Goal: Task Accomplishment & Management: Use online tool/utility

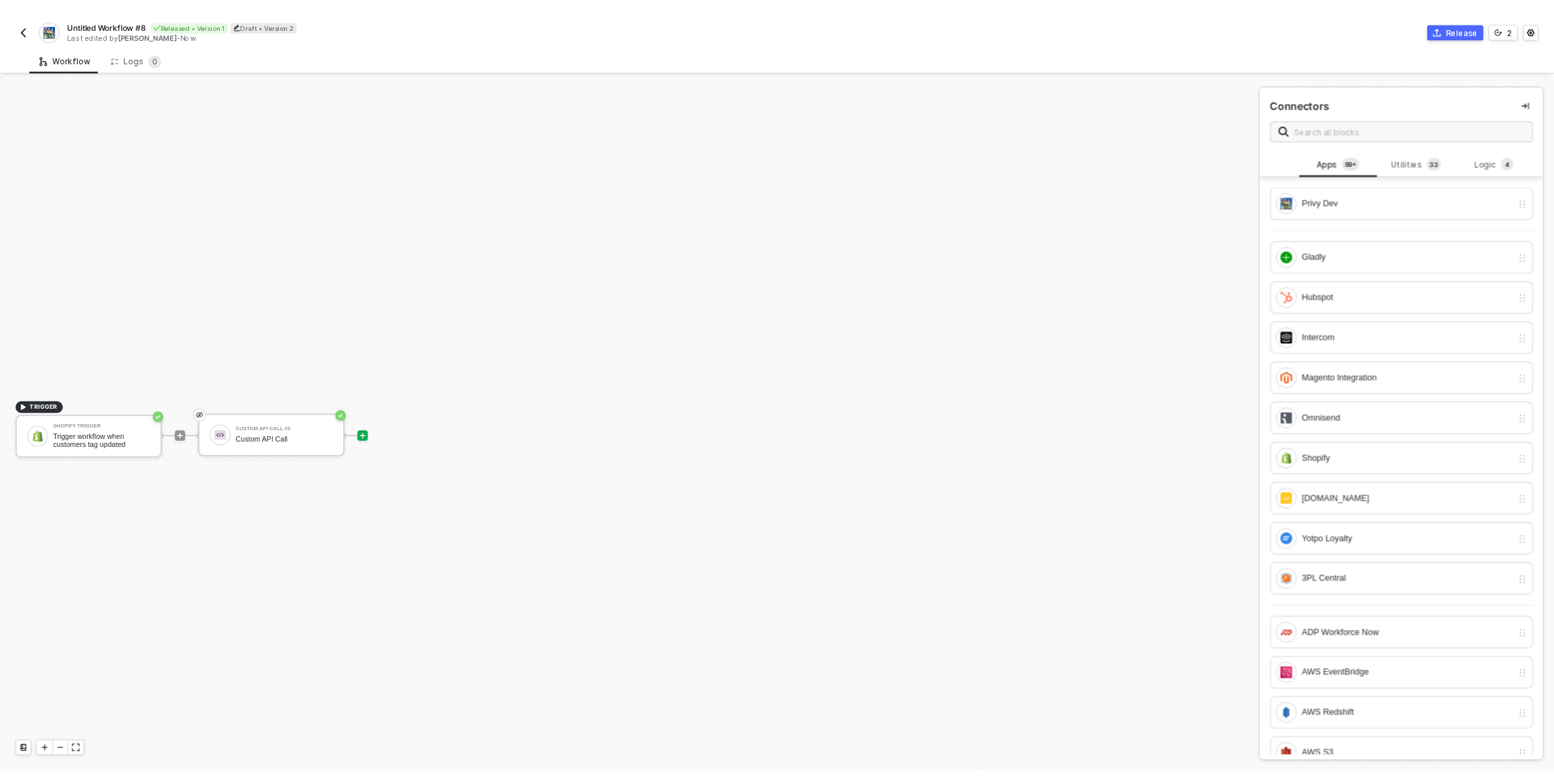
scroll to position [24, 0]
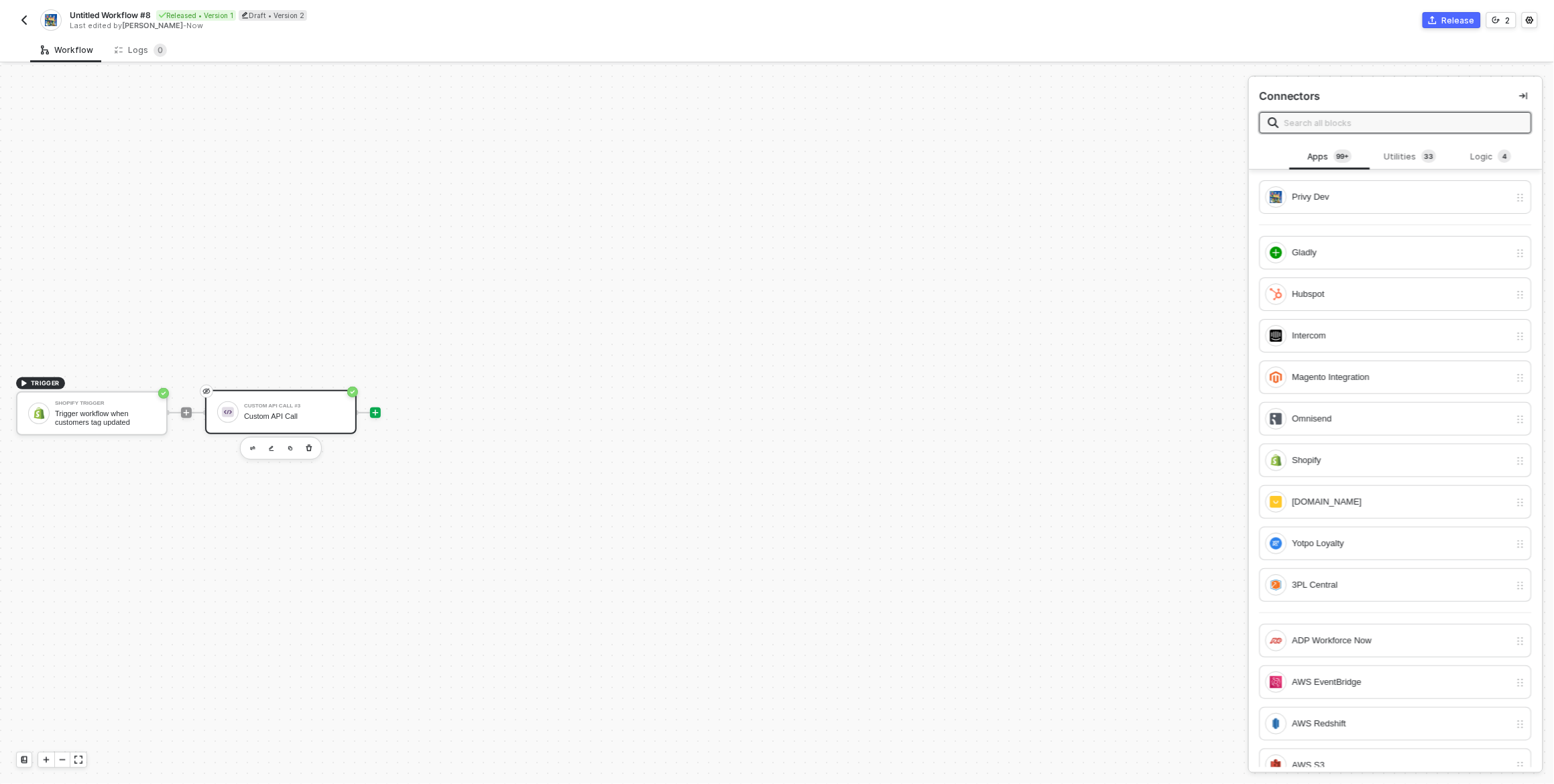
click at [324, 407] on div "Custom API Call #3" at bounding box center [294, 406] width 100 height 6
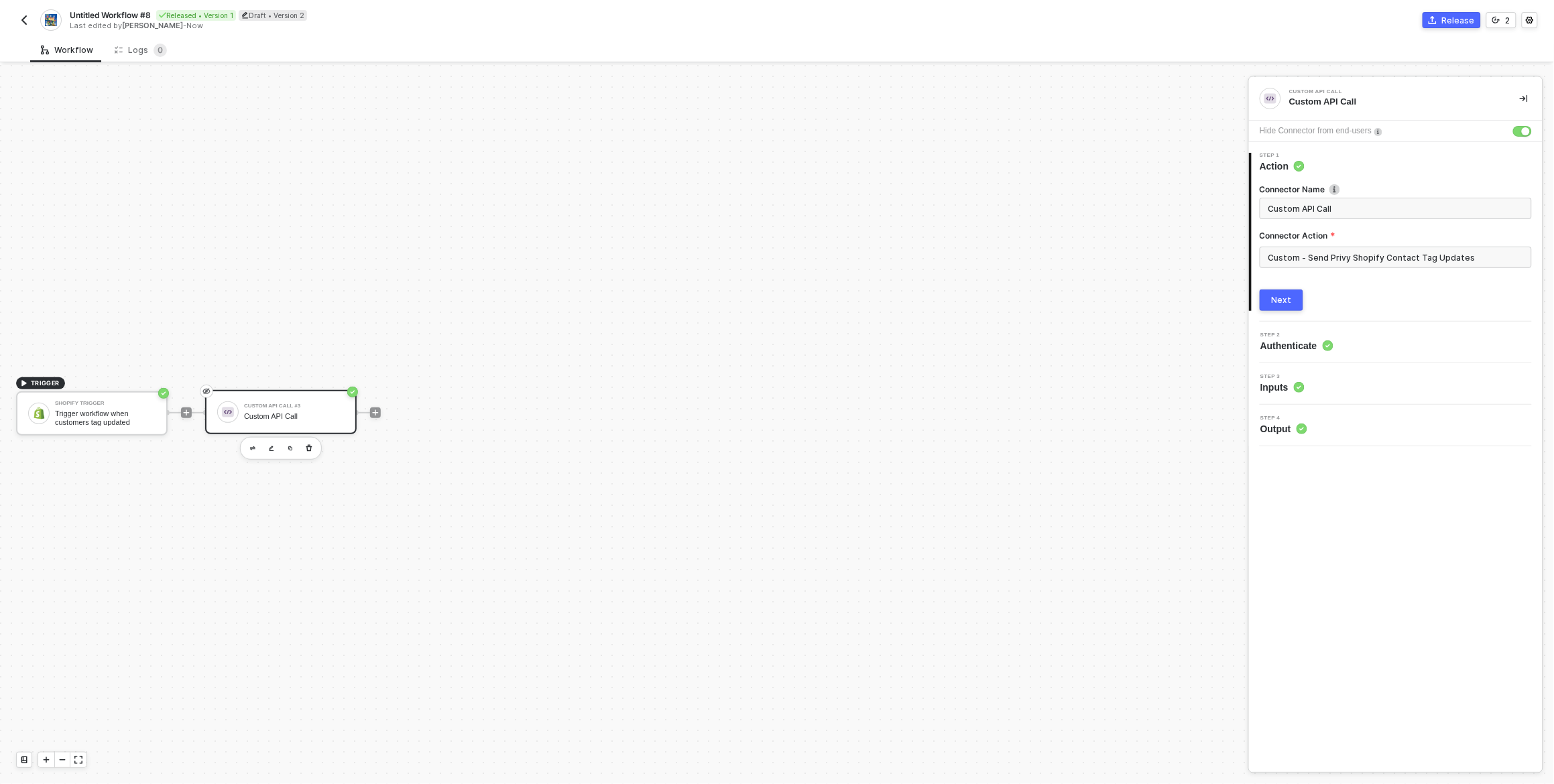
click at [1380, 285] on div "Connector Name Custom API Call Connector Action Custom - Send Privy Shopify Con…" at bounding box center [1397, 242] width 273 height 138
click at [1354, 311] on div "Next" at bounding box center [1397, 300] width 273 height 21
click at [1279, 308] on button "Next" at bounding box center [1282, 300] width 44 height 21
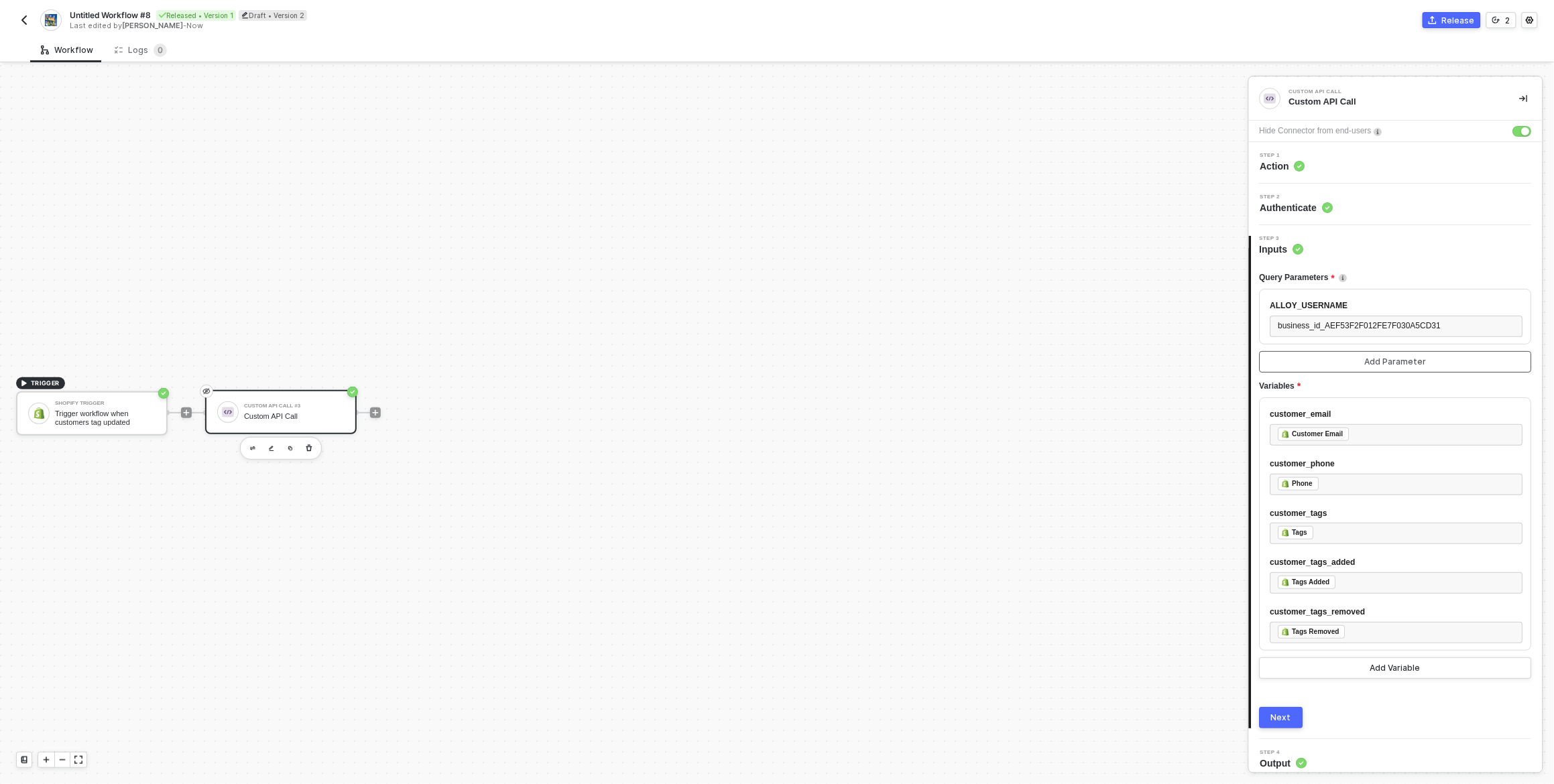
click at [1361, 361] on button "Add Parameter" at bounding box center [1397, 362] width 273 height 21
click at [1409, 361] on div "Add Parameter" at bounding box center [1396, 361] width 61 height 11
click at [1428, 667] on button "Add Variable" at bounding box center [1397, 668] width 273 height 21
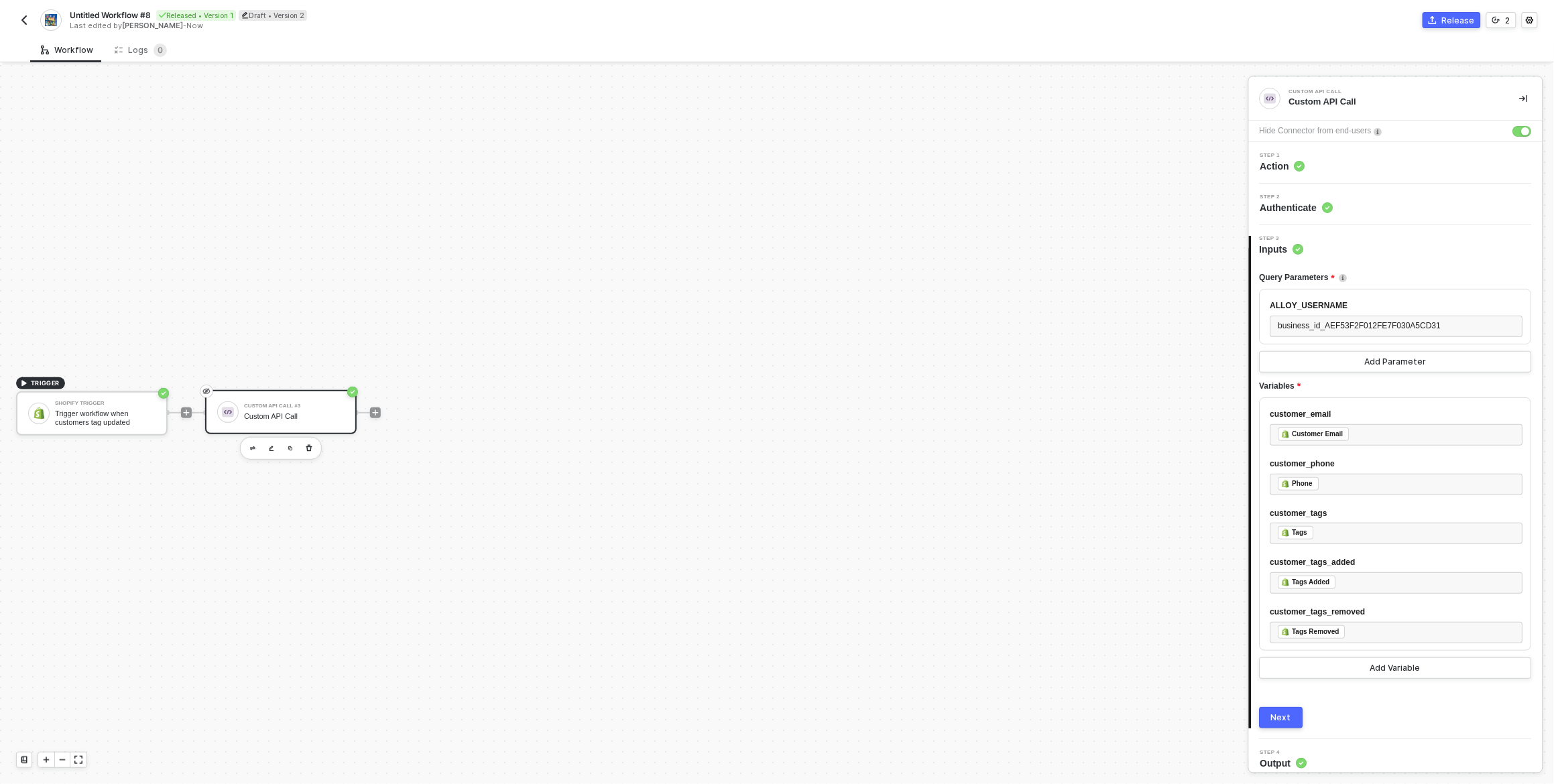
click at [1416, 696] on div "Query Parameters ALLOY_USERNAME business_id_AEF53F2F012FE7F030A5CD31 Add Parame…" at bounding box center [1397, 493] width 273 height 473
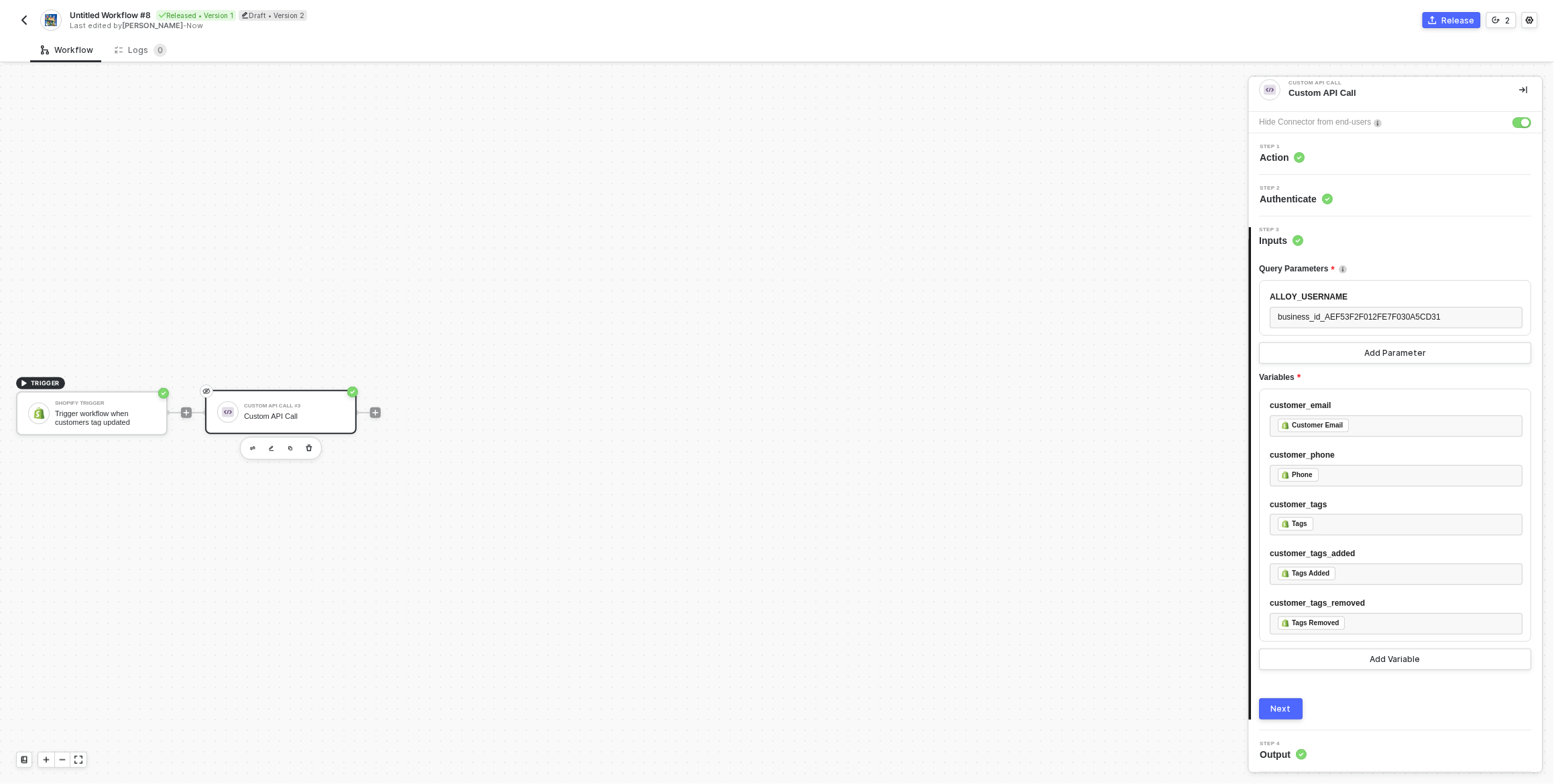
scroll to position [0, 0]
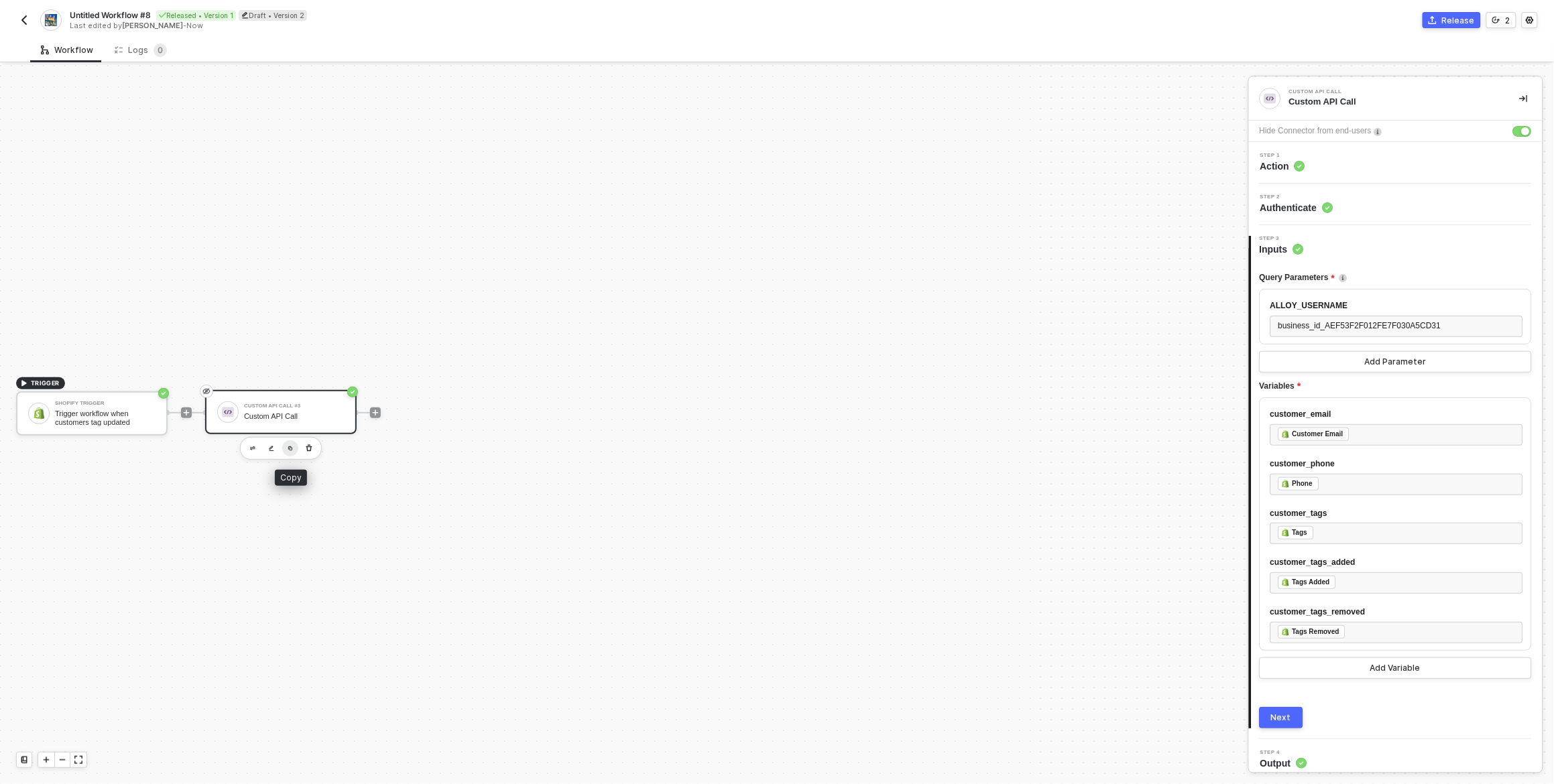
click at [289, 442] on button "button" at bounding box center [290, 448] width 16 height 16
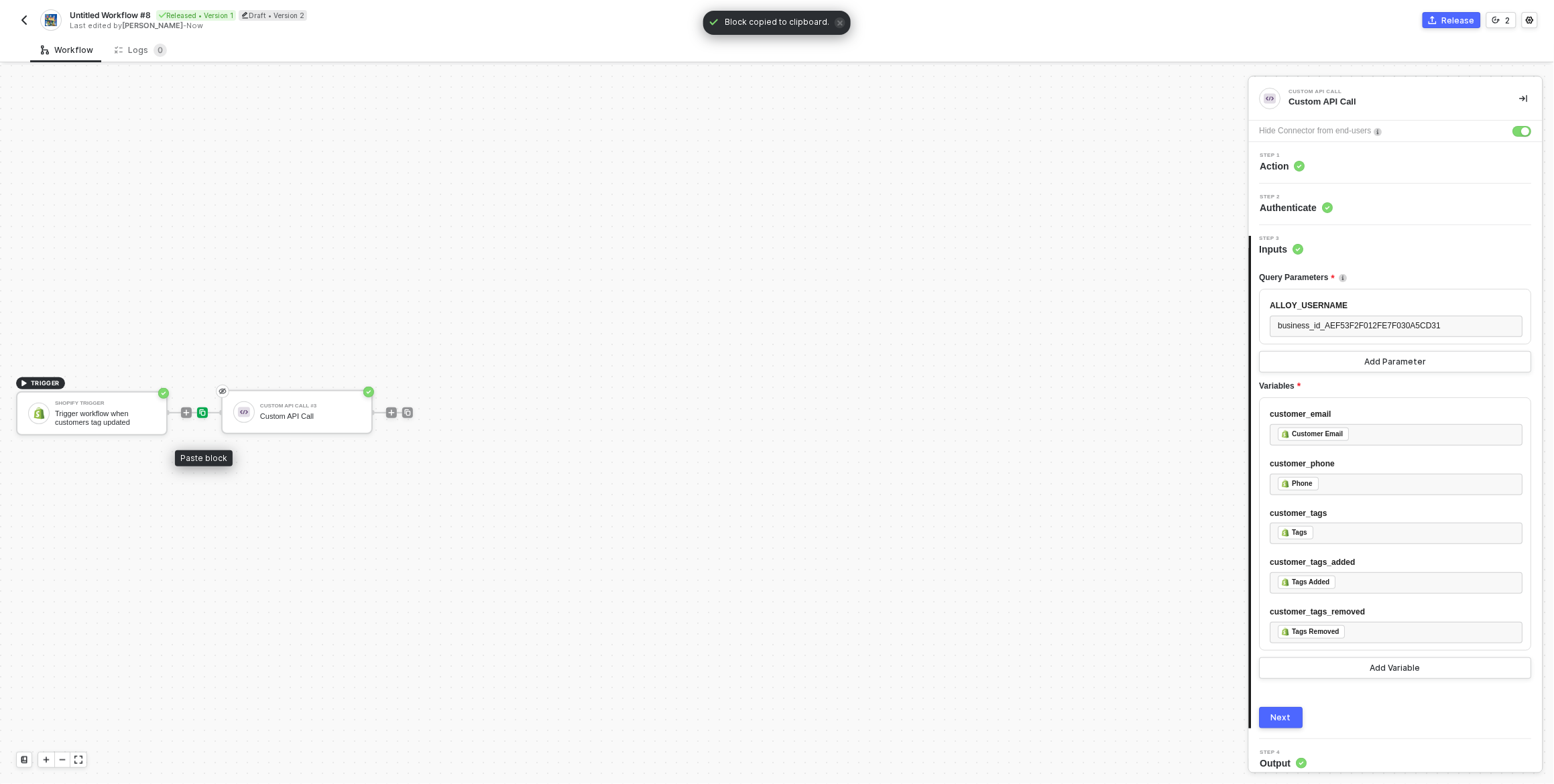
click at [203, 411] on img at bounding box center [202, 412] width 8 height 8
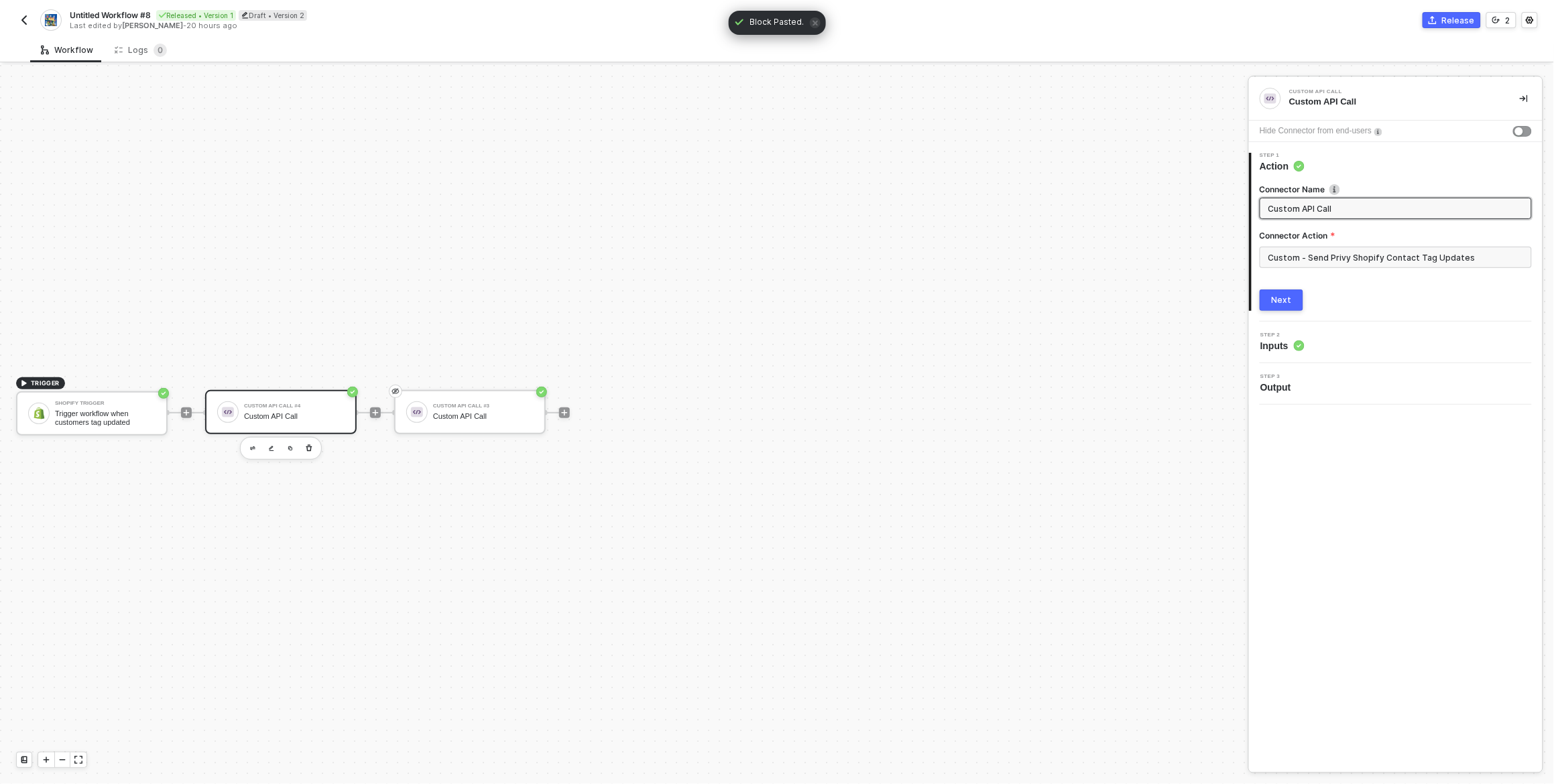
click at [289, 408] on div "Custom API Call #4 Custom API Call" at bounding box center [294, 412] width 100 height 25
click at [1330, 336] on div "Step 2 Inputs" at bounding box center [1397, 342] width 290 height 20
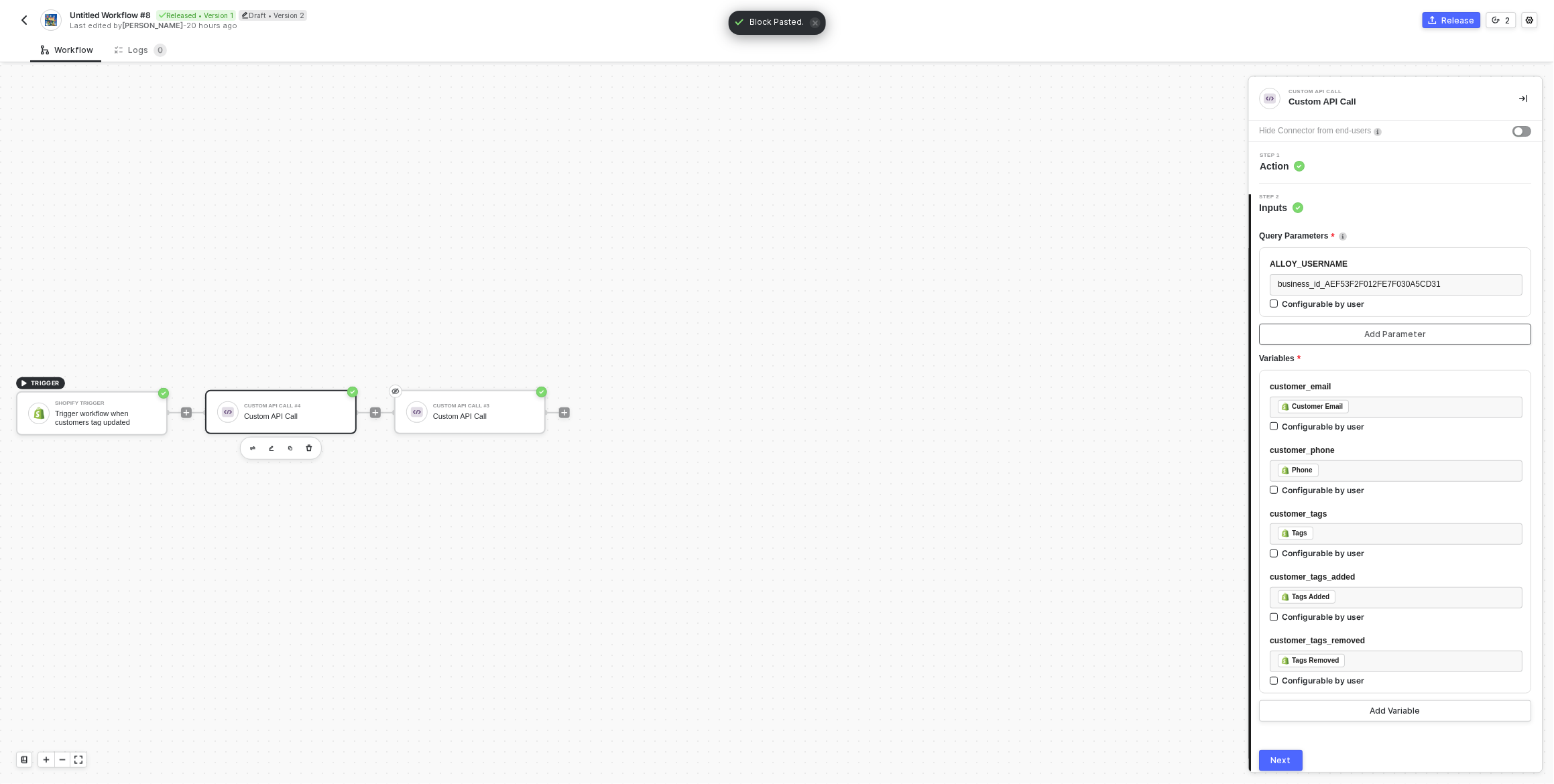
click at [1340, 326] on button "Add Parameter" at bounding box center [1397, 334] width 273 height 21
click at [1315, 306] on div "Configurable by user" at bounding box center [1324, 304] width 83 height 11
click at [1280, 306] on input "Configurable by user" at bounding box center [1275, 304] width 9 height 9
click at [1315, 306] on div "Configurable by user" at bounding box center [1324, 306] width 83 height 11
click at [1280, 306] on input "Configurable by user" at bounding box center [1275, 305] width 9 height 9
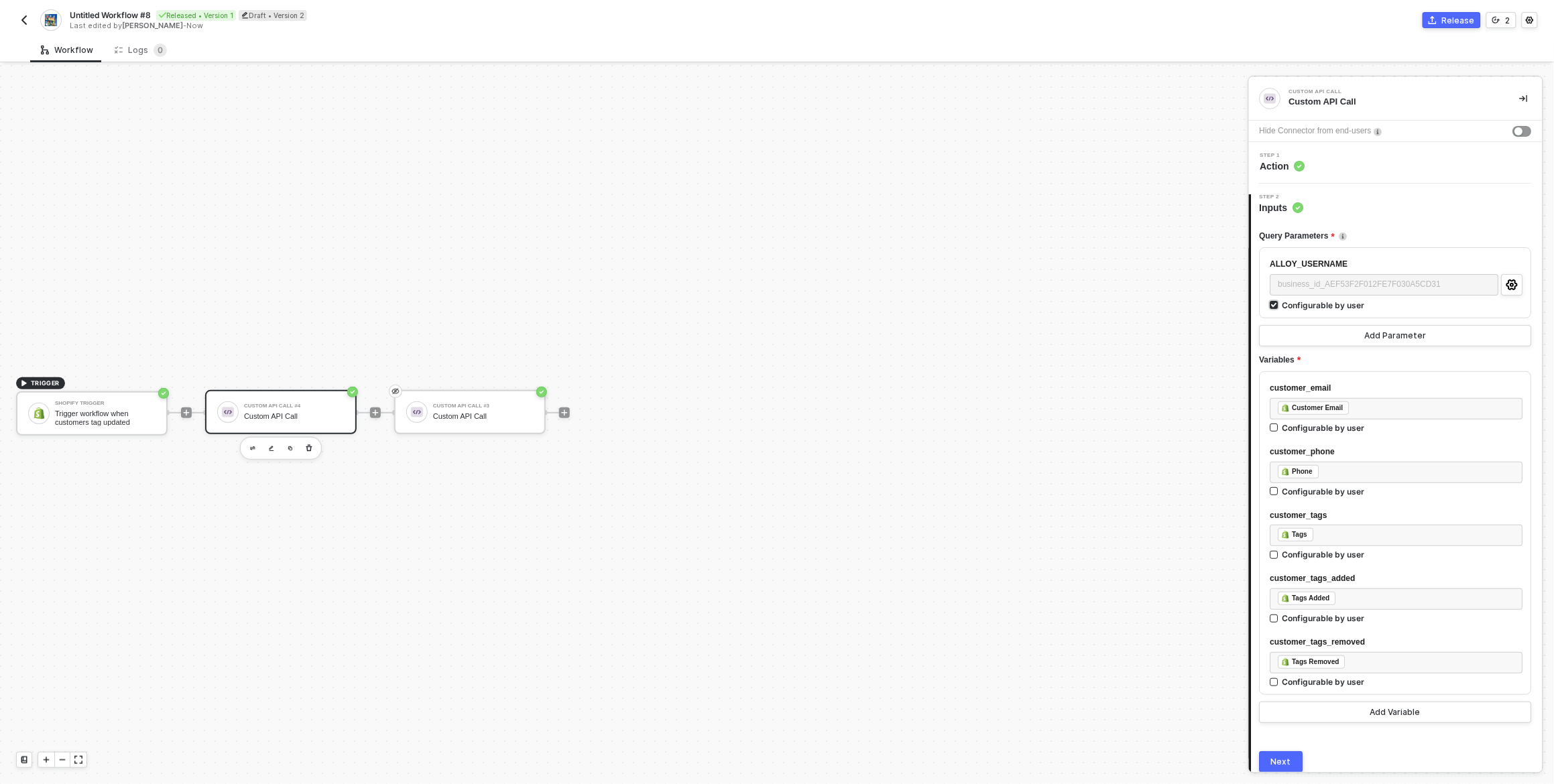
checkbox input "false"
click at [310, 449] on icon "button" at bounding box center [309, 448] width 6 height 6
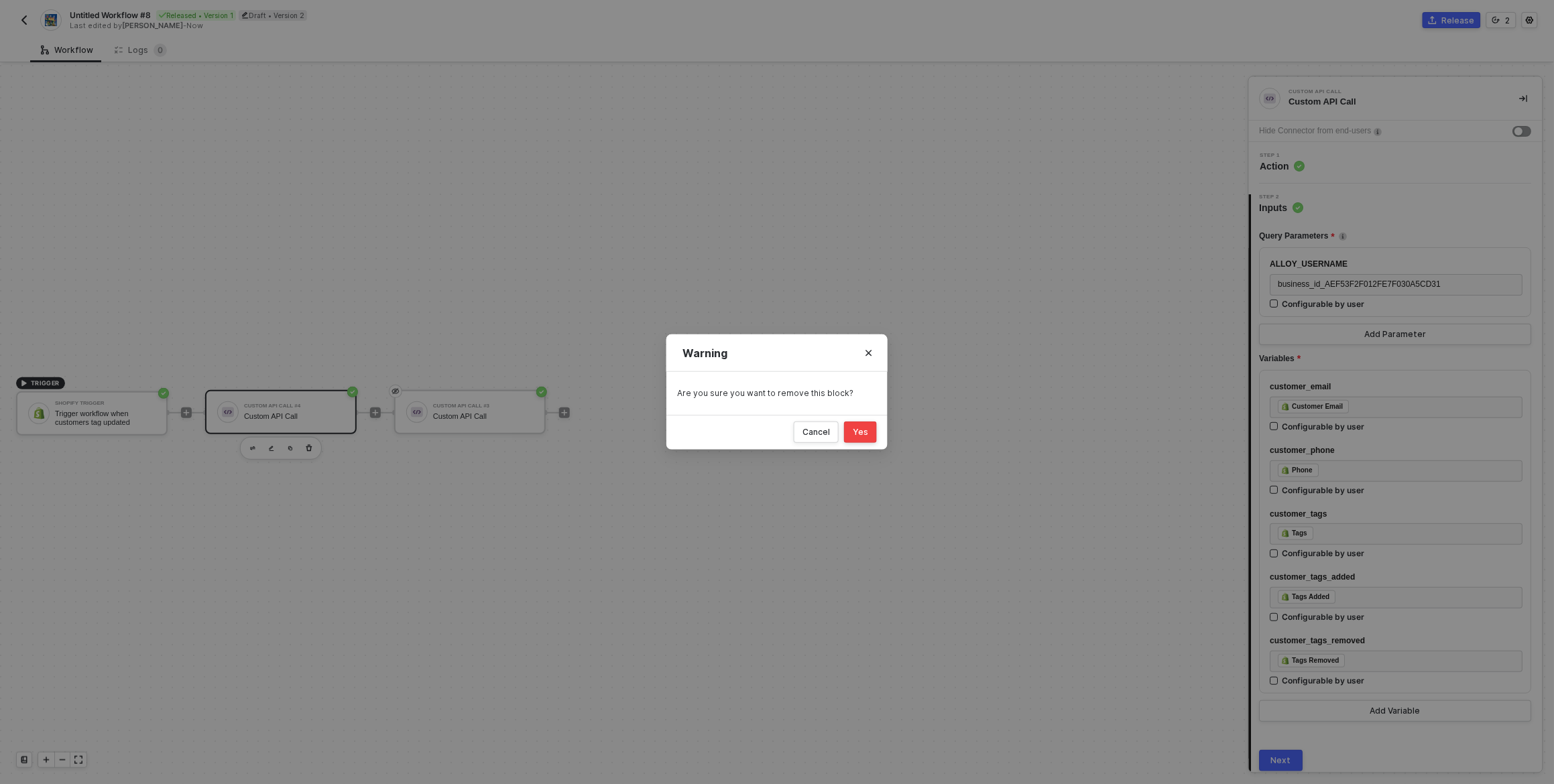
click at [861, 430] on div "Yes" at bounding box center [861, 432] width 16 height 11
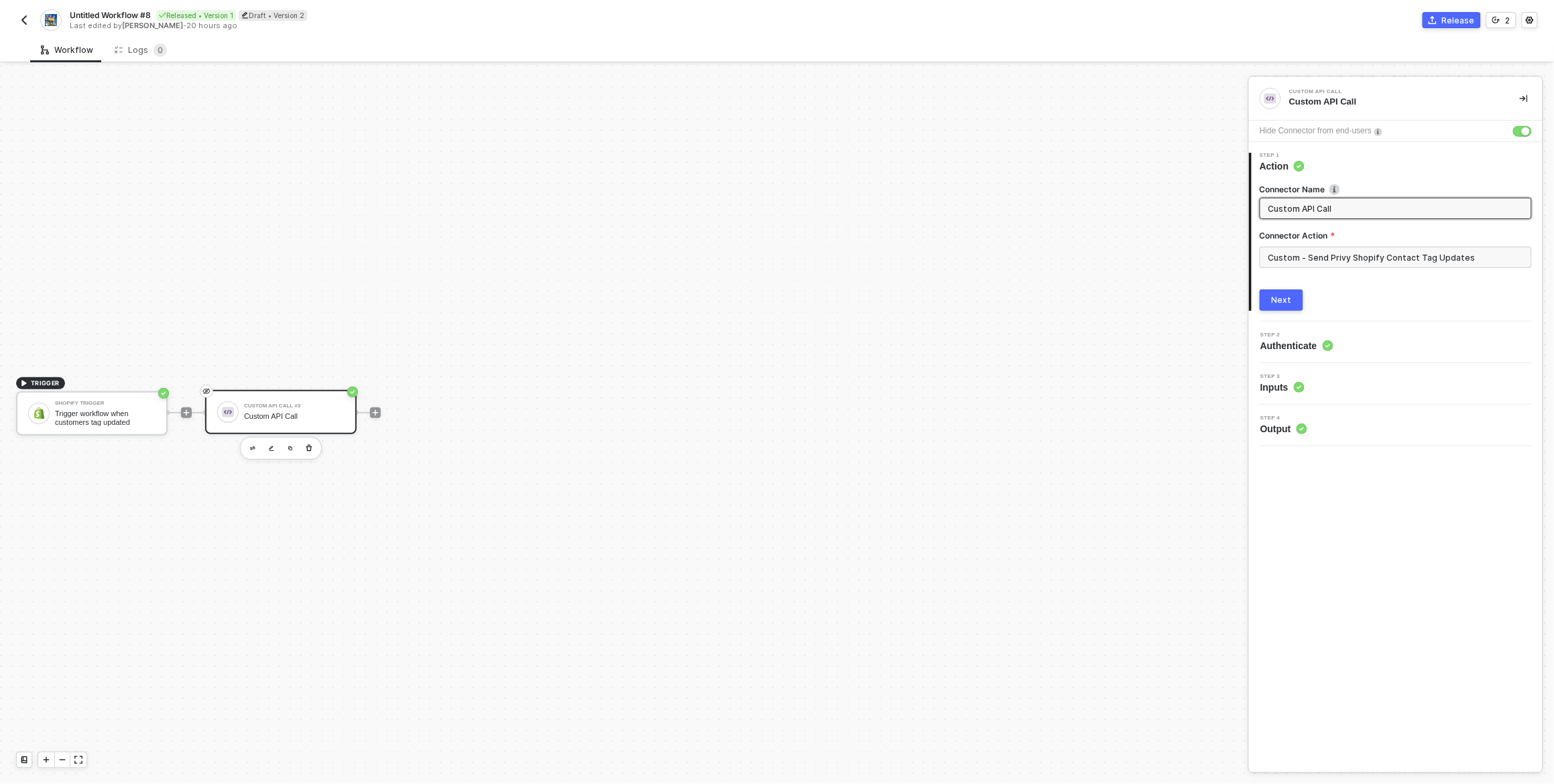
click at [1335, 303] on div "Next" at bounding box center [1397, 300] width 273 height 21
click at [1411, 290] on div "Next" at bounding box center [1397, 300] width 273 height 21
click at [1382, 132] on img at bounding box center [1378, 131] width 8 height 8
click at [1421, 313] on div "1 Step 1 Action Connector Name Custom API Call Connector Action Custom - Send P…" at bounding box center [1396, 231] width 294 height 180
click at [1363, 349] on div "Step 2 Authenticate" at bounding box center [1397, 342] width 290 height 20
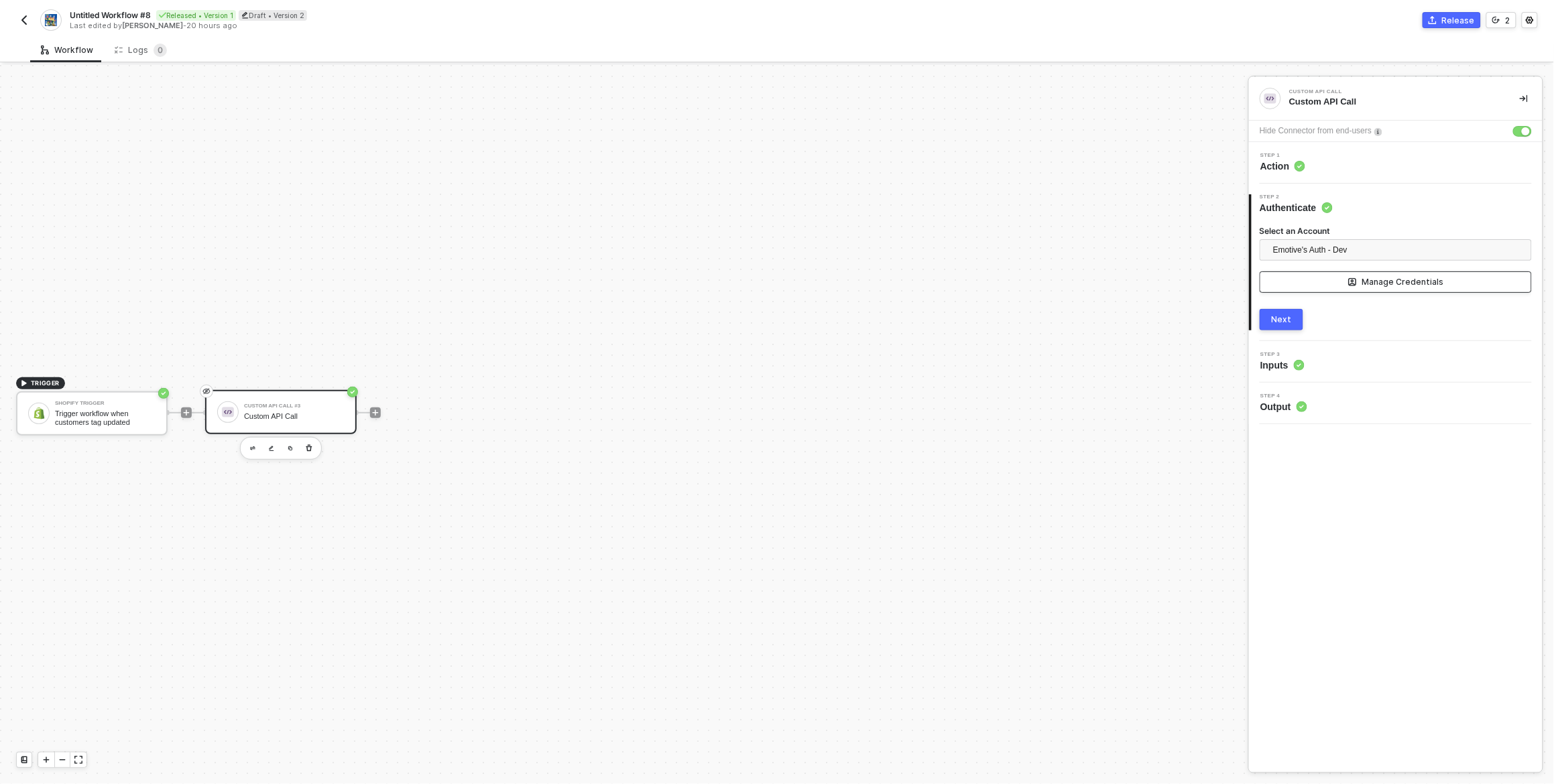
click at [1392, 286] on div "Manage Credentials" at bounding box center [1404, 282] width 82 height 11
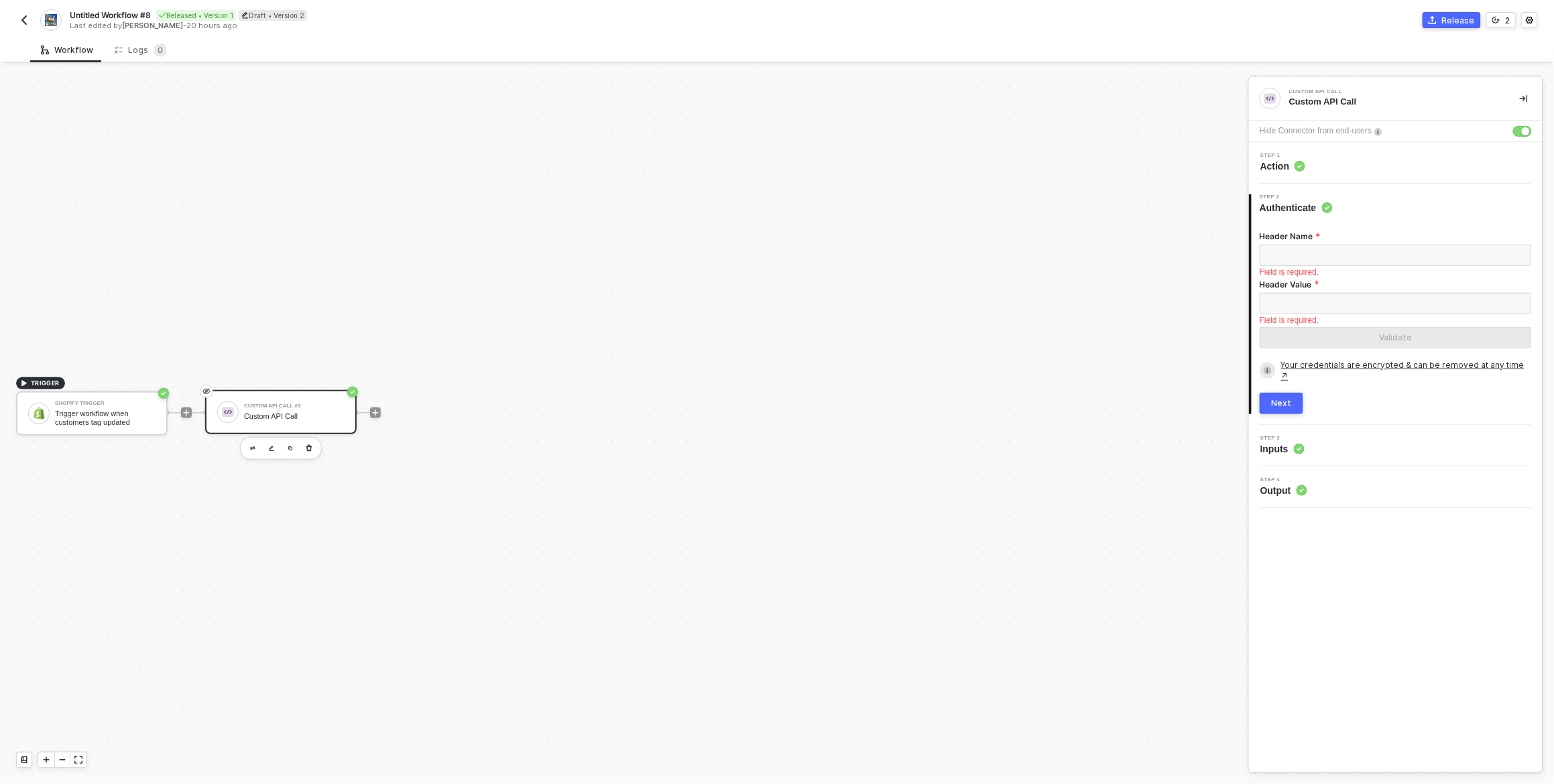
click at [1365, 367] on link "Your credentials are encrypted & can be removed at any time ↗" at bounding box center [1406, 370] width 251 height 23
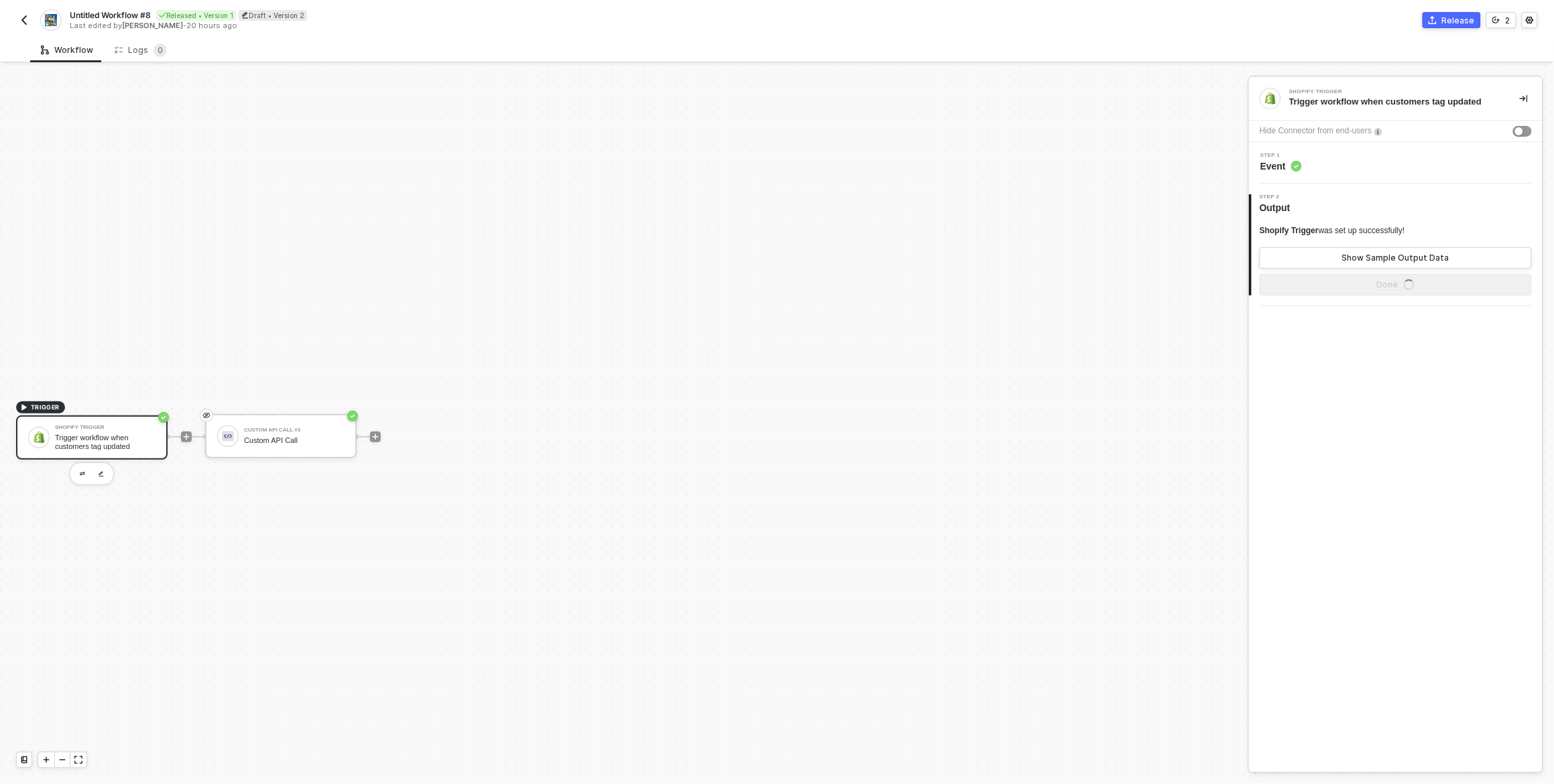
scroll to position [25, 0]
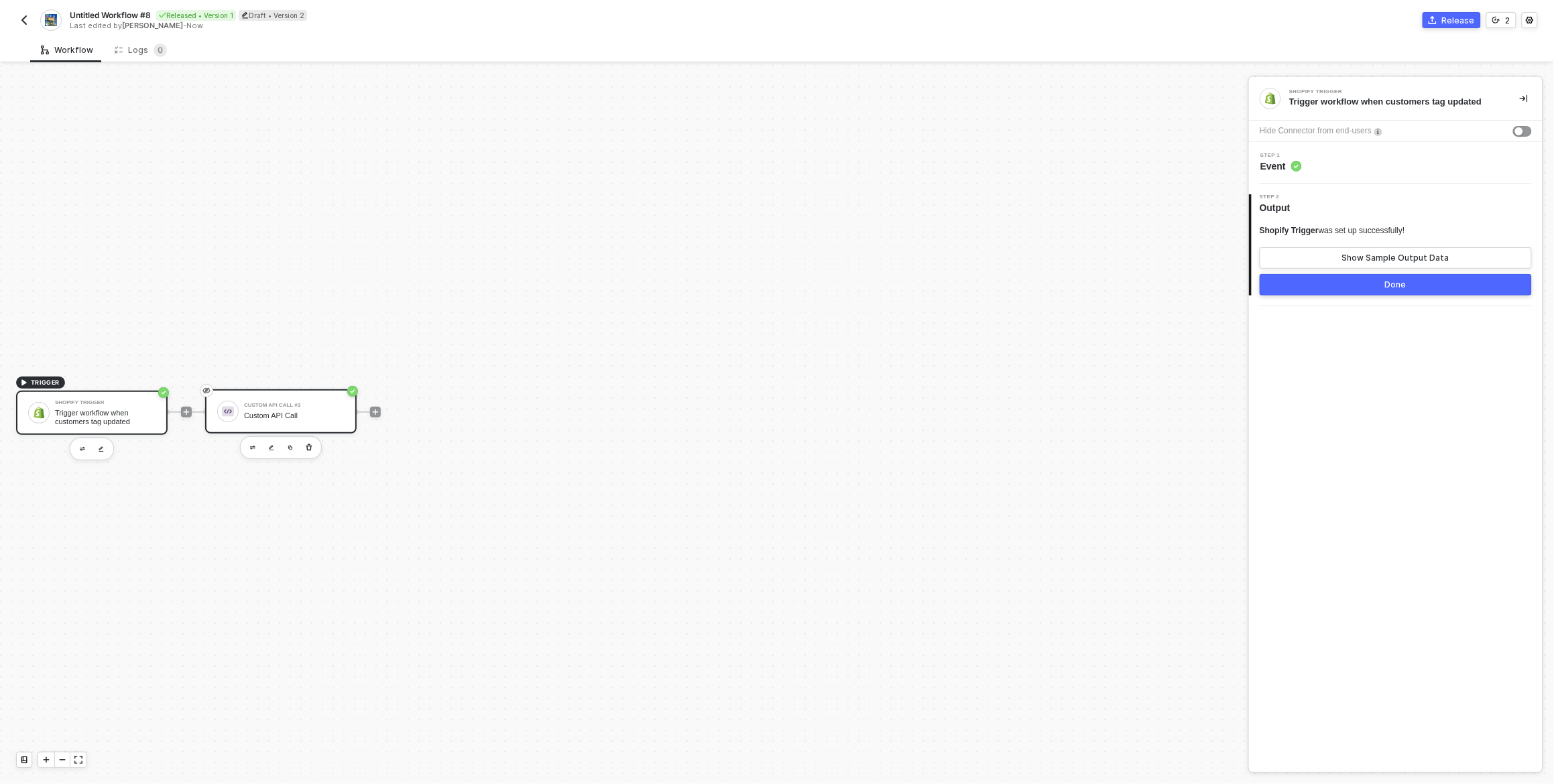
click at [320, 422] on div "Custom API Call #3 Custom API Call" at bounding box center [294, 411] width 100 height 25
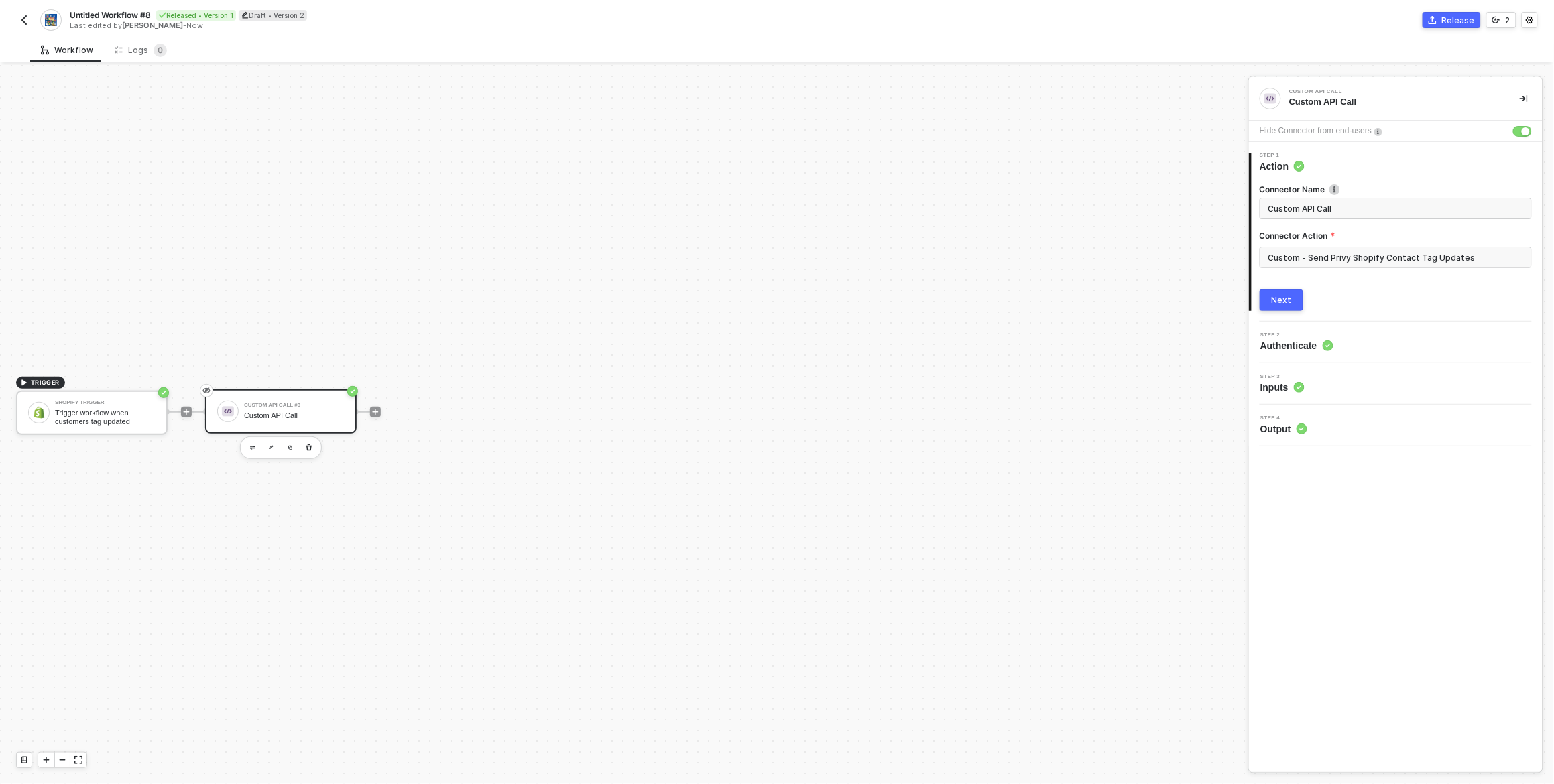
click at [1288, 292] on button "Next" at bounding box center [1282, 300] width 44 height 21
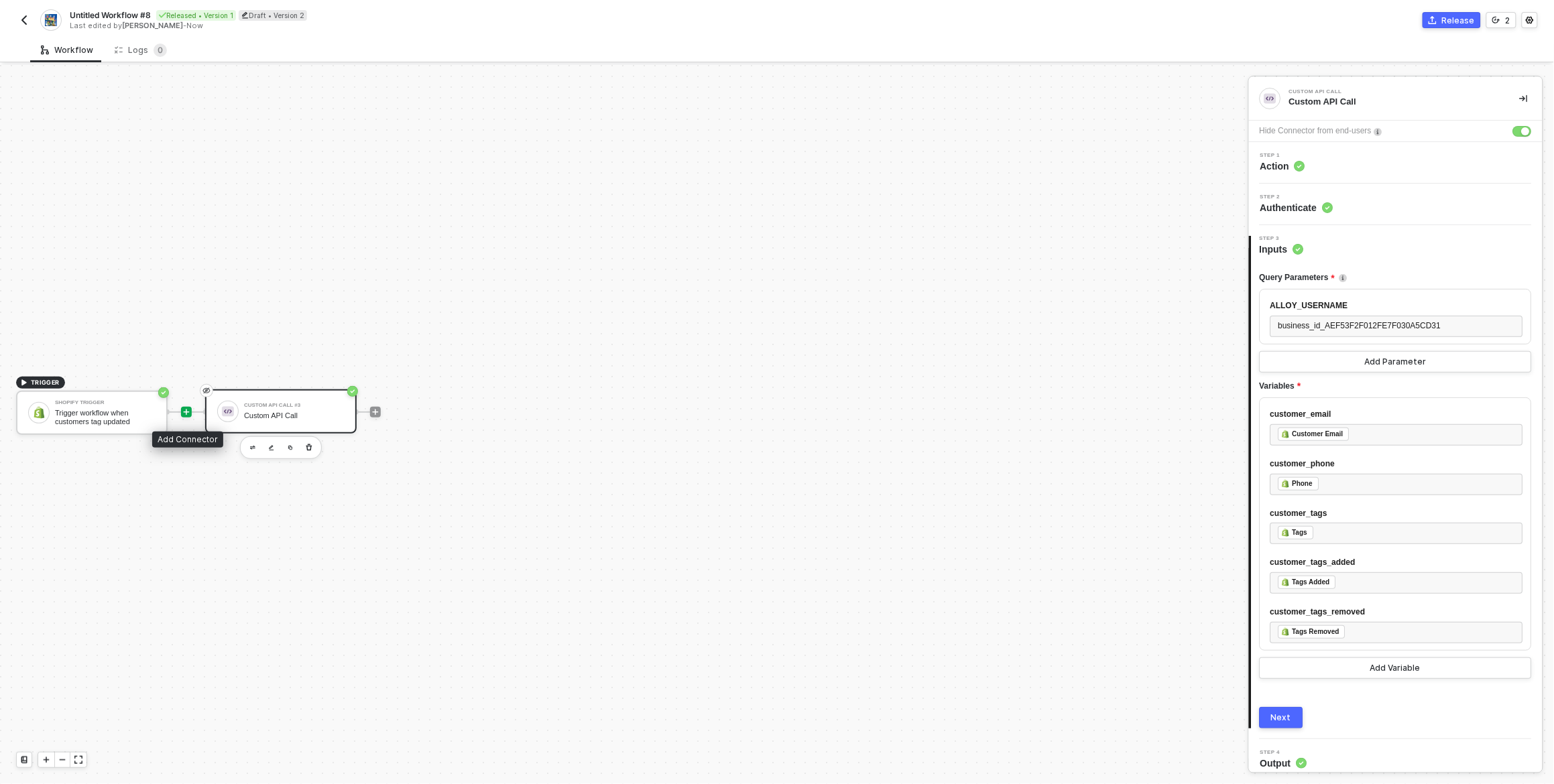
click at [187, 412] on icon "icon-play" at bounding box center [186, 411] width 8 height 8
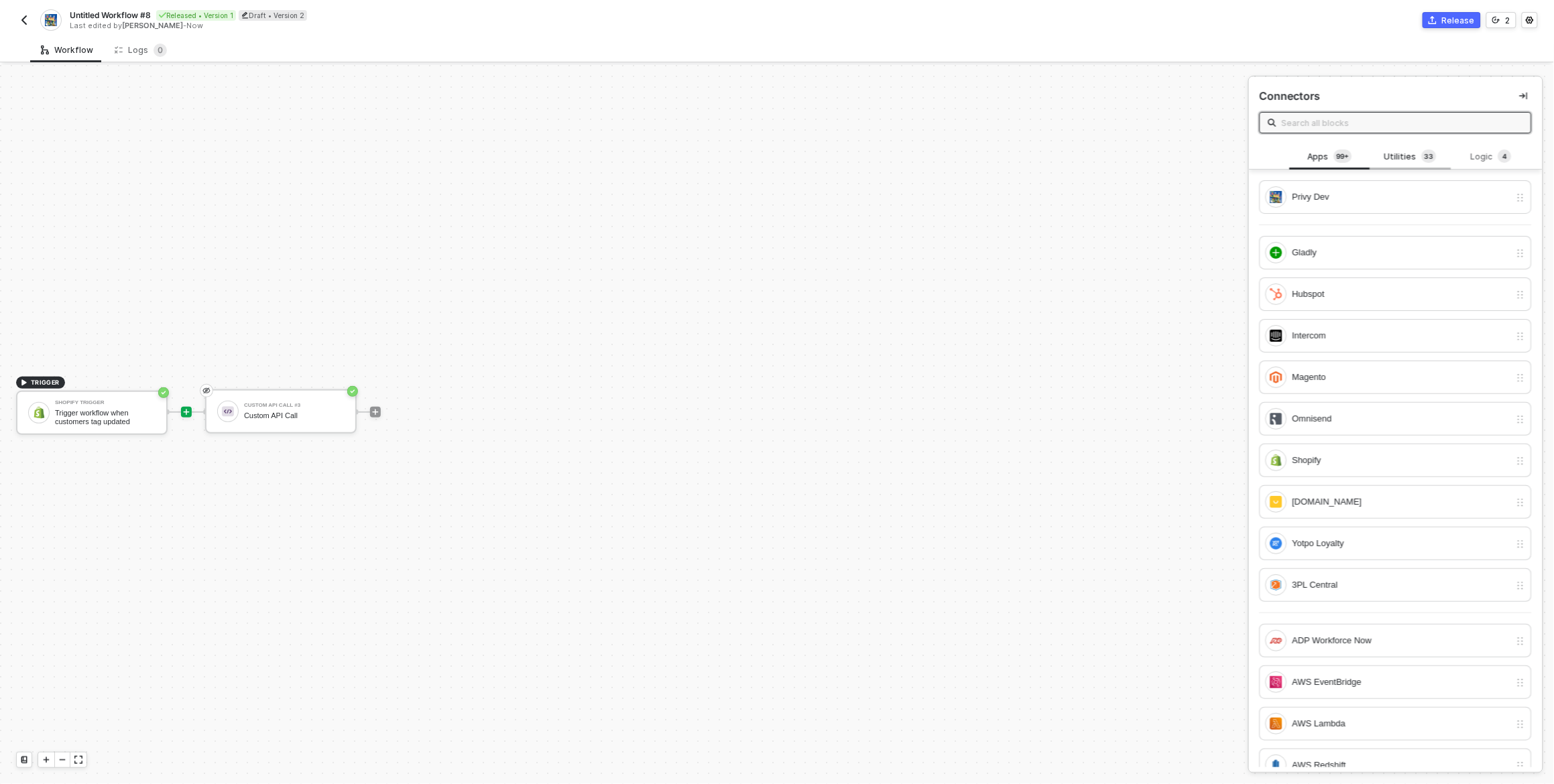
click at [1399, 157] on div "Utilities 3 3" at bounding box center [1411, 157] width 59 height 15
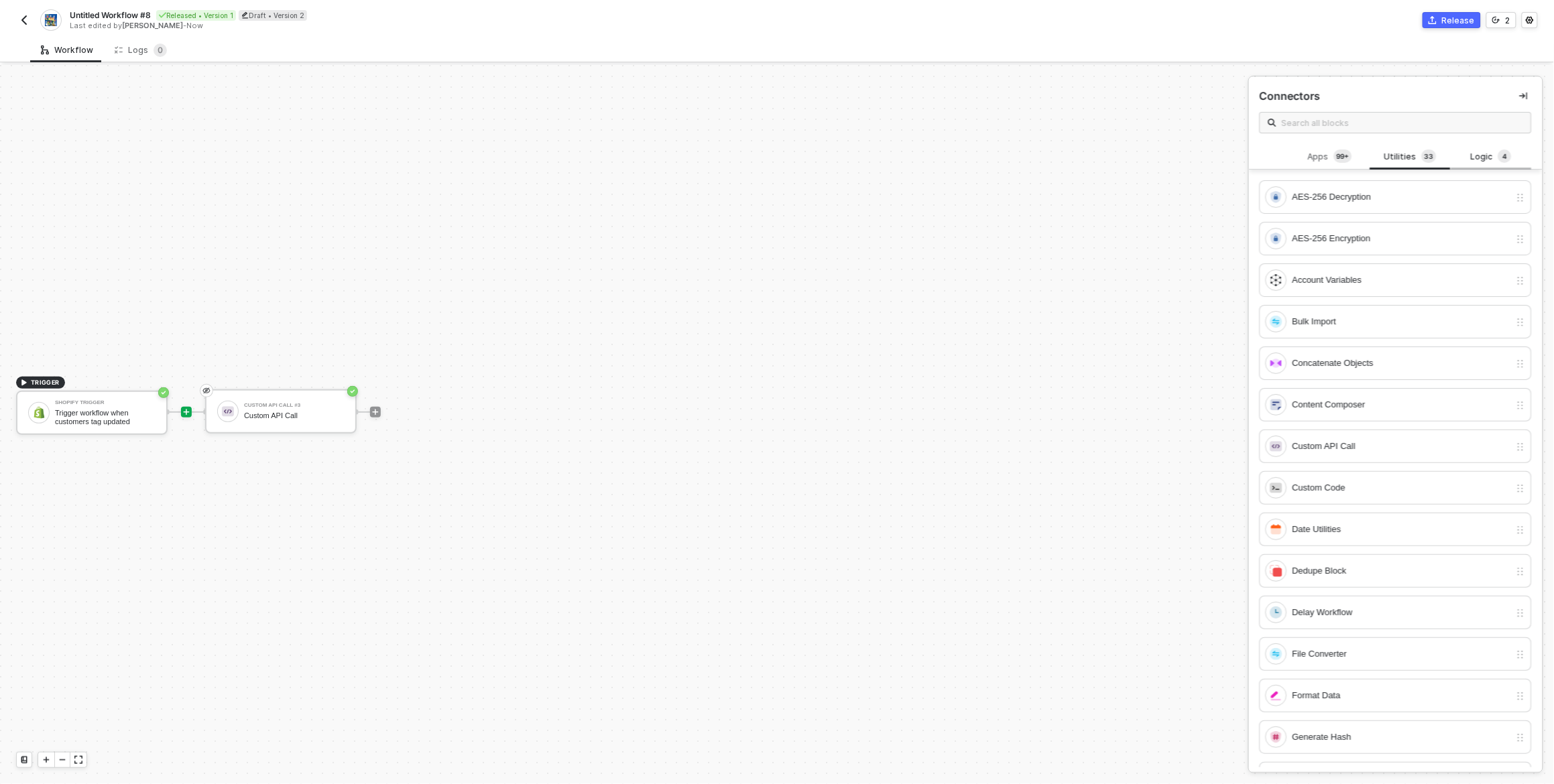
click at [1481, 157] on div "Logic 4" at bounding box center [1492, 157] width 59 height 15
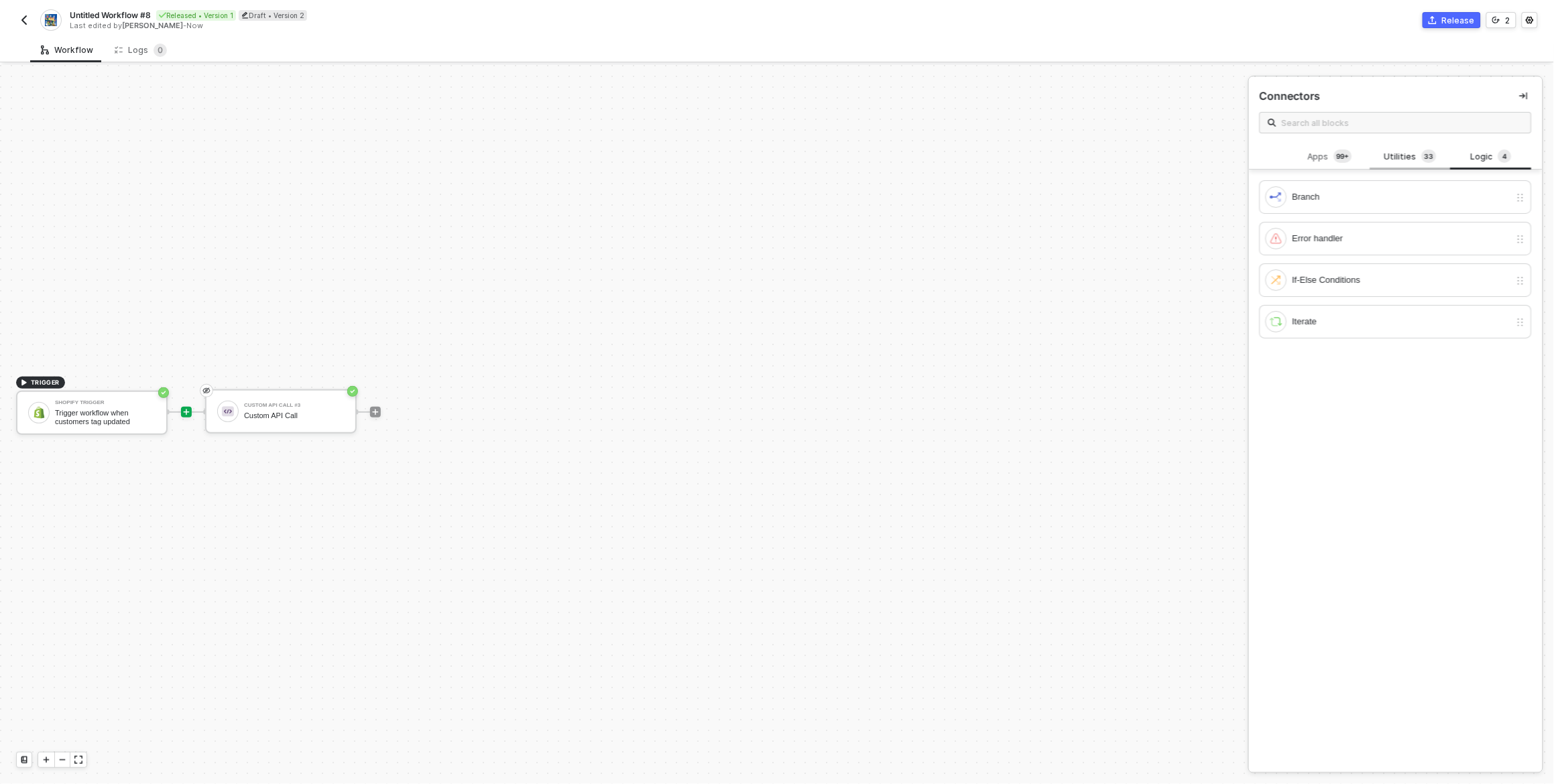
click at [1406, 157] on div "Utilities 3 3" at bounding box center [1411, 157] width 59 height 15
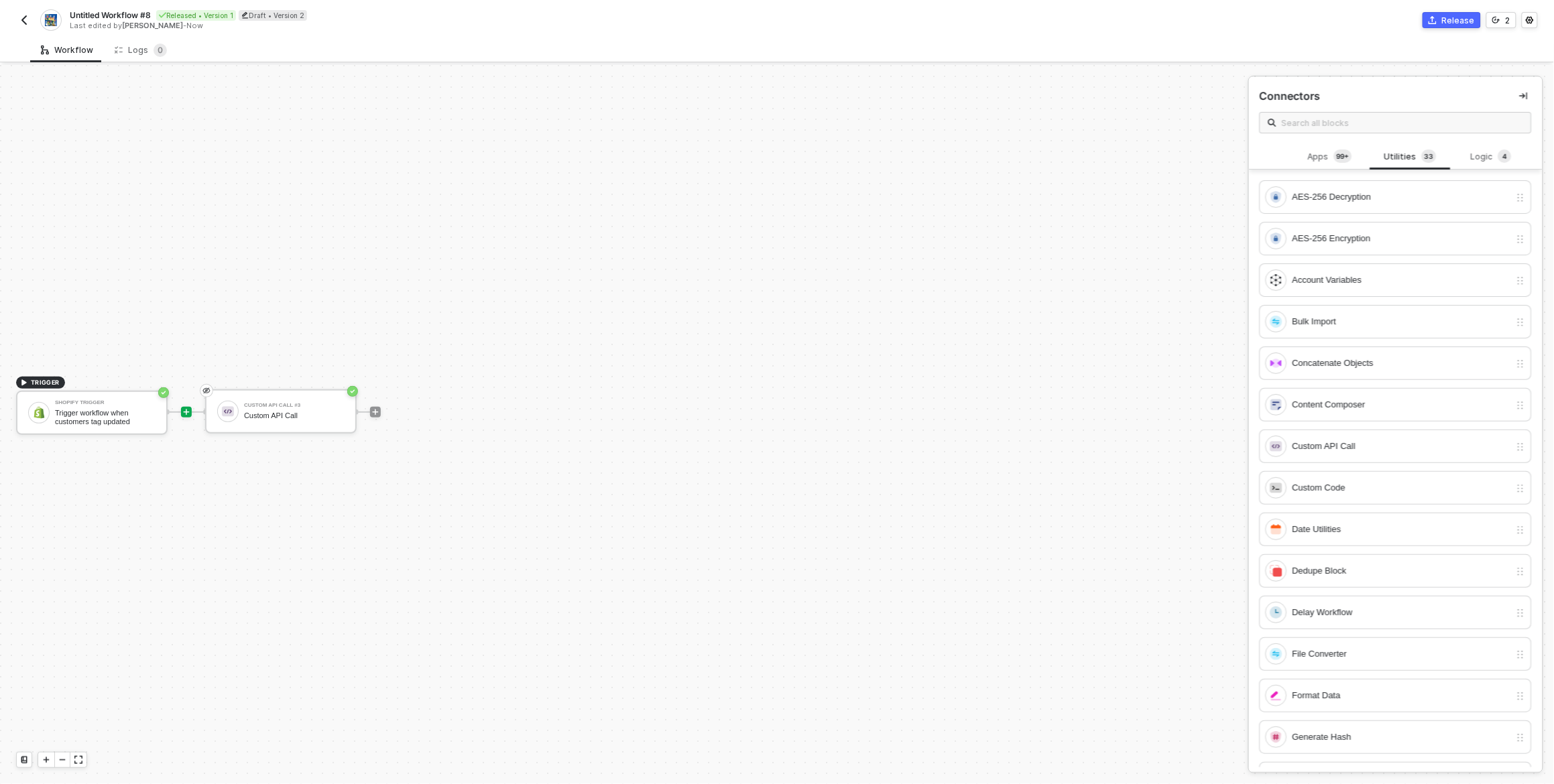
click at [1358, 112] on span at bounding box center [1397, 123] width 273 height 21
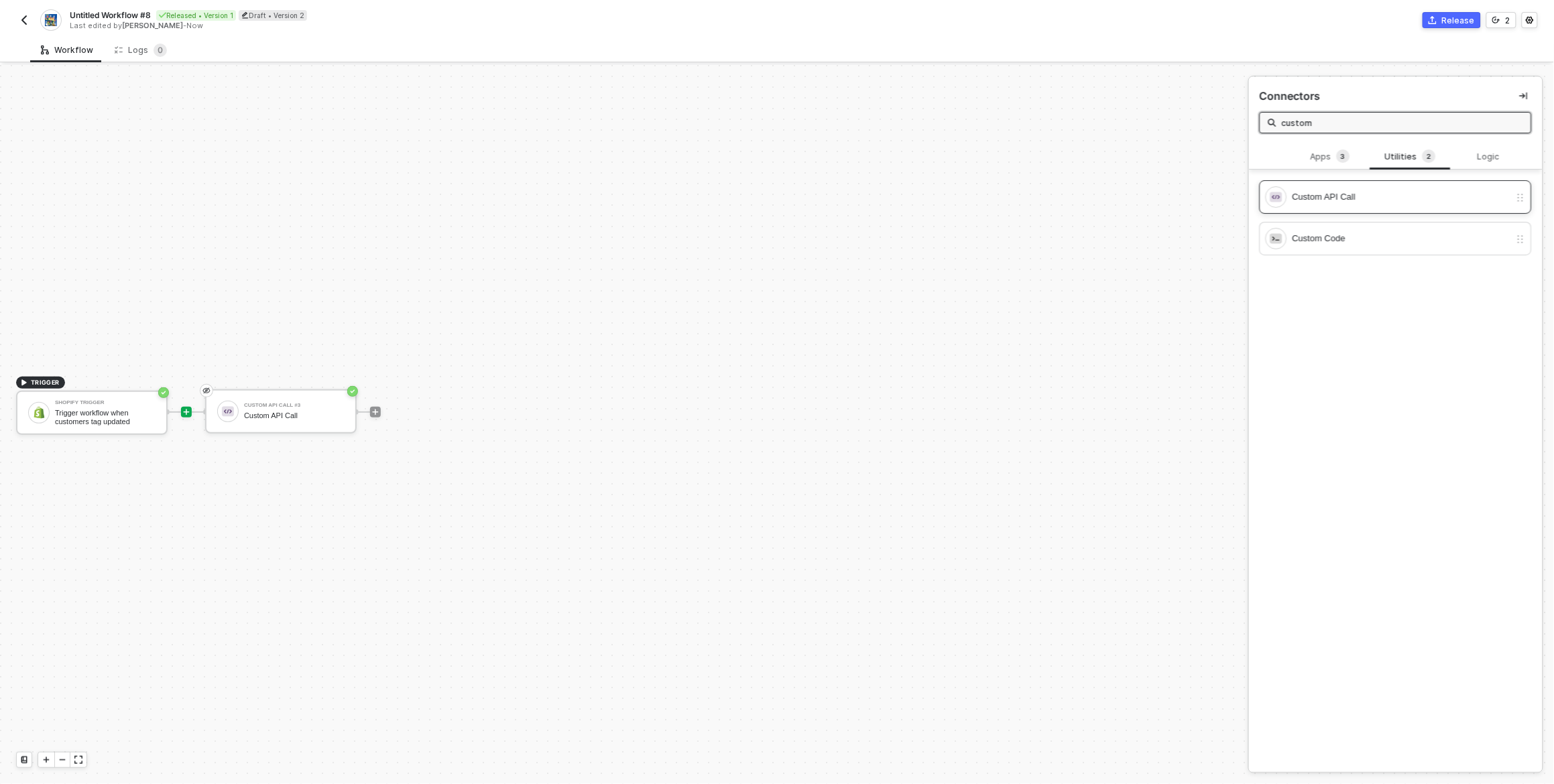
type input "custom"
click at [1303, 200] on div "Custom API Call" at bounding box center [1401, 197] width 218 height 15
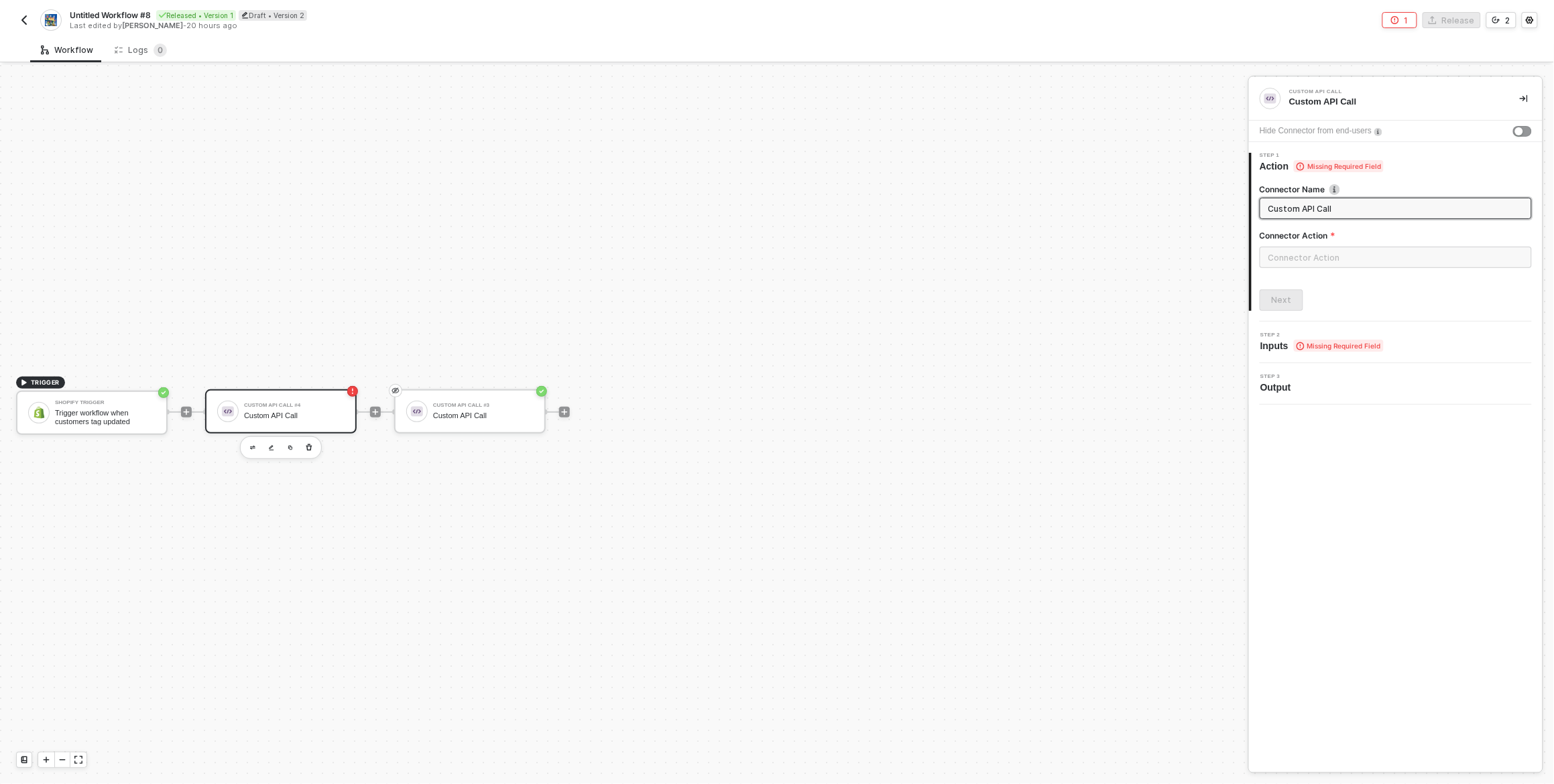
click at [309, 414] on div "Custom API Call" at bounding box center [294, 416] width 100 height 8
click at [1322, 259] on input "text" at bounding box center [1397, 257] width 273 height 21
click at [1125, 761] on button "Create Custom Action" at bounding box center [1126, 755] width 169 height 21
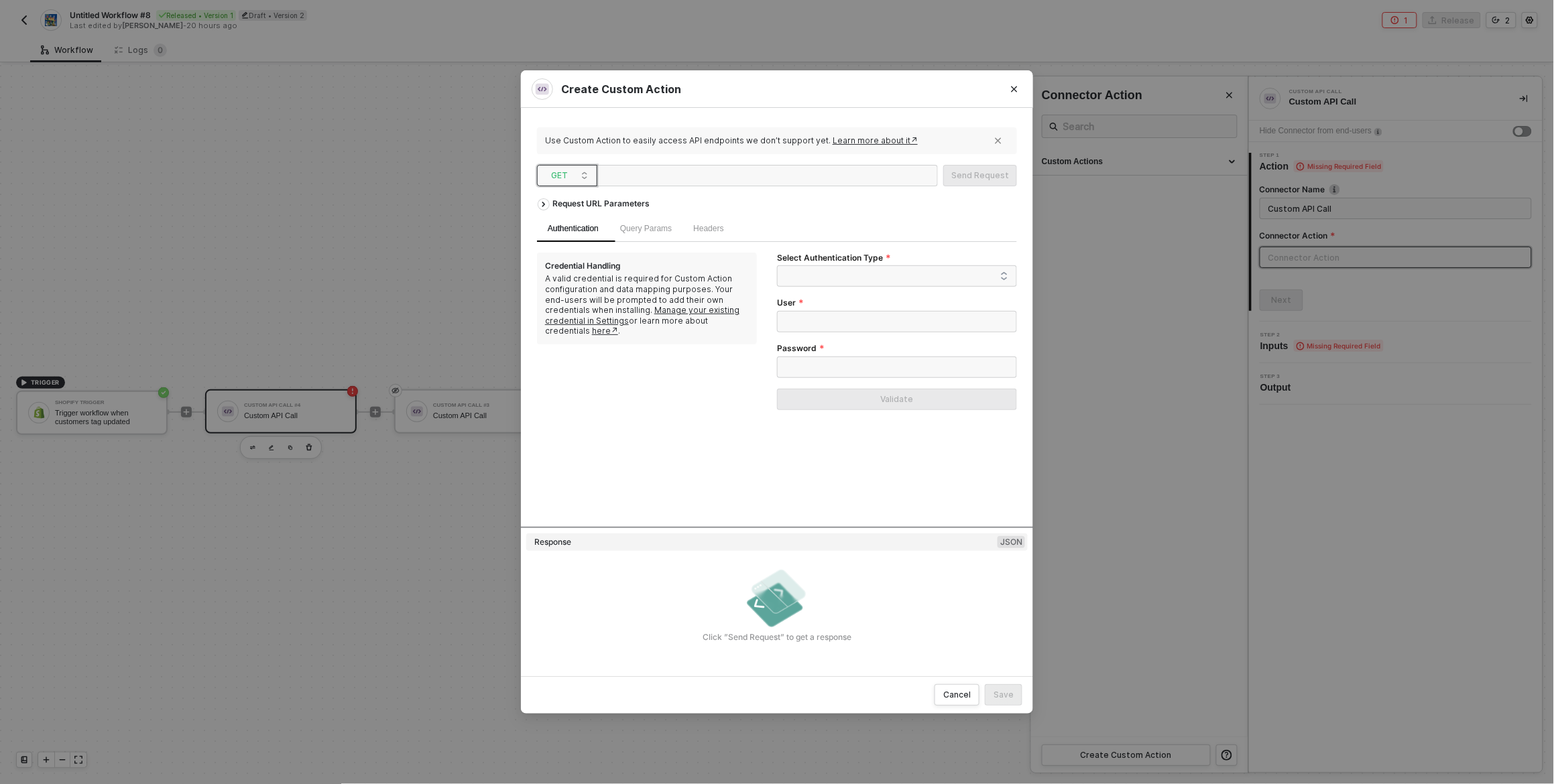
click at [578, 171] on span "GET" at bounding box center [570, 176] width 37 height 20
click at [558, 217] on div "POST" at bounding box center [567, 224] width 49 height 16
click at [638, 178] on div at bounding box center [669, 176] width 134 height 21
paste div
click at [947, 204] on div "Request URL Parameters" at bounding box center [777, 204] width 480 height 24
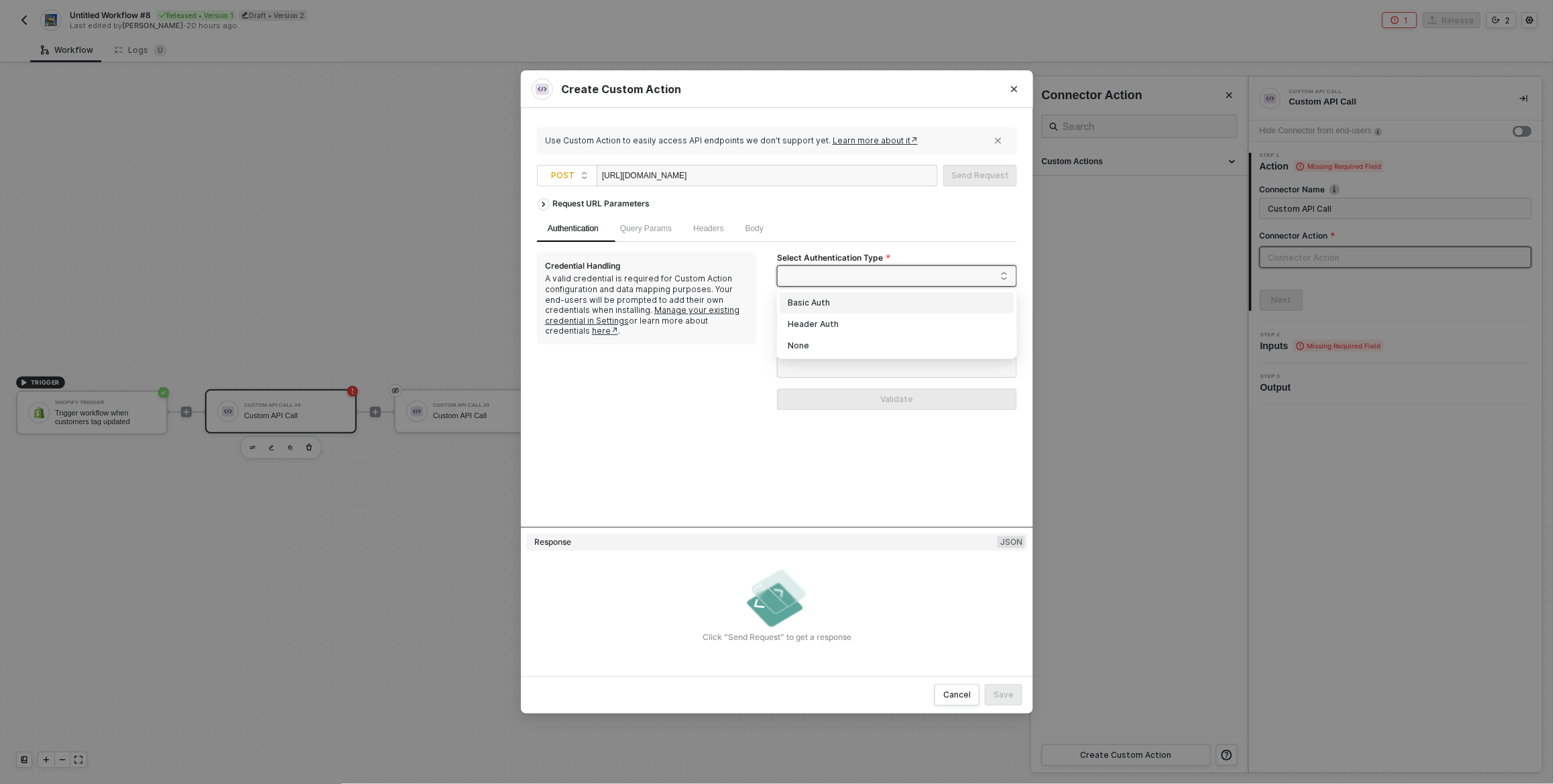
click at [868, 275] on span at bounding box center [900, 276] width 217 height 20
click at [900, 267] on span at bounding box center [900, 276] width 217 height 20
click at [847, 327] on div "Header Auth" at bounding box center [897, 324] width 219 height 15
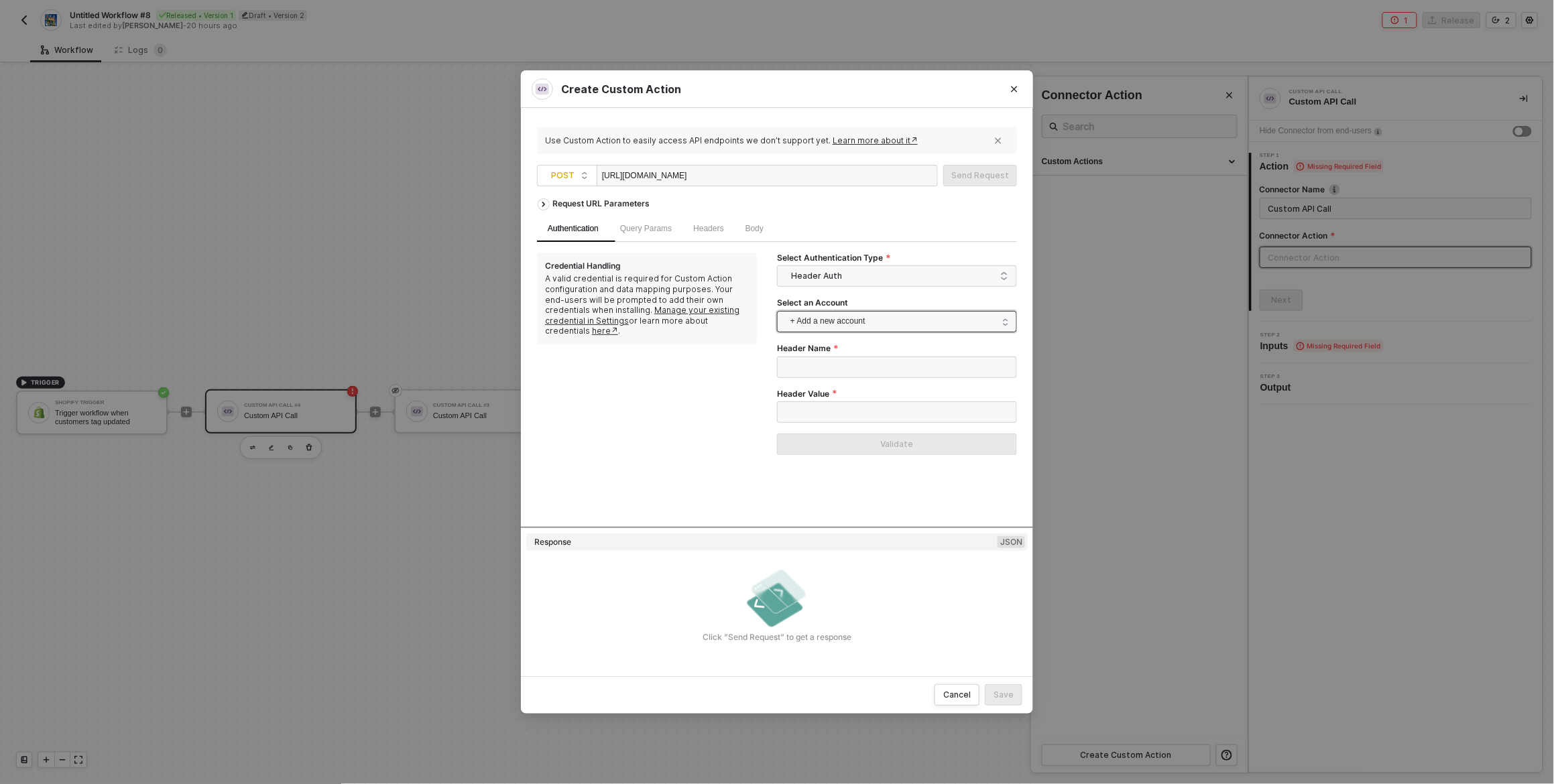
click at [848, 322] on span "+ Add a new account" at bounding box center [900, 322] width 219 height 21
click at [897, 387] on span "Emotive's Auth - Dev" at bounding box center [842, 380] width 109 height 15
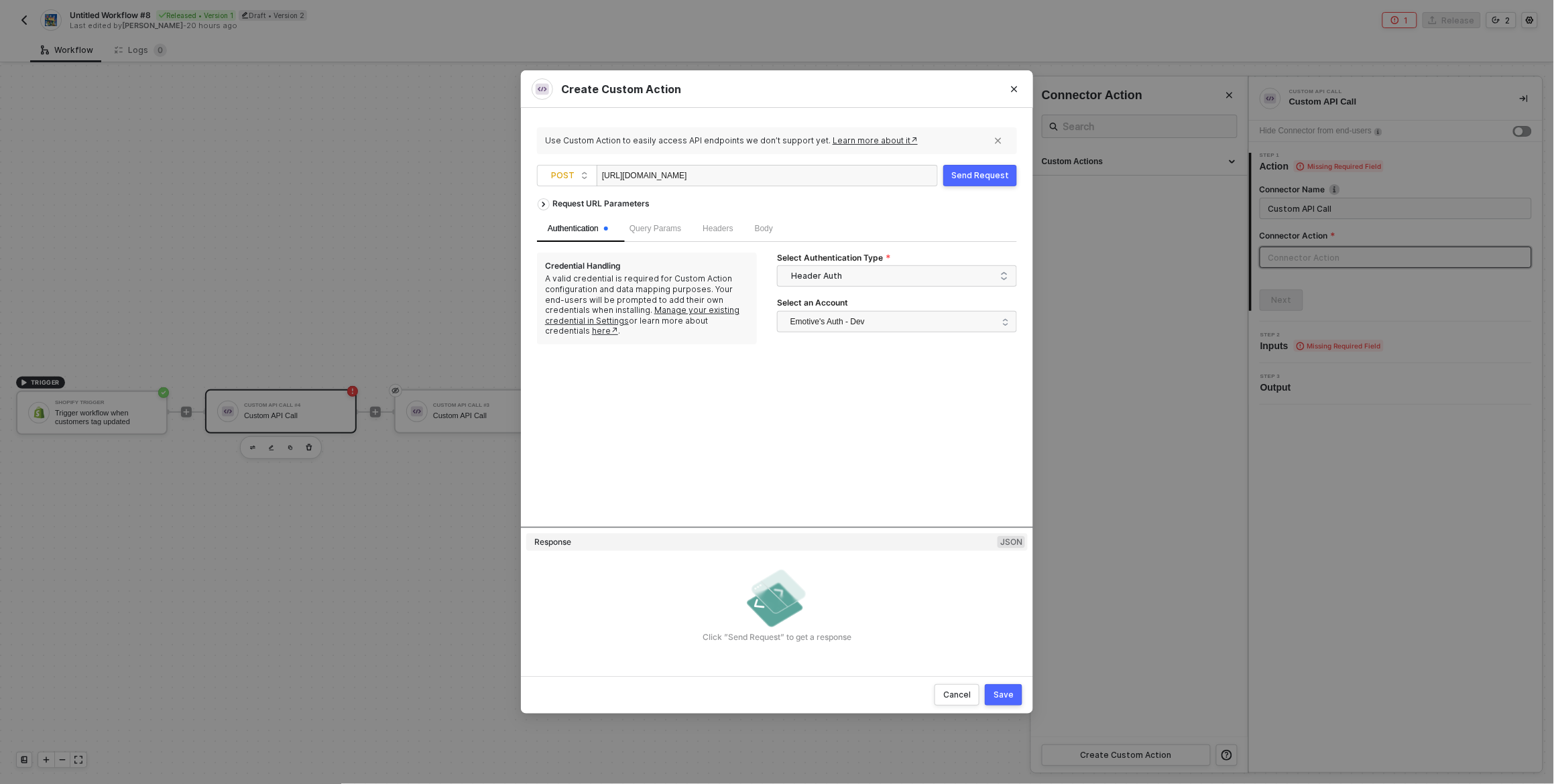
click at [792, 497] on div "Request URL Parameters Authentication Query Params Headers Body Credential Hand…" at bounding box center [777, 359] width 480 height 335
click at [662, 227] on span "Query Params" at bounding box center [655, 228] width 52 height 9
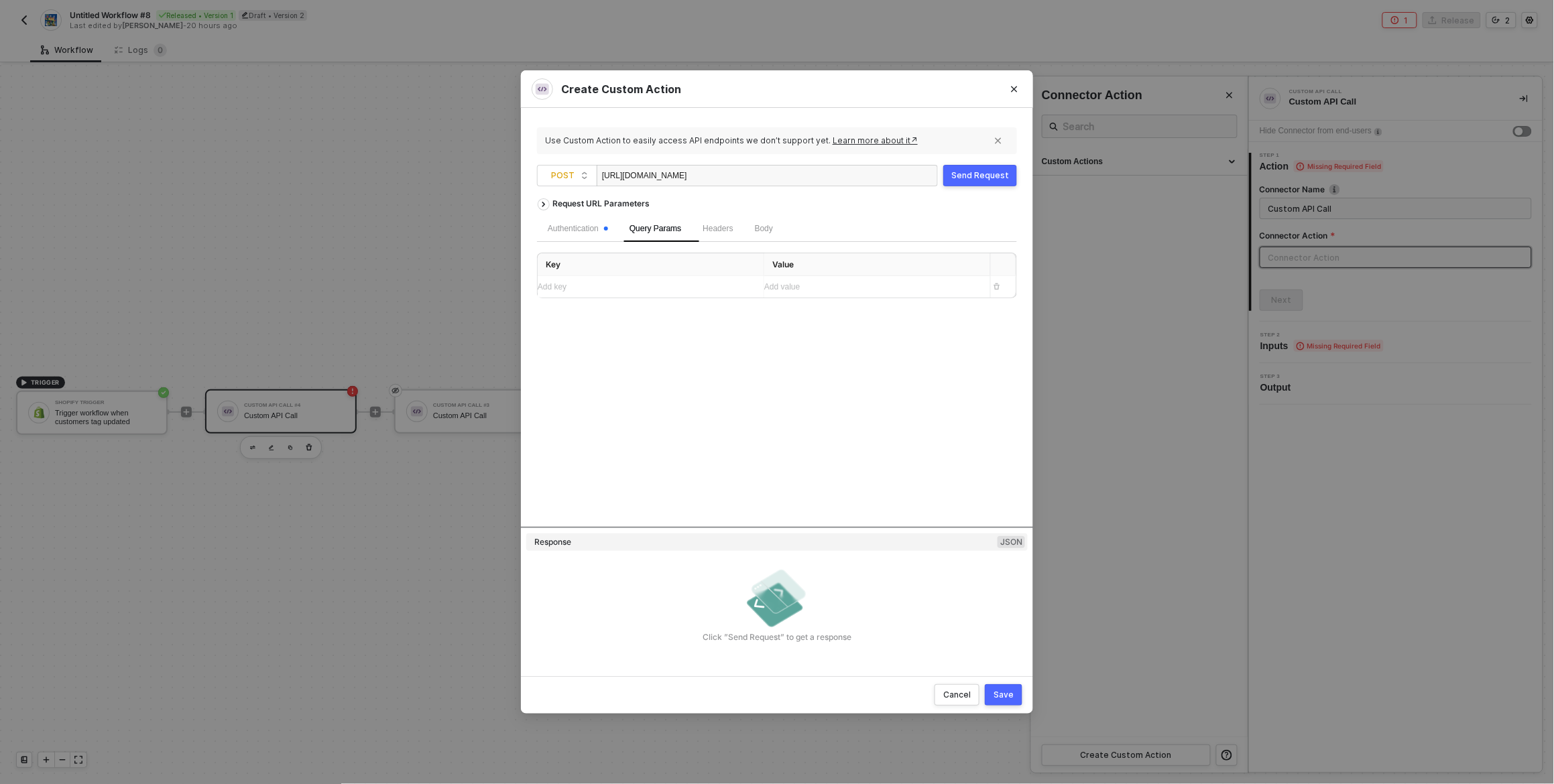
click at [594, 288] on div "Add key ﻿" at bounding box center [645, 287] width 215 height 13
click at [747, 358] on div "Request URL Parameters Authentication Query Params 1 Headers Body Key Value ALL…" at bounding box center [777, 359] width 480 height 335
click at [736, 233] on span "Headers" at bounding box center [734, 229] width 30 height 9
click at [790, 229] on span "Body" at bounding box center [781, 229] width 18 height 9
click at [694, 260] on span "JSON" at bounding box center [707, 261] width 27 height 11
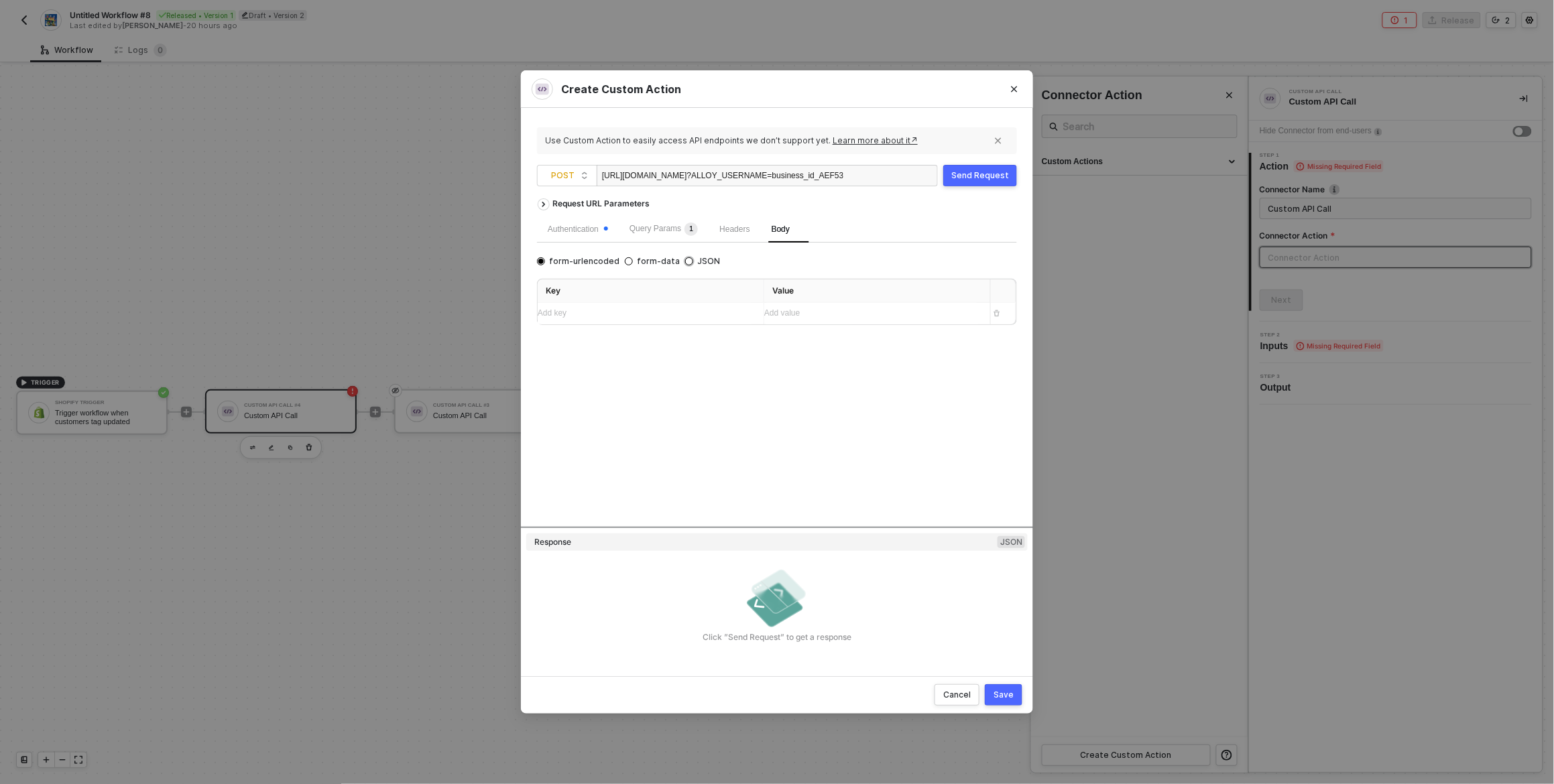
click at [693, 260] on input "JSON" at bounding box center [689, 261] width 8 height 8
radio input "true"
radio input "false"
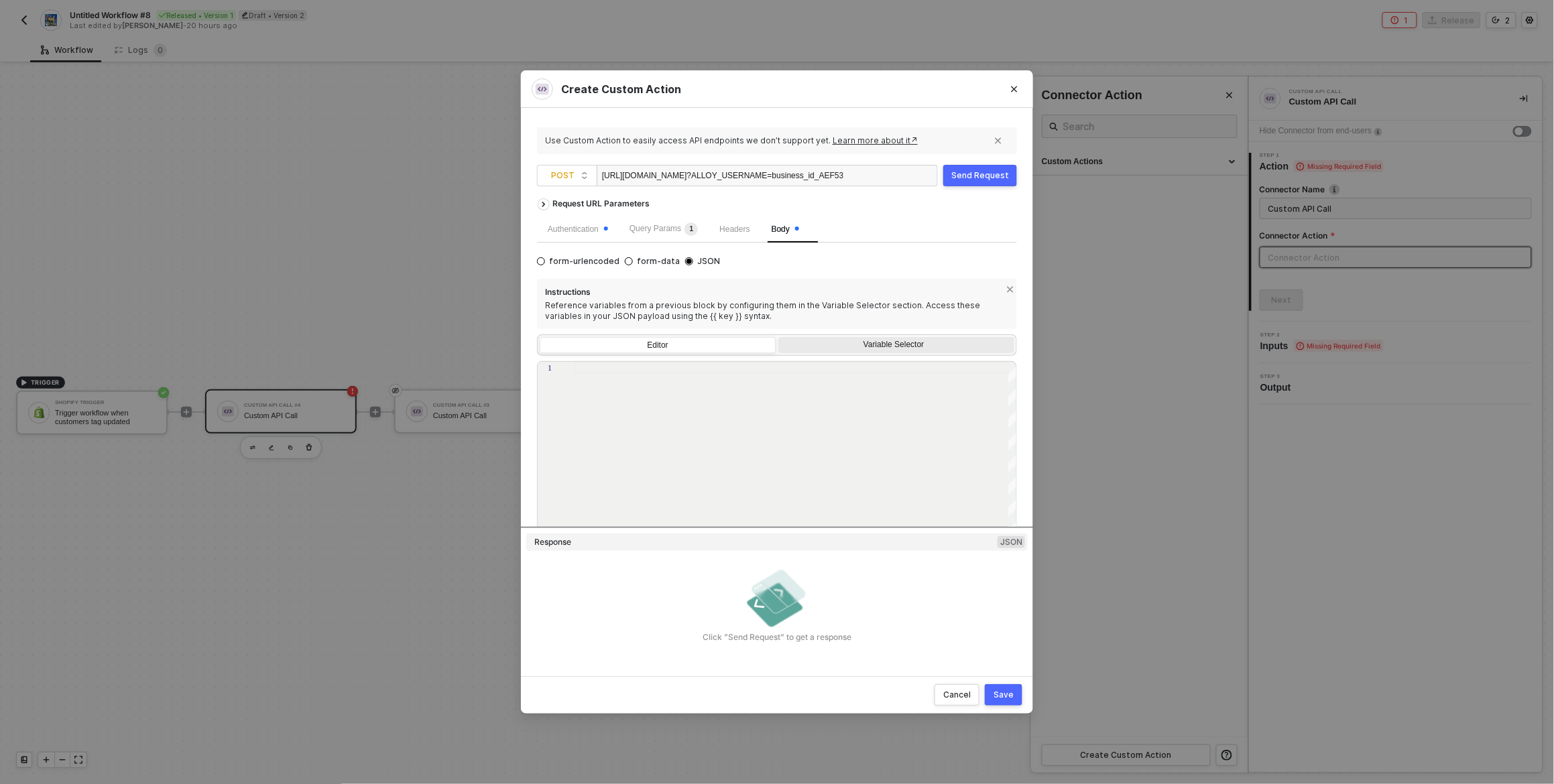
click at [875, 345] on div "Variable Selector" at bounding box center [895, 345] width 219 height 11
click at [779, 337] on input "Variable Selector" at bounding box center [779, 337] width 0 height 0
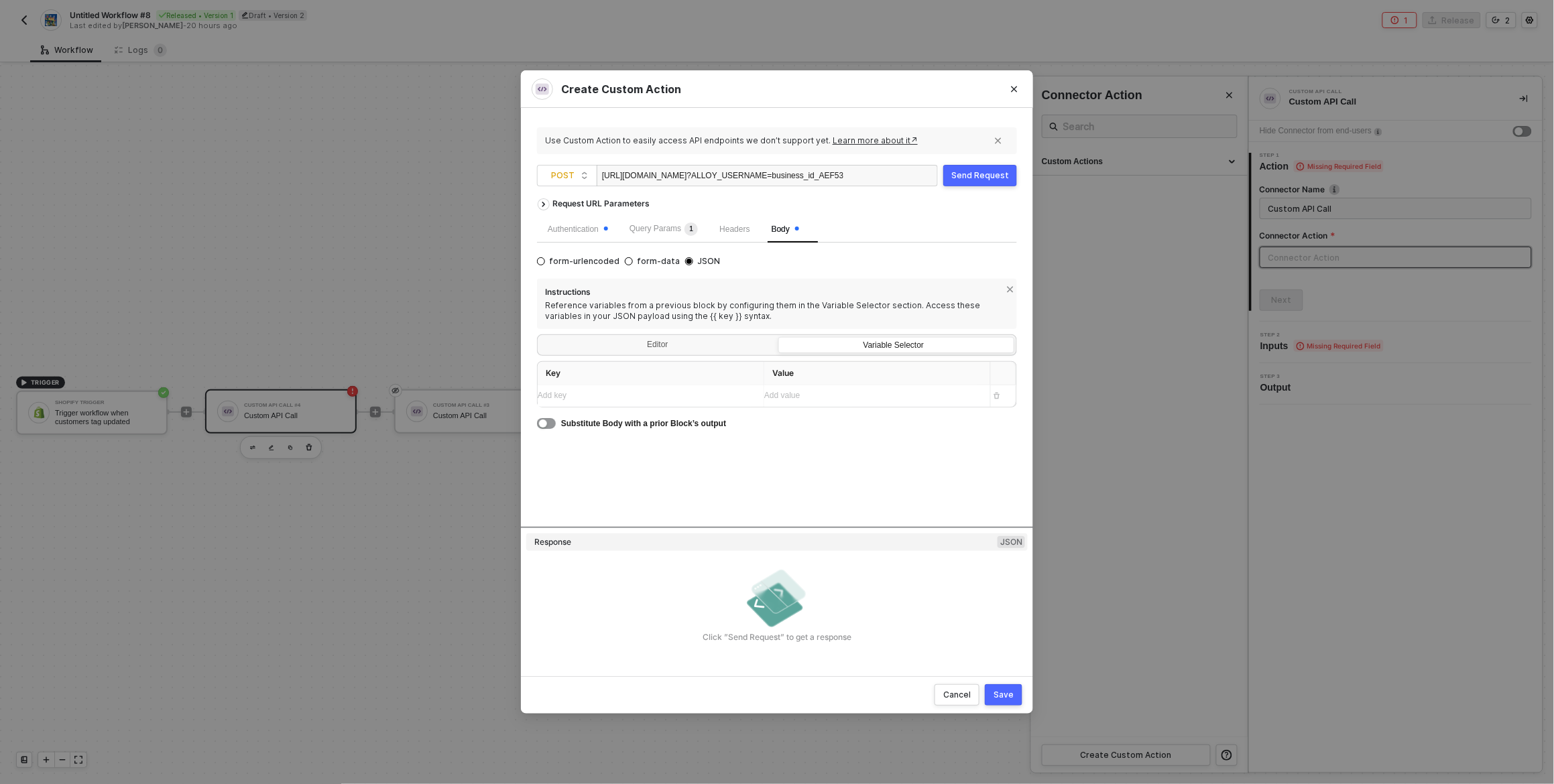
click at [628, 397] on div "Add key ﻿" at bounding box center [645, 396] width 215 height 13
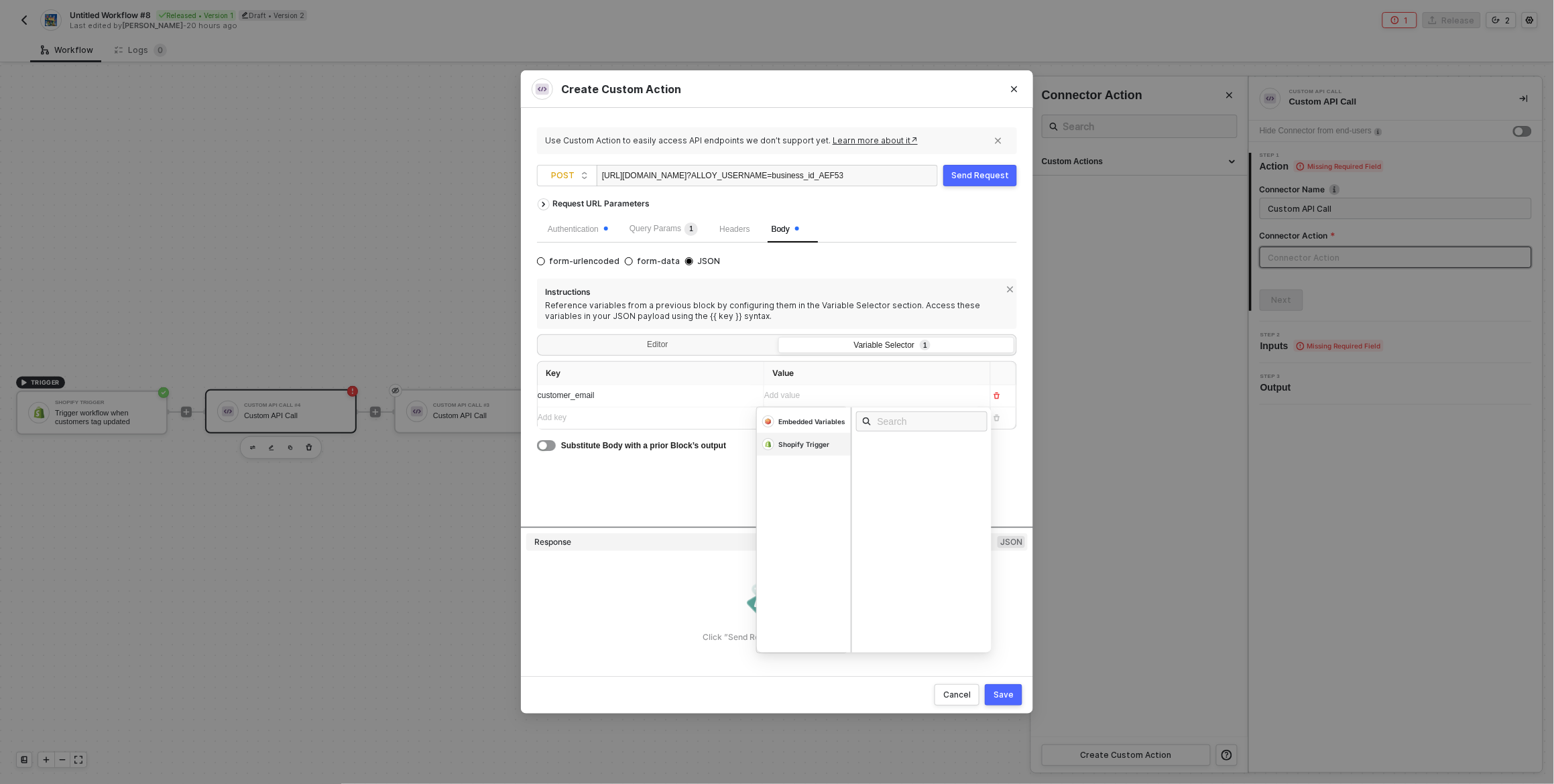
click at [803, 444] on div "Shopify Trigger" at bounding box center [804, 444] width 51 height 9
click at [880, 421] on input "text" at bounding box center [926, 421] width 97 height 15
paste input "custom"
type input "custom"
click at [912, 445] on div "Customer Email" at bounding box center [893, 446] width 59 height 9
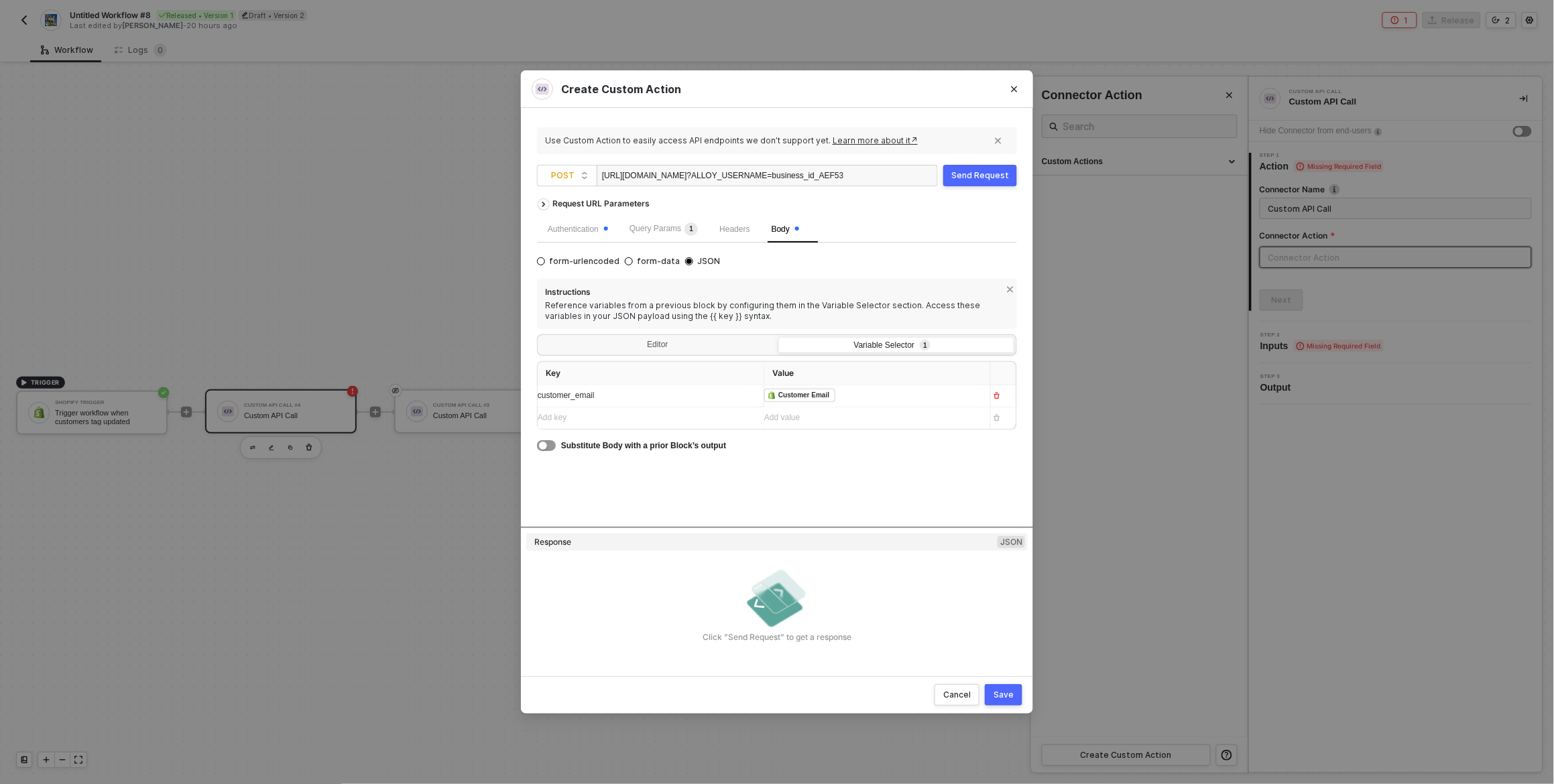
click at [668, 421] on div "Add key ﻿" at bounding box center [639, 418] width 202 height 13
click at [807, 421] on div "Add value ﻿" at bounding box center [866, 418] width 202 height 13
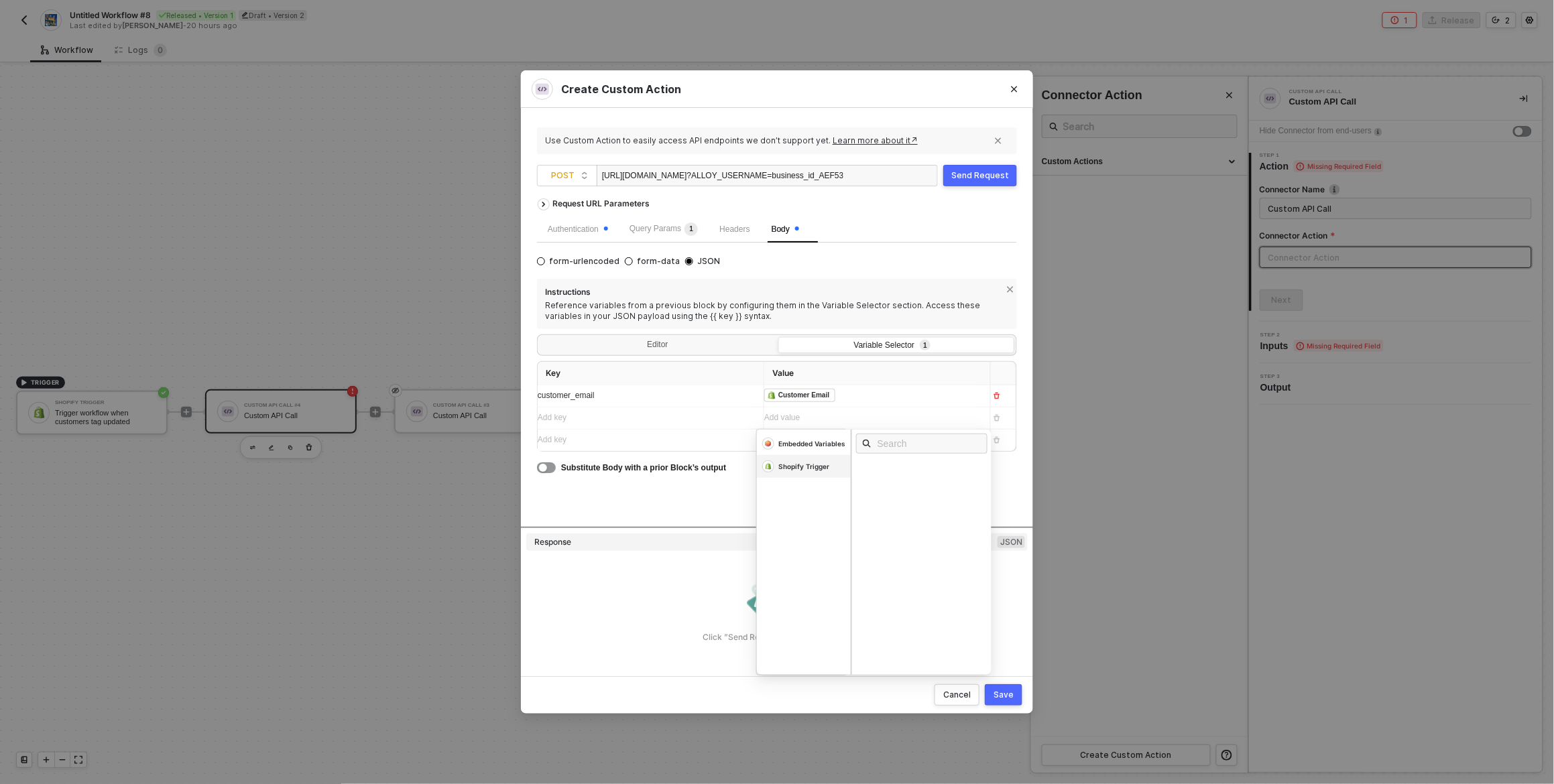
click at [802, 468] on div "Shopify Trigger" at bounding box center [804, 466] width 51 height 9
click at [914, 447] on input "text" at bounding box center [926, 443] width 97 height 15
paste input "phone"
type input "phone"
click at [885, 469] on div "Phone" at bounding box center [873, 468] width 20 height 9
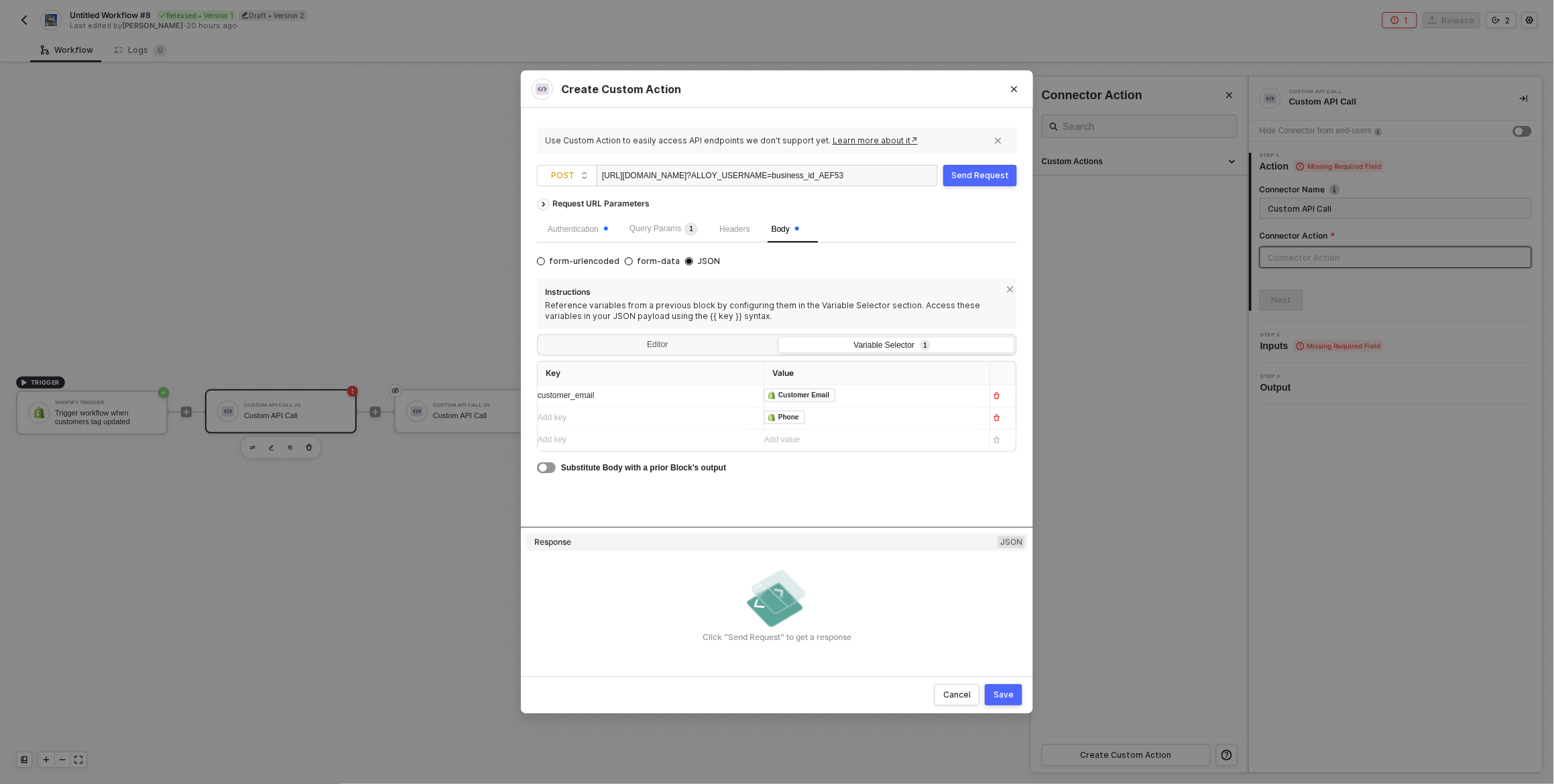
click at [914, 434] on div "Add value ﻿" at bounding box center [872, 440] width 215 height 13
click at [823, 493] on div "Shopify Trigger" at bounding box center [804, 488] width 51 height 9
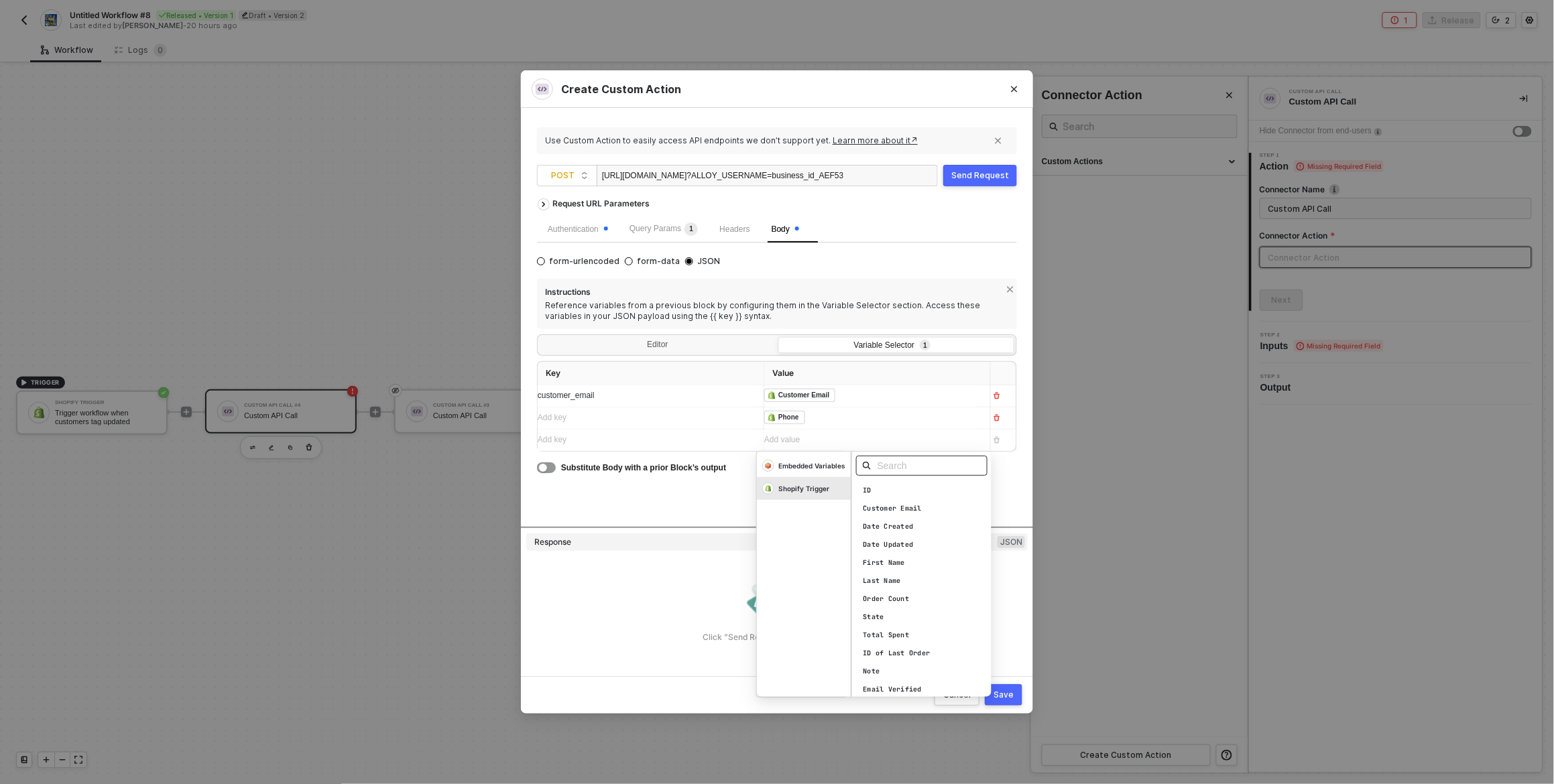
click at [911, 467] on input "text" at bounding box center [926, 466] width 97 height 15
type input "tags"
click at [914, 495] on div "Tags" at bounding box center [926, 490] width 140 height 15
click at [707, 461] on div "Add key ﻿" at bounding box center [645, 462] width 215 height 13
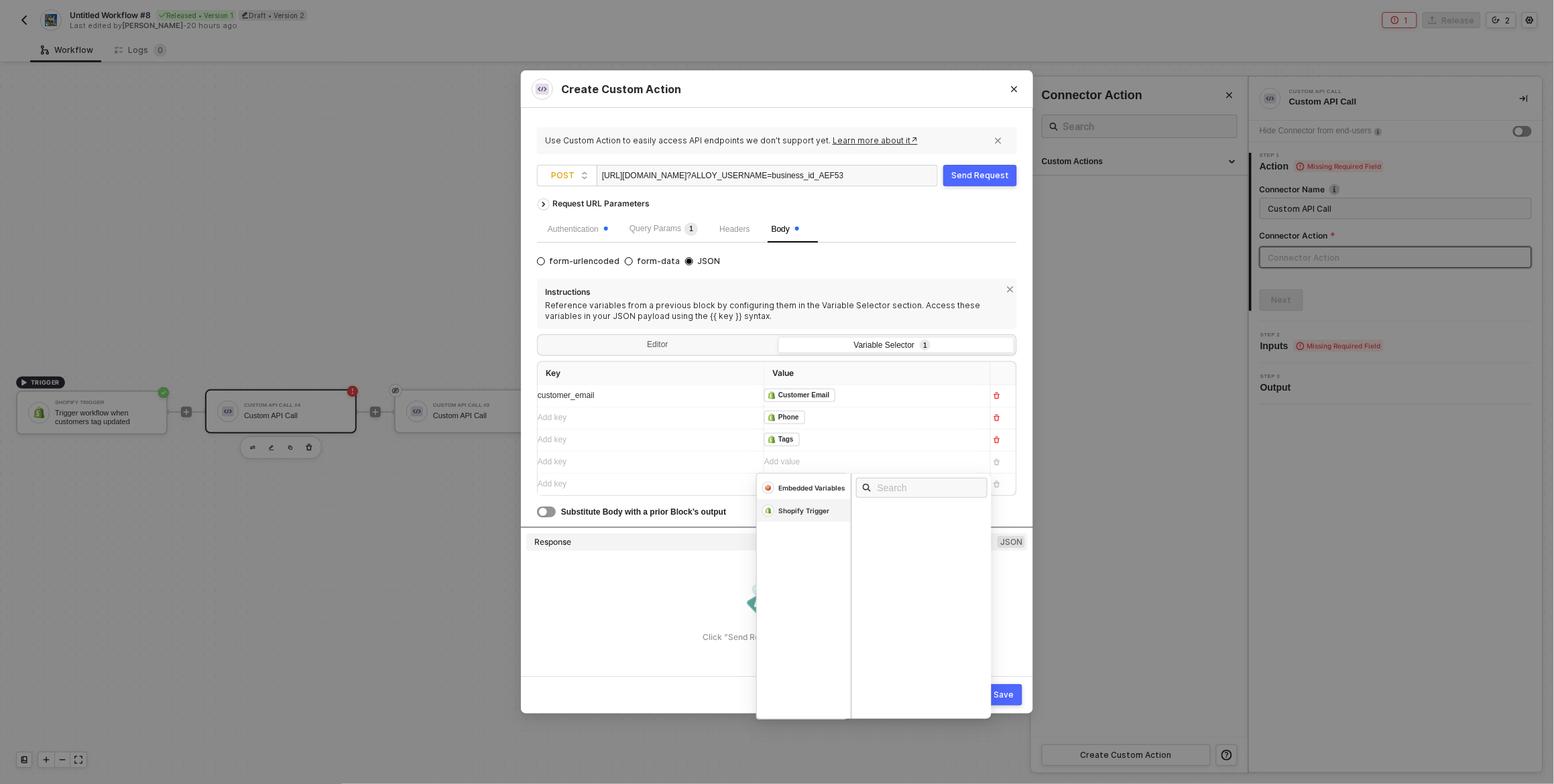
click at [800, 513] on div "Shopify Trigger" at bounding box center [804, 510] width 51 height 9
click at [919, 490] on input "text" at bounding box center [926, 488] width 97 height 15
paste input "tags"
type input "tags"
click at [907, 544] on div "Tags Added" at bounding box center [926, 548] width 140 height 15
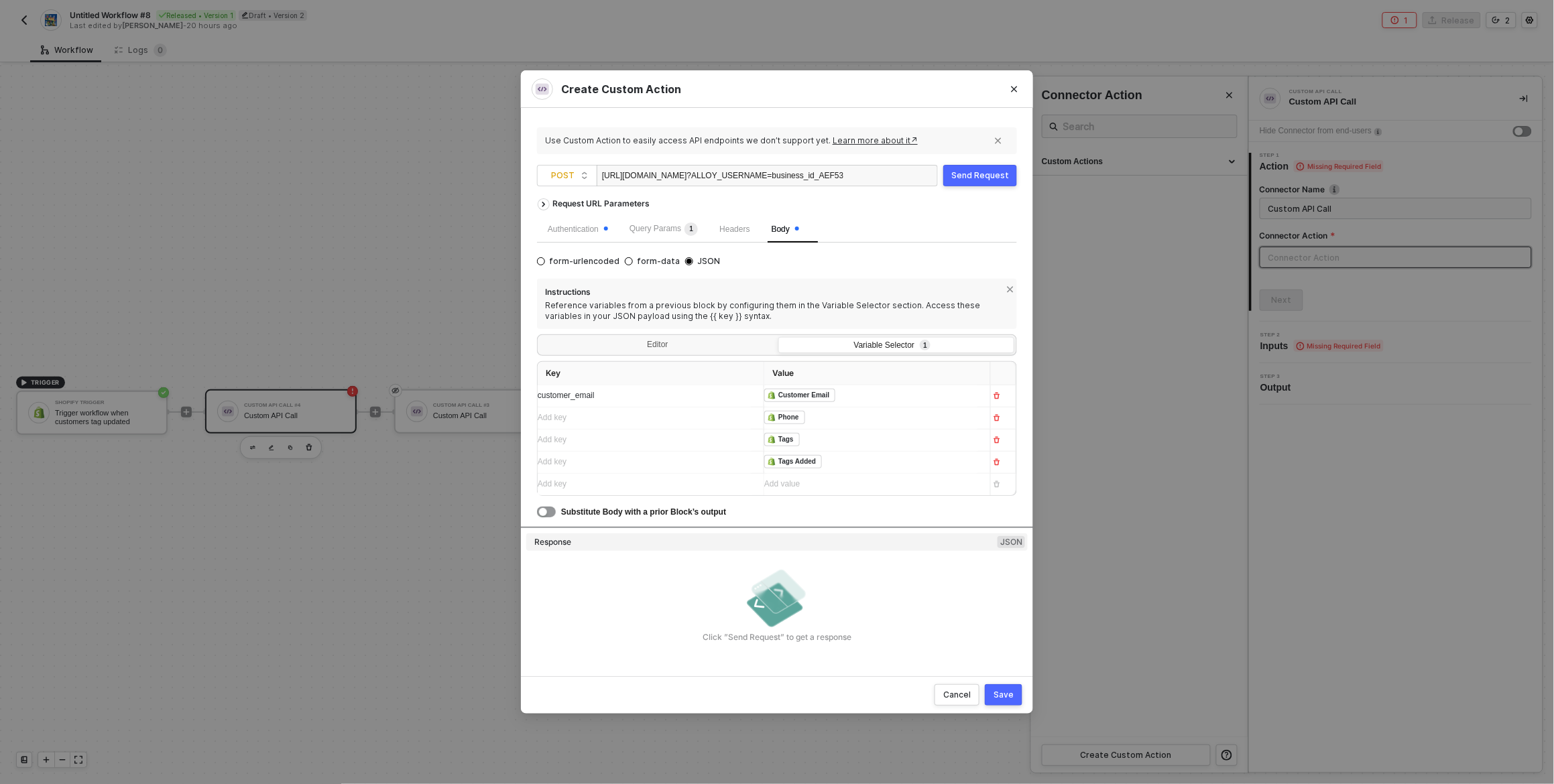
click at [830, 490] on div "Add value ﻿" at bounding box center [866, 484] width 202 height 13
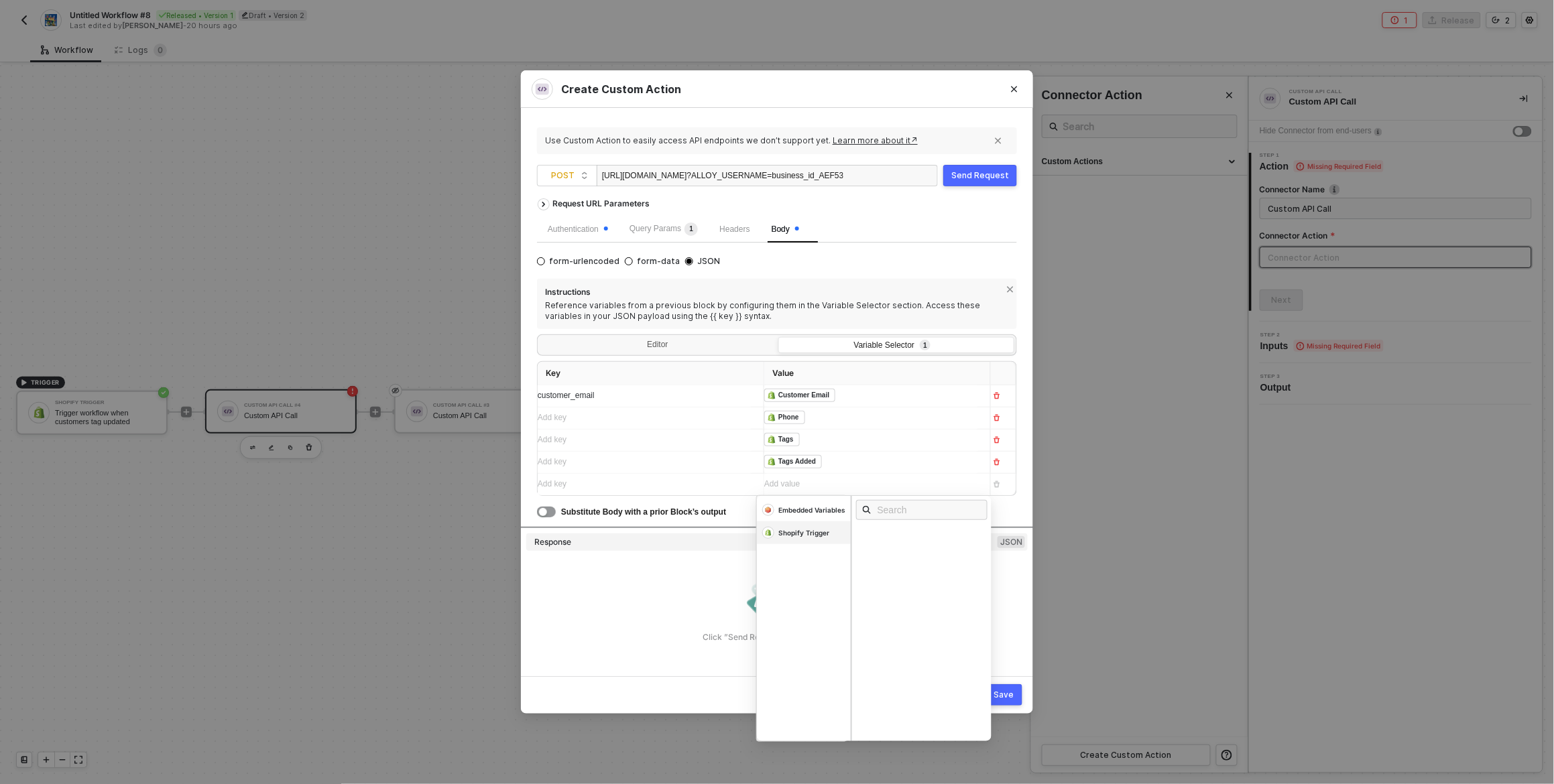
click at [807, 537] on div "Shopify Trigger" at bounding box center [804, 532] width 51 height 9
click at [897, 512] on input "text" at bounding box center [926, 509] width 97 height 15
paste input "tags"
type input "tags"
click at [897, 640] on div "Tags Removed" at bounding box center [888, 639] width 50 height 9
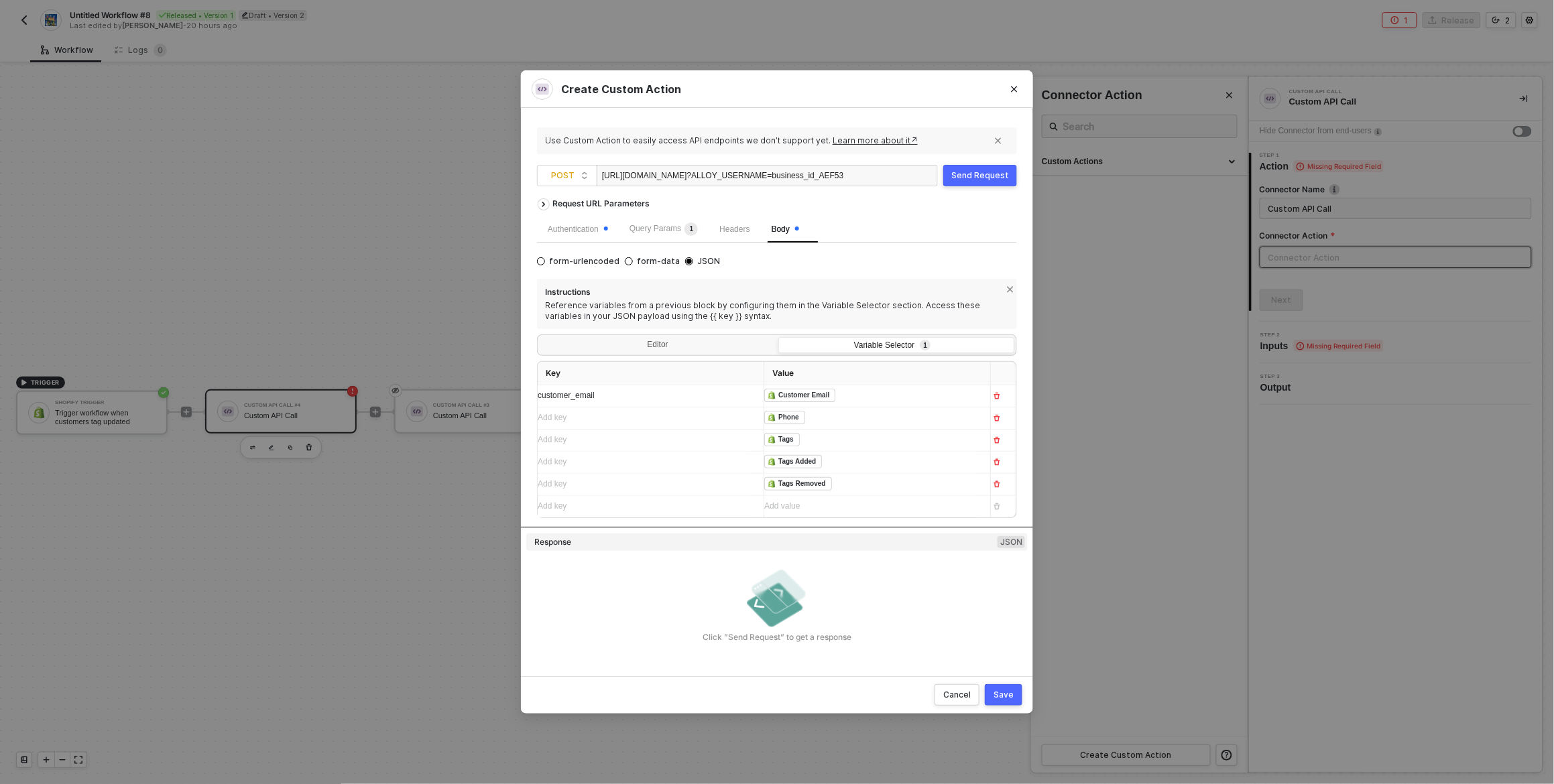
click at [707, 593] on div "Click ”Send Request” to get a response" at bounding box center [777, 605] width 501 height 78
click at [626, 418] on div "Add key ﻿" at bounding box center [645, 418] width 215 height 13
click at [633, 437] on div "Add key ﻿" at bounding box center [645, 440] width 215 height 13
click at [661, 468] on div "Add key ﻿" at bounding box center [645, 462] width 215 height 13
copy span "customer_tags_added"
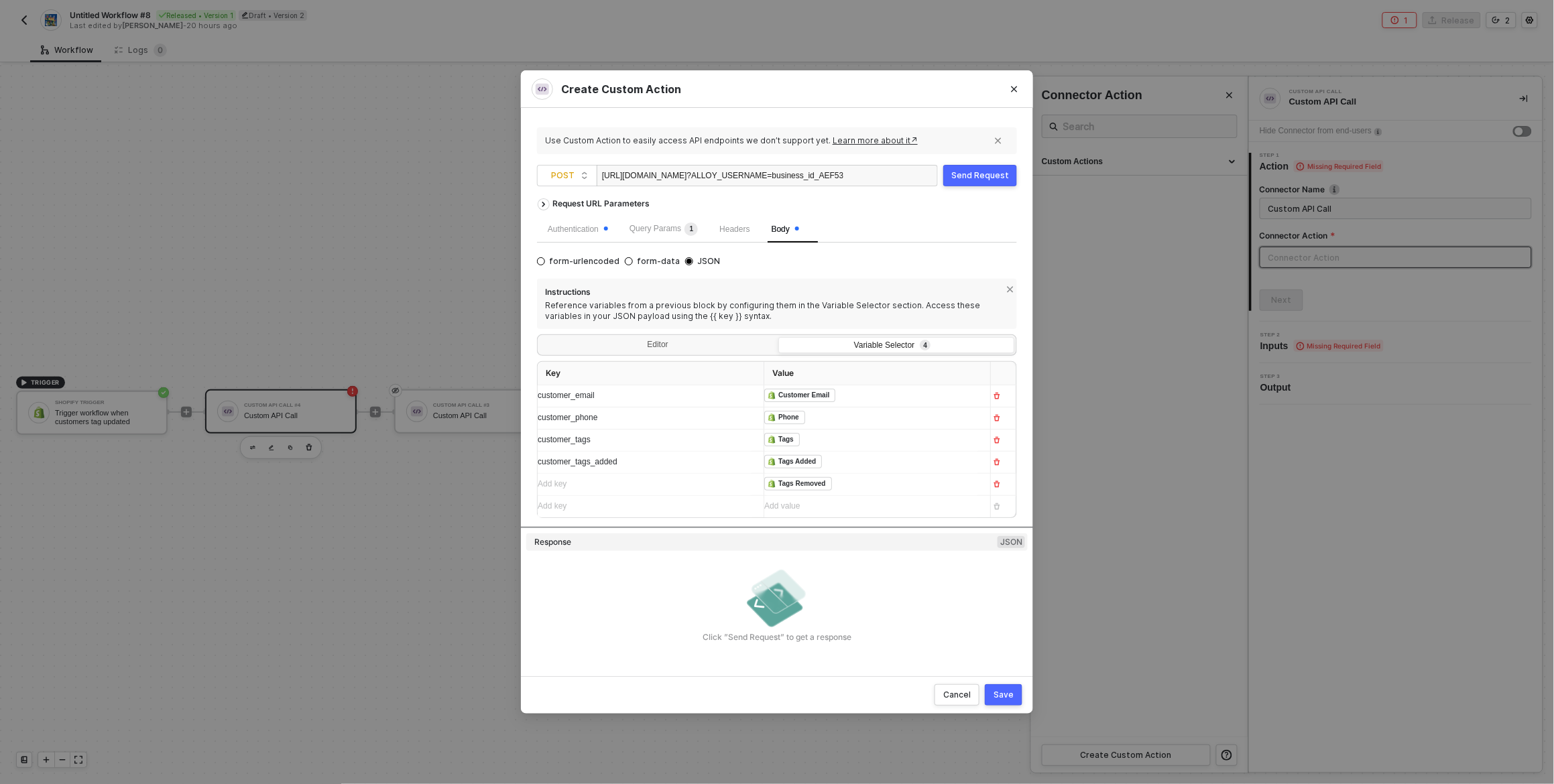
click at [652, 484] on div "Add key ﻿" at bounding box center [645, 484] width 215 height 13
click at [1006, 691] on div "Save" at bounding box center [1003, 694] width 20 height 11
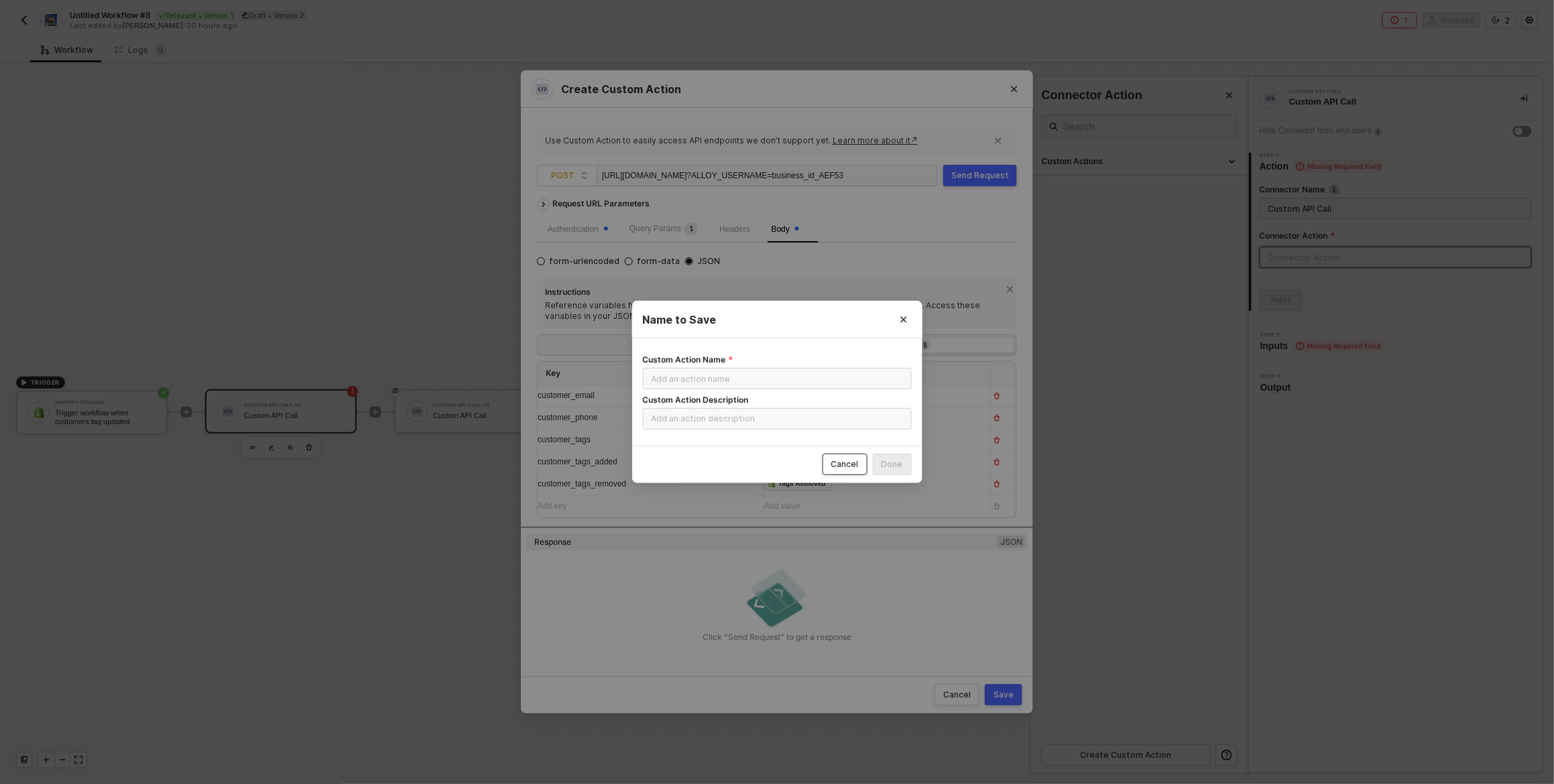
click at [842, 462] on div "Cancel" at bounding box center [845, 464] width 28 height 11
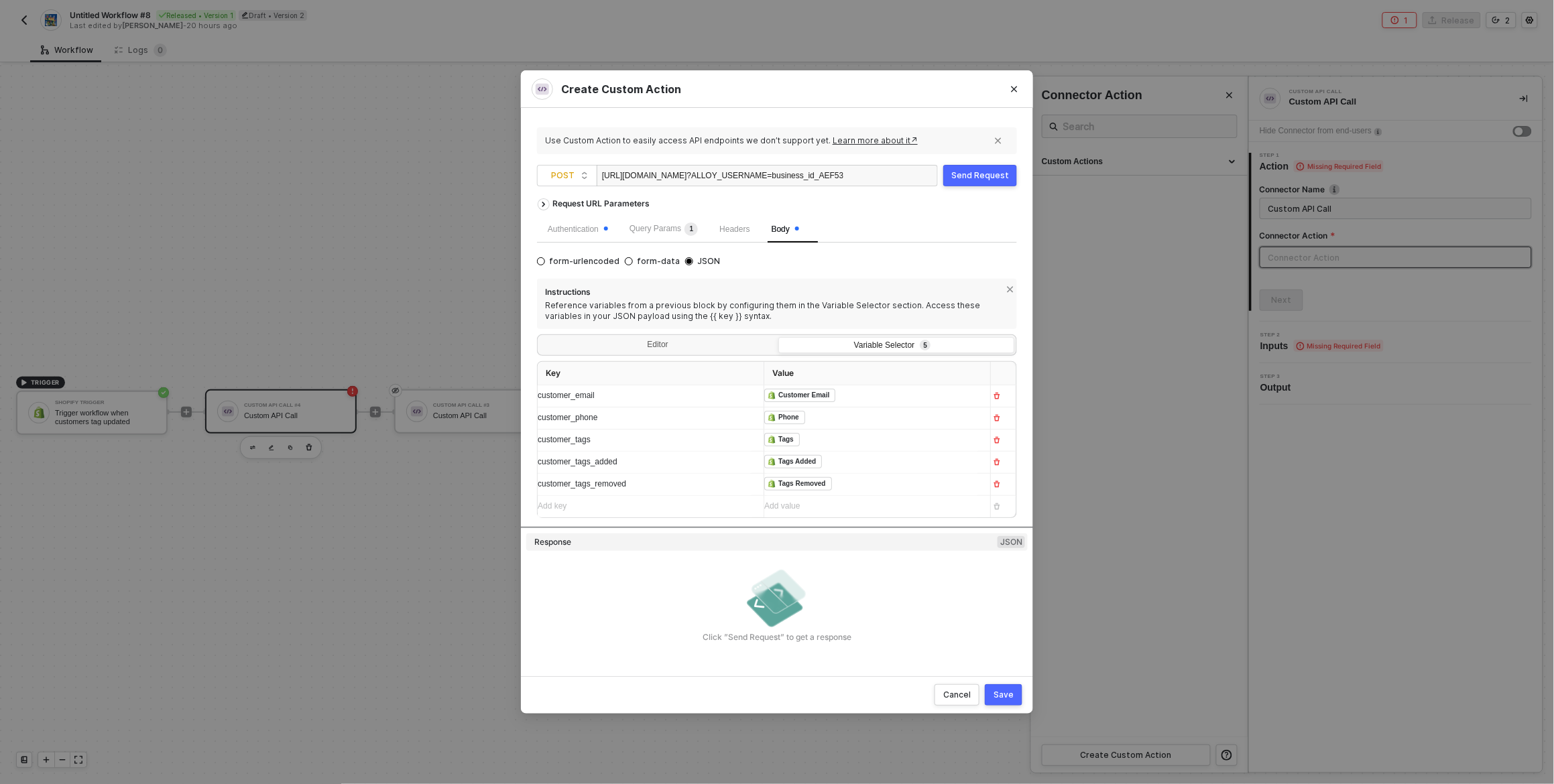
click at [911, 598] on div "Click ”Send Request” to get a response" at bounding box center [777, 605] width 501 height 78
click at [650, 347] on div "Editor" at bounding box center [658, 346] width 236 height 19
click at [540, 337] on input "Editor" at bounding box center [540, 337] width 0 height 0
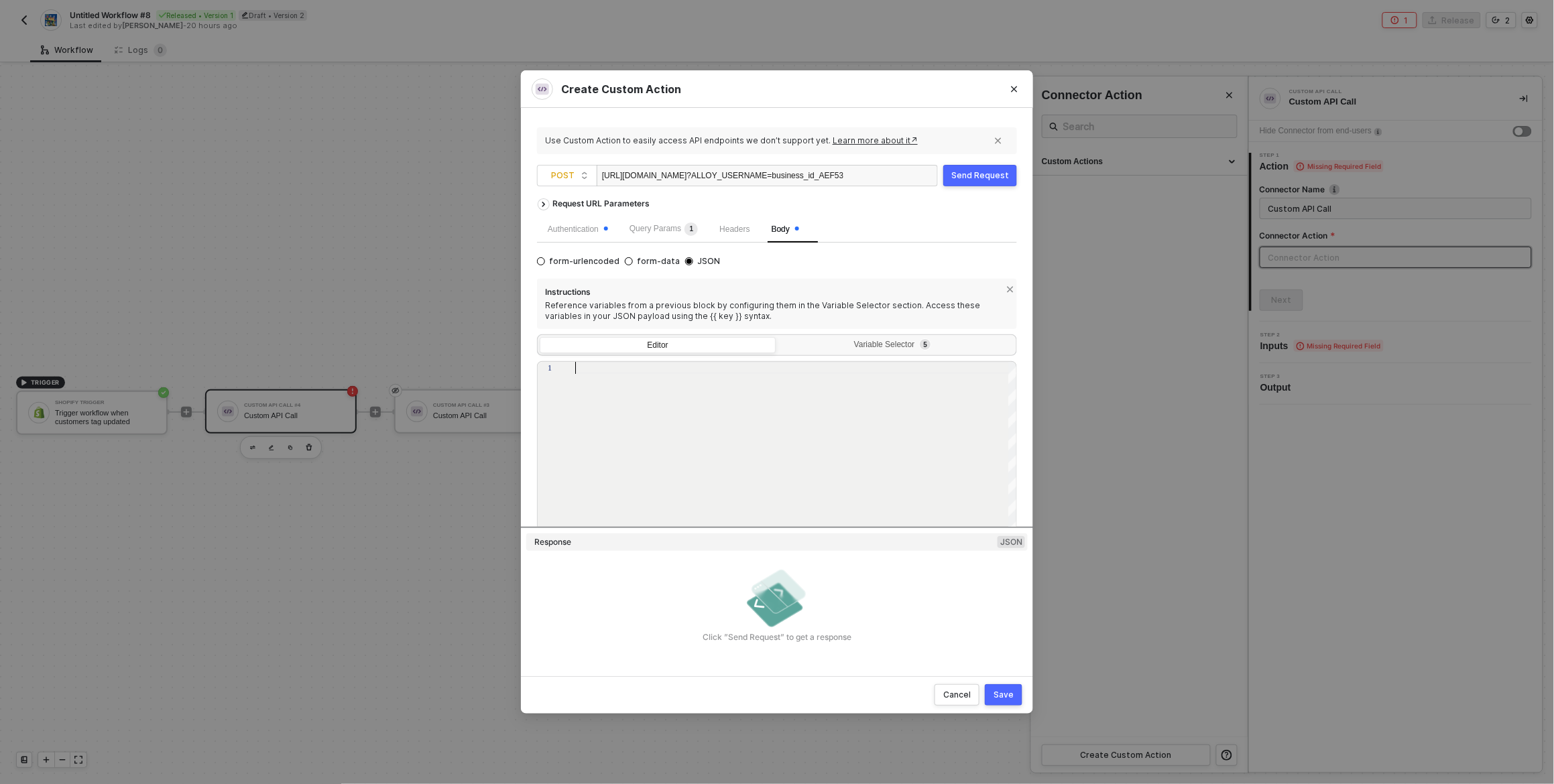
click at [623, 398] on div at bounding box center [796, 454] width 443 height 184
click at [614, 378] on div "1 2 3 { "customer_email" : {{}}, } { "customer_email": {{}}, }" at bounding box center [777, 453] width 480 height 184
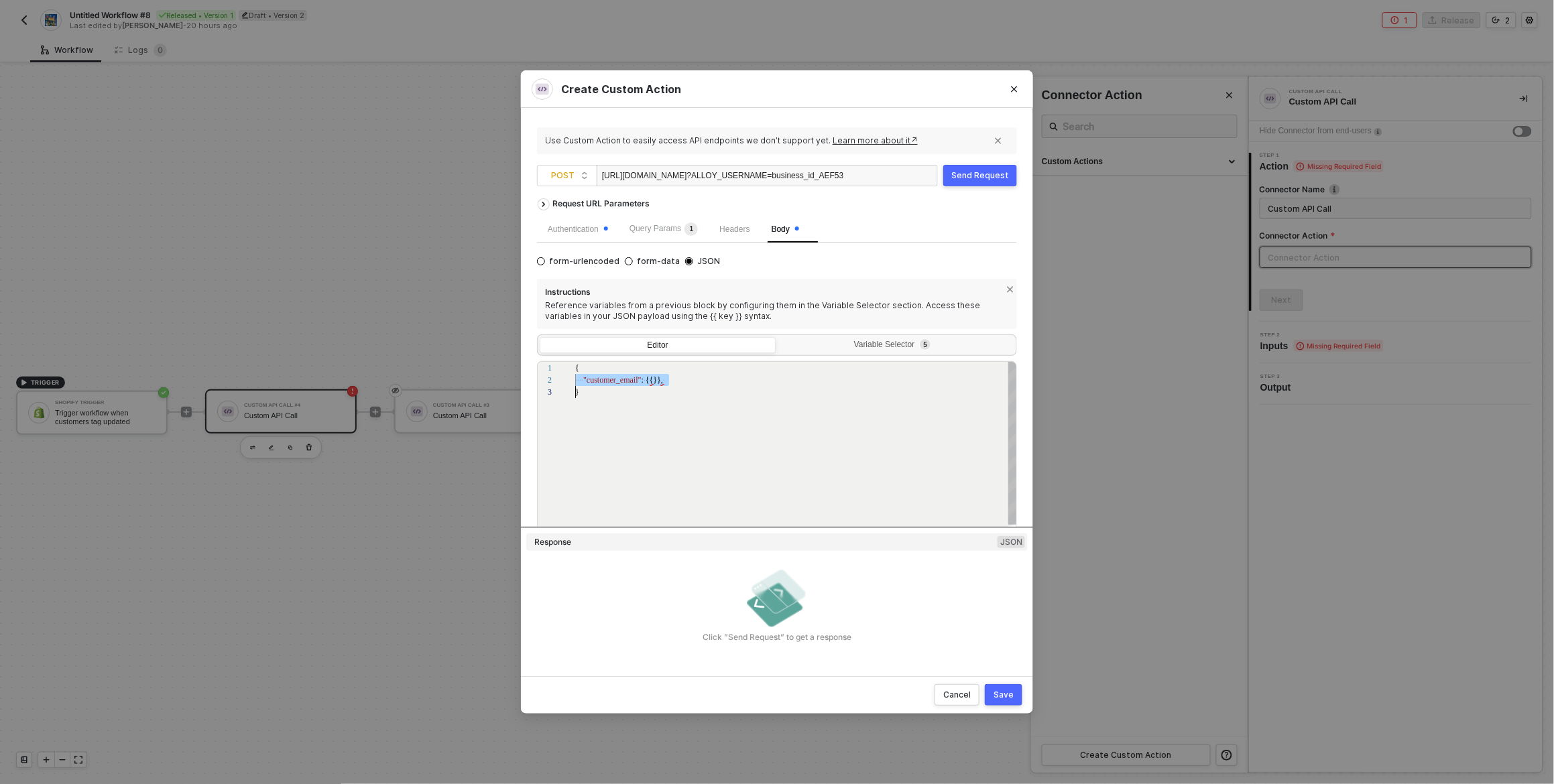
paste textarea ""customer_email": {{}},"
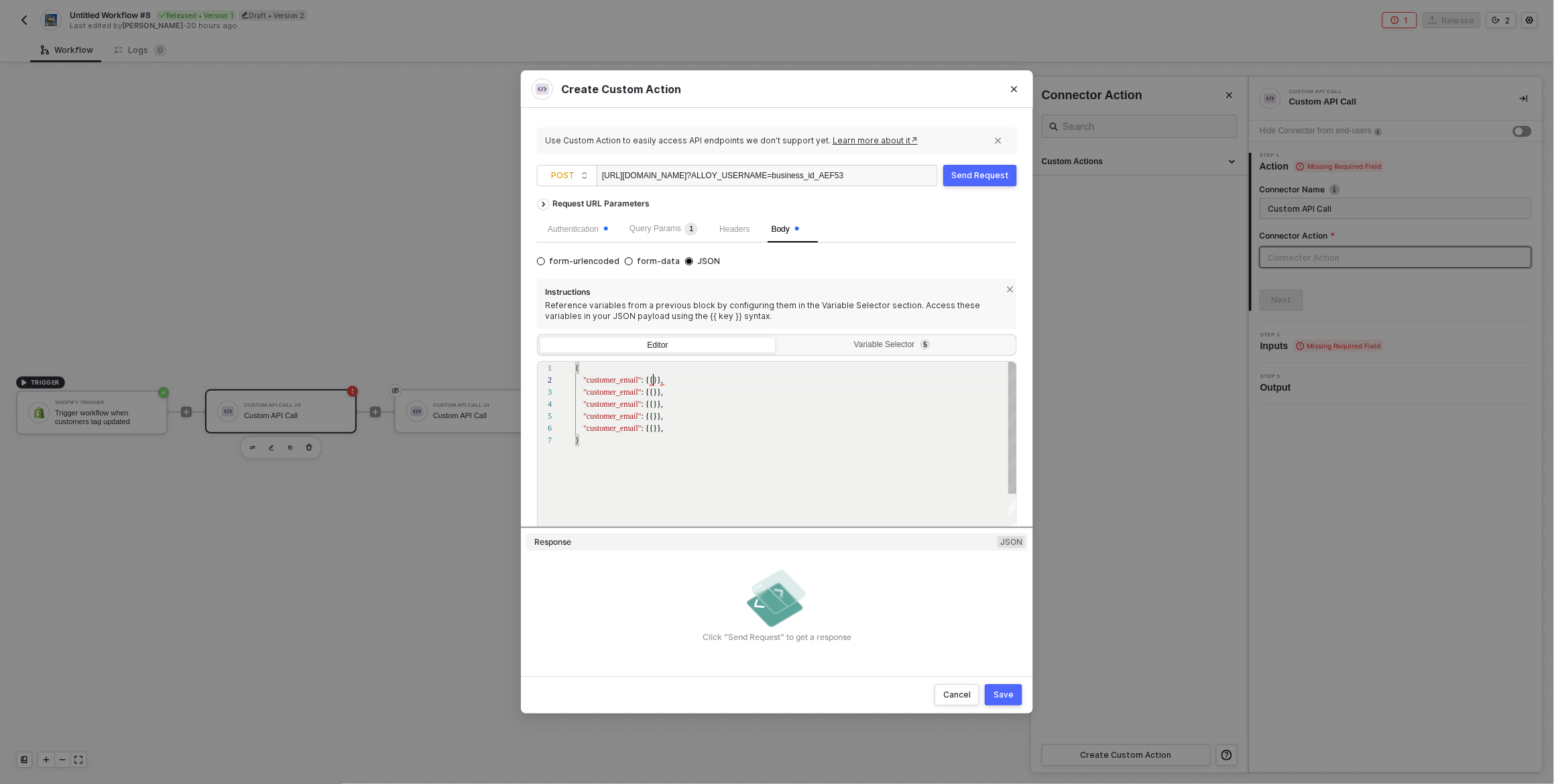
scroll to position [11, 77]
click at [655, 379] on span ": {{}}," at bounding box center [652, 380] width 21 height 9
click at [624, 391] on div "1 2 3 4 5 6 7 { "customer_email" : {{}}, "customer_email" : {{}}, "customer_ema…" at bounding box center [777, 453] width 480 height 184
click at [602, 404] on span ""customer_email"" at bounding box center [612, 404] width 58 height 9
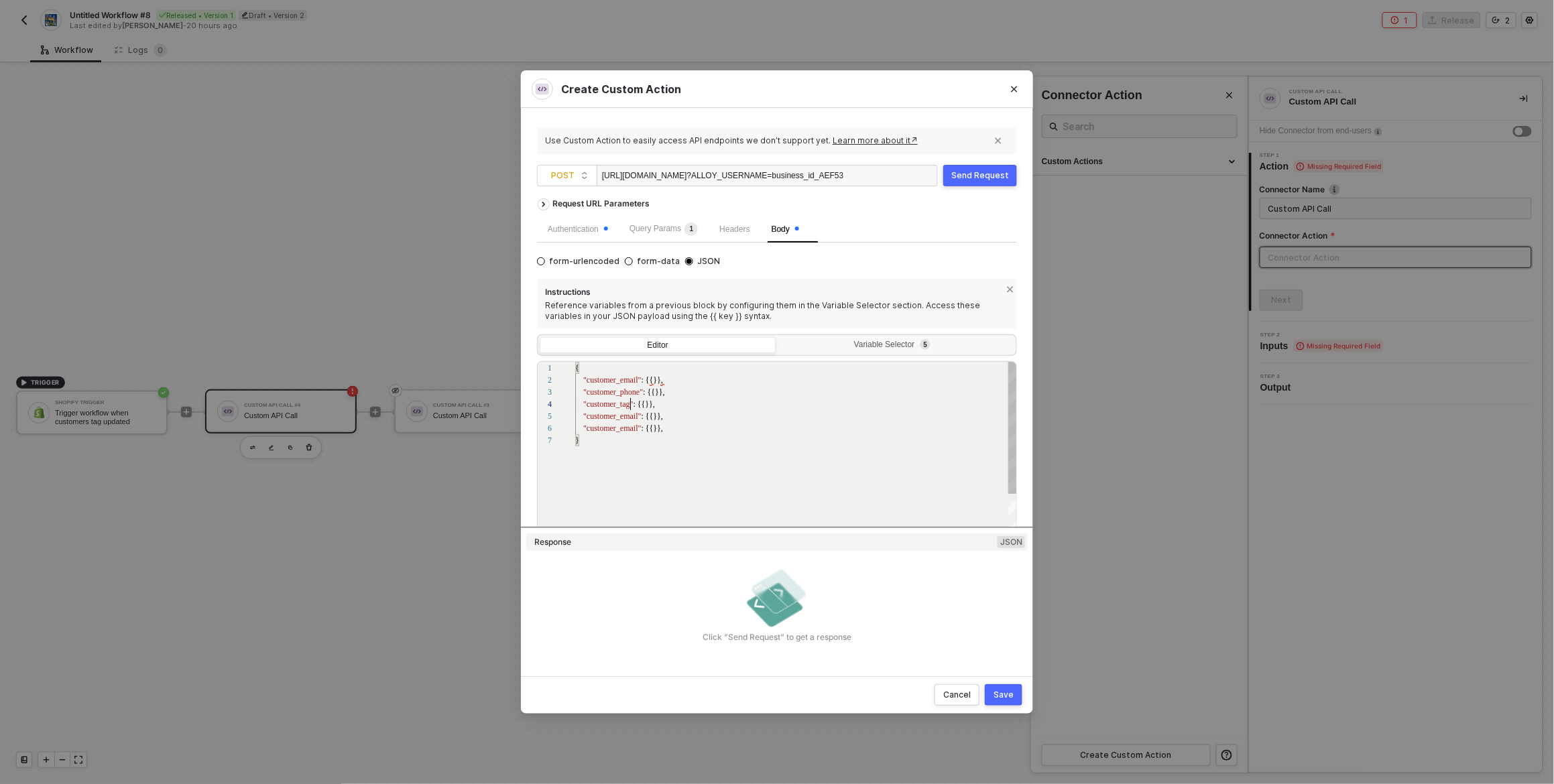
scroll to position [35, 57]
click at [596, 418] on span ""customer_tags_added"" at bounding box center [621, 416] width 76 height 9
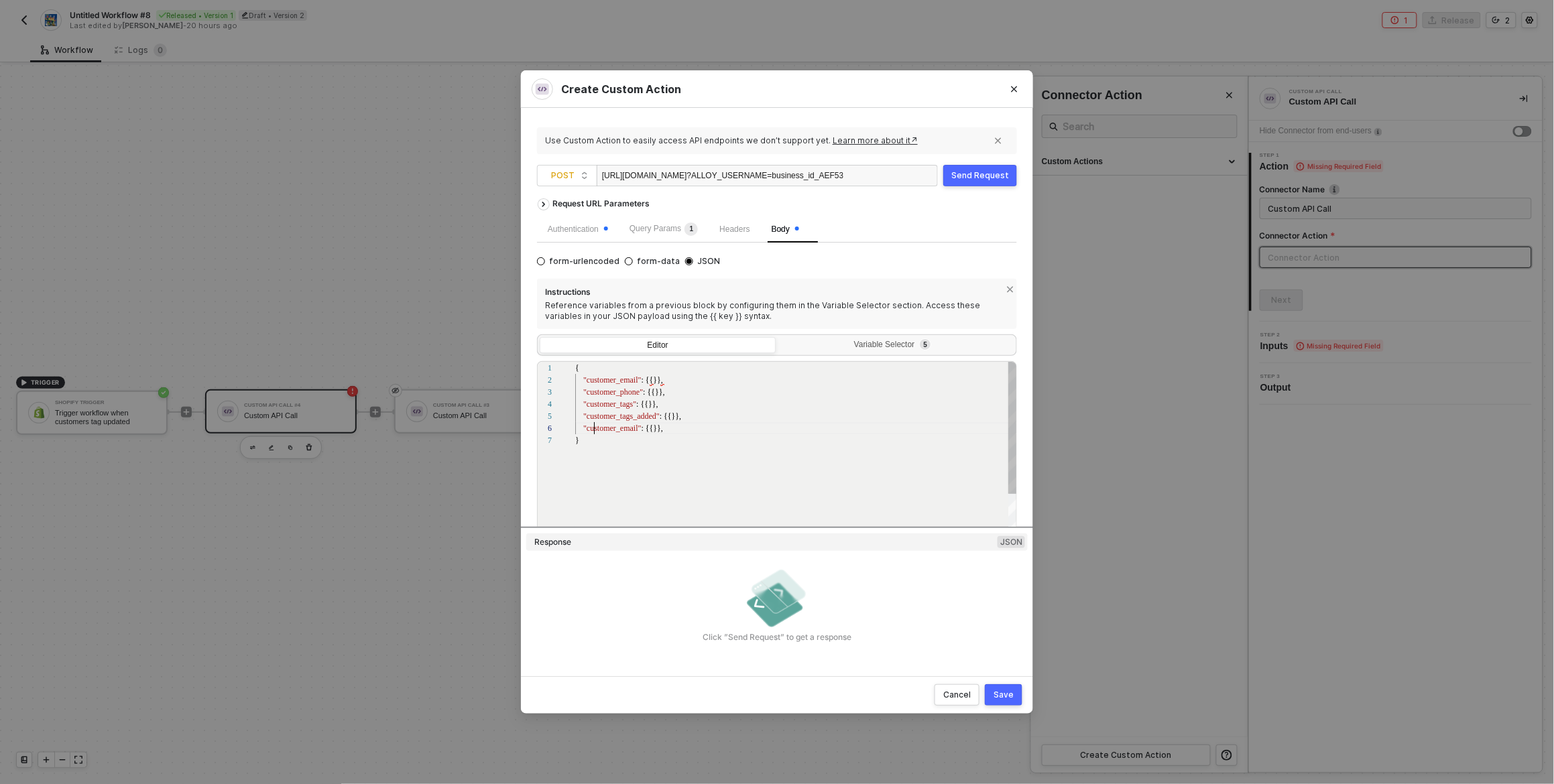
click at [594, 430] on div "1 2 3 4 5 6 7 { "customer_email" : {{}}, "customer_phone" : {{}}, "customer_tag…" at bounding box center [777, 453] width 480 height 184
paste textarea "tags_added"
click at [667, 378] on div ""customer_email" : {{}}," at bounding box center [796, 380] width 443 height 12
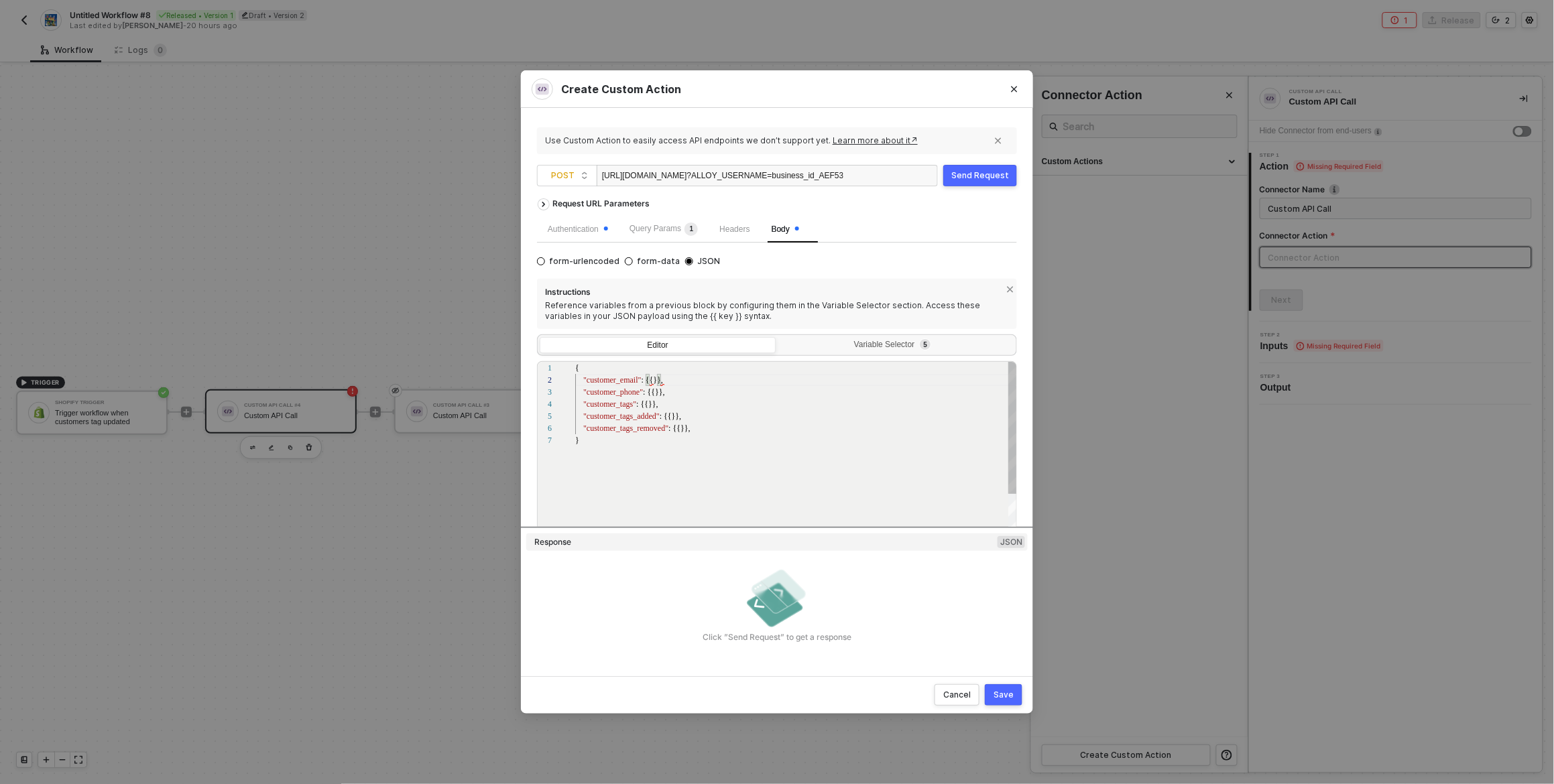
click at [617, 383] on div "1 2 3 4 5 6 7 { "customer_email" : {{}}, "customer_phone" : {{}}, "customer_tag…" at bounding box center [777, 453] width 480 height 184
paste textarea "customer_email"
click at [618, 392] on span ""customer_phone"" at bounding box center [613, 392] width 60 height 9
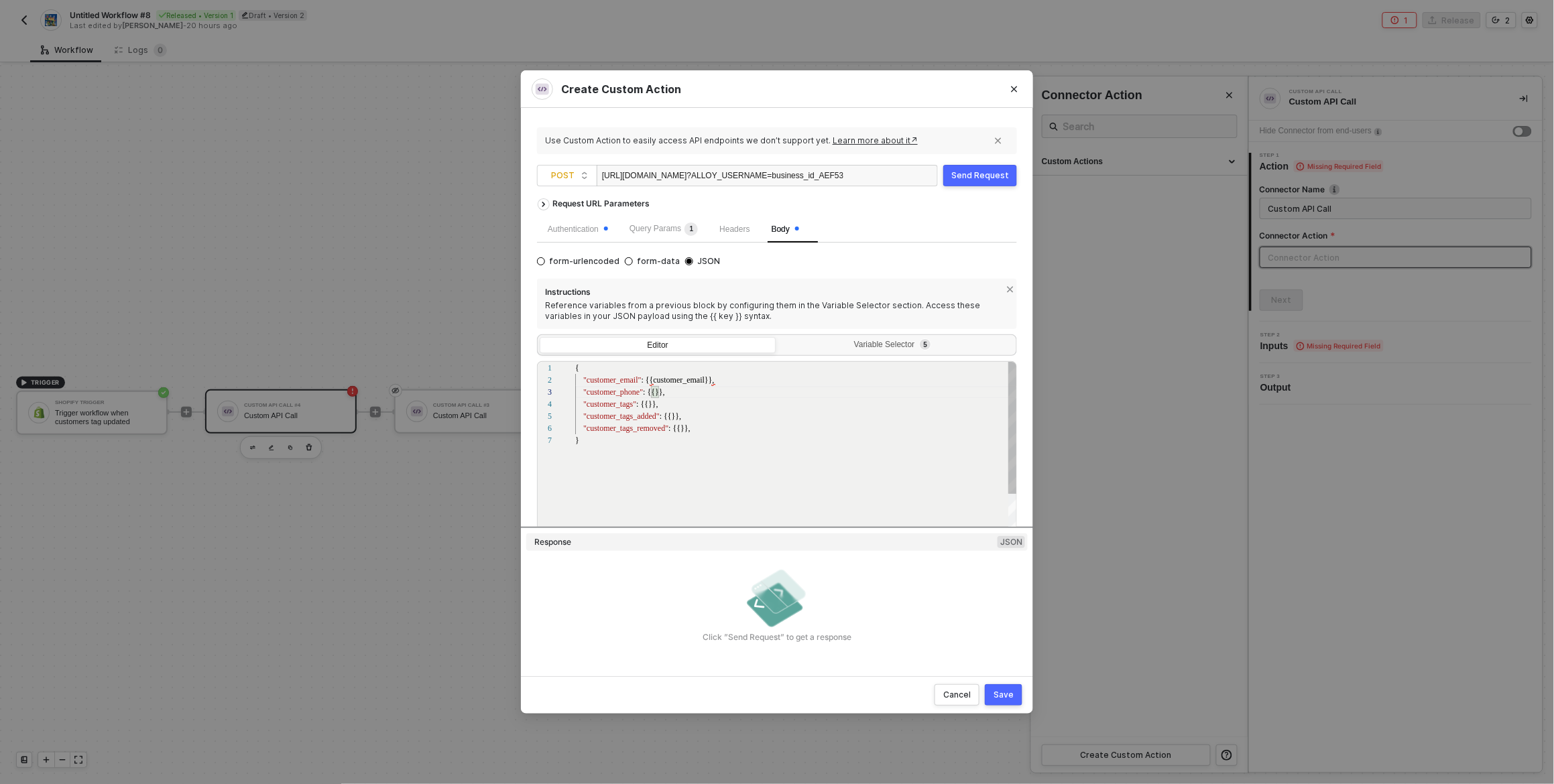
paste textarea "customer_phone"
click at [622, 404] on div "1 2 3 4 5 6 7 { "customer_email" : {{customer_email}}, "customer_phone" : {{cus…" at bounding box center [777, 453] width 480 height 184
paste textarea "customer_tags"
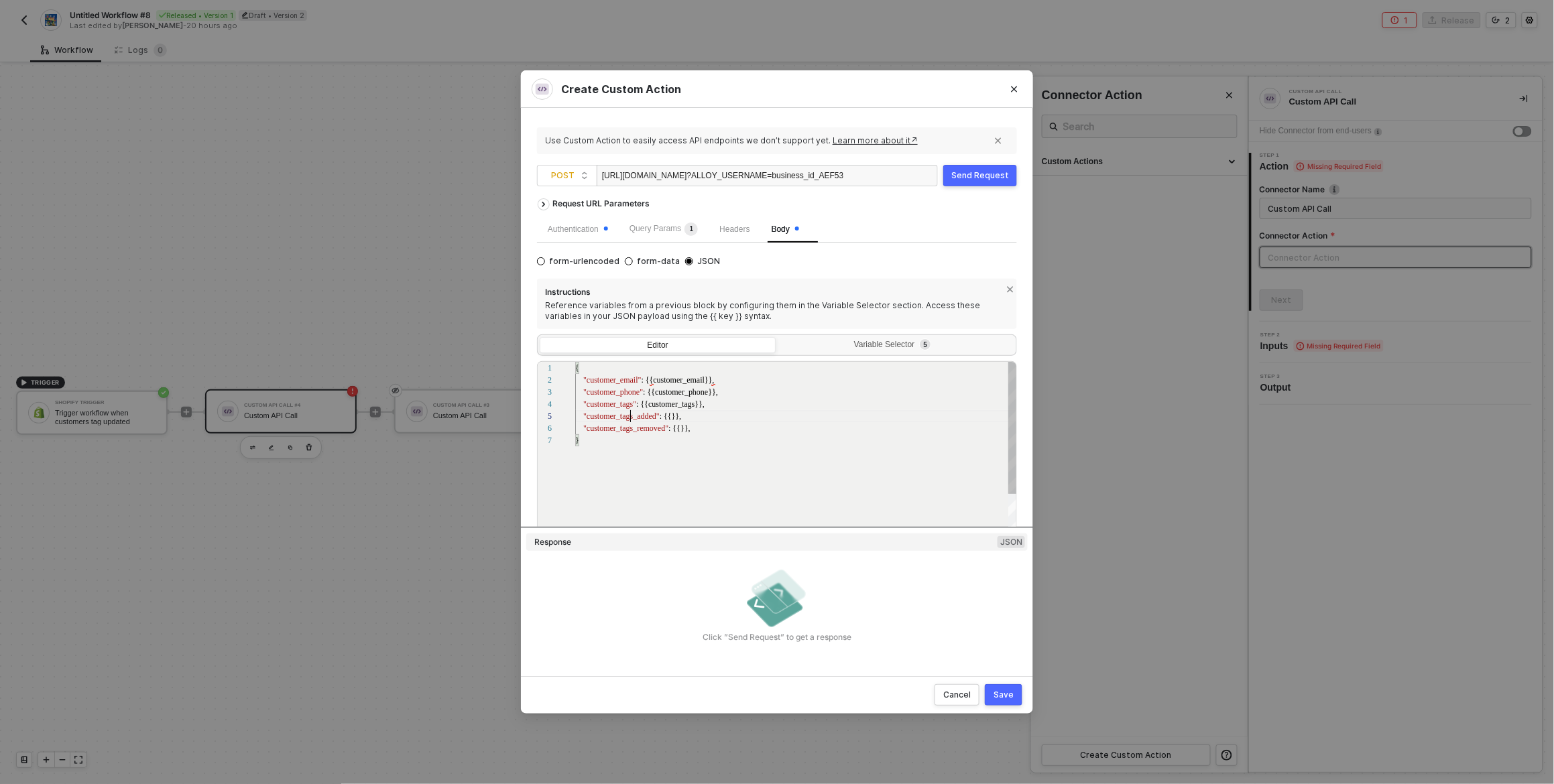
click at [632, 420] on span ""customer_tags_added"" at bounding box center [621, 416] width 76 height 9
paste textarea "customer_tags_added"
click at [615, 432] on span ""customer_tags_removed"" at bounding box center [626, 428] width 85 height 9
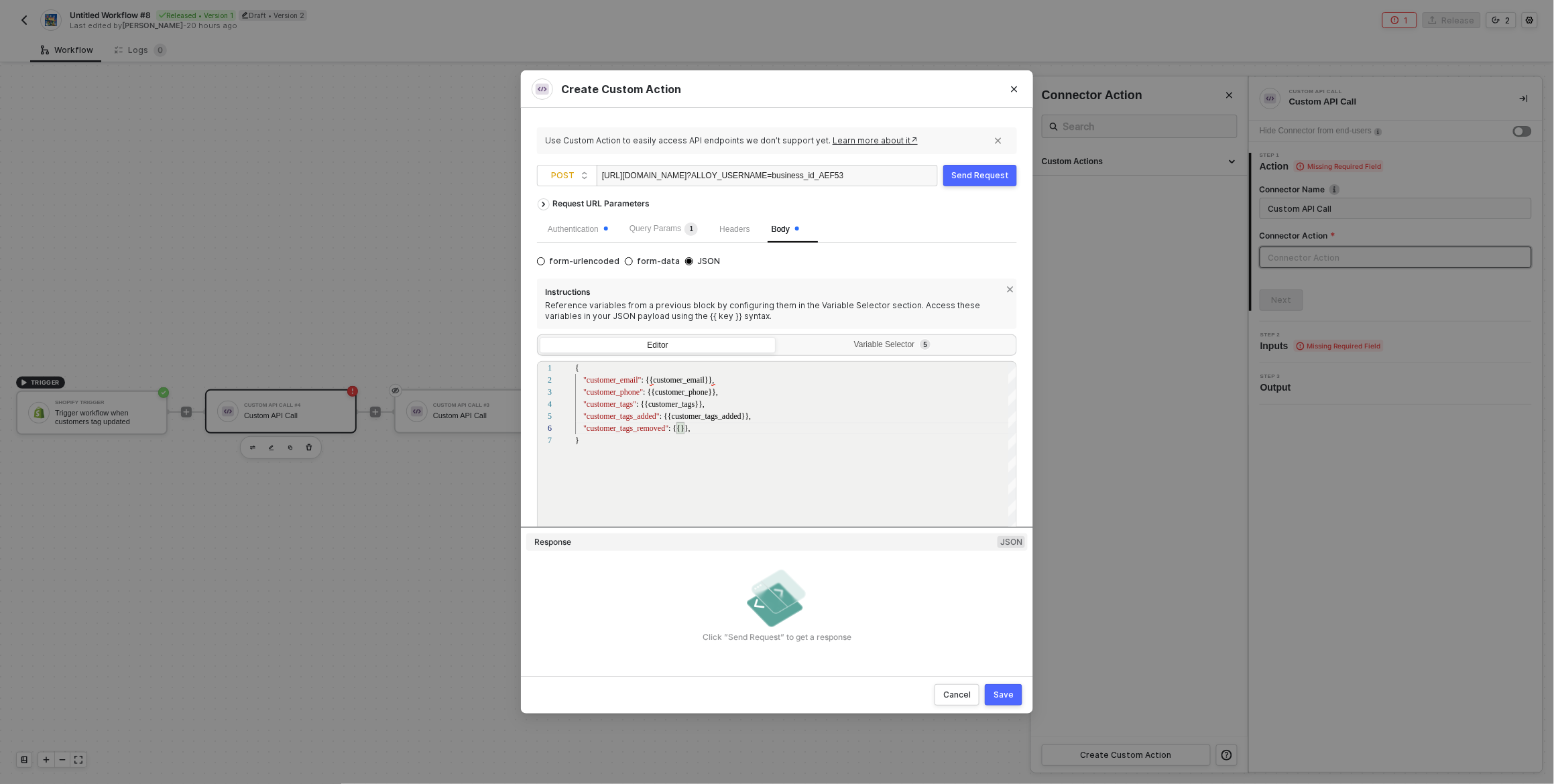
paste textarea "customer_tags_removed"
type textarea "{ "customer_email": {{customer_email}}, "customer_phone": {{customer_phone}}, "…"
click at [582, 227] on div "Authentication" at bounding box center [578, 229] width 60 height 13
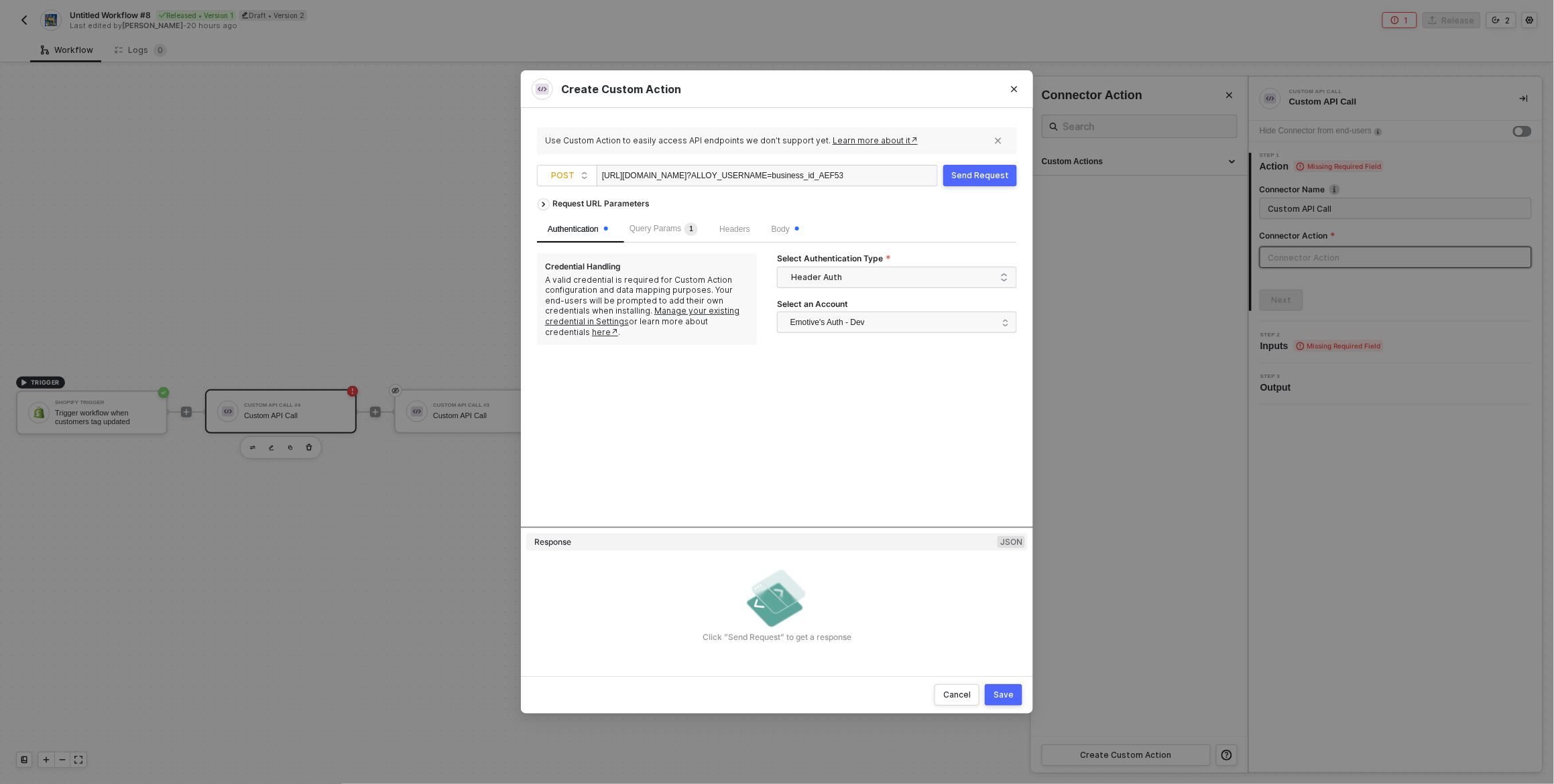
click at [675, 175] on div "https://28fdd6ae44c1.ngrok-free.app/alloy/incoming ?ALLOY_USERNAME=business_id_…" at bounding box center [723, 176] width 241 height 21
copy div "https://28fdd6ae44c1.ngrok-free.app/alloy/incoming ?ALLOY_USERNAME=business_id_…"
click at [690, 237] on div "Query Params 1" at bounding box center [664, 229] width 90 height 27
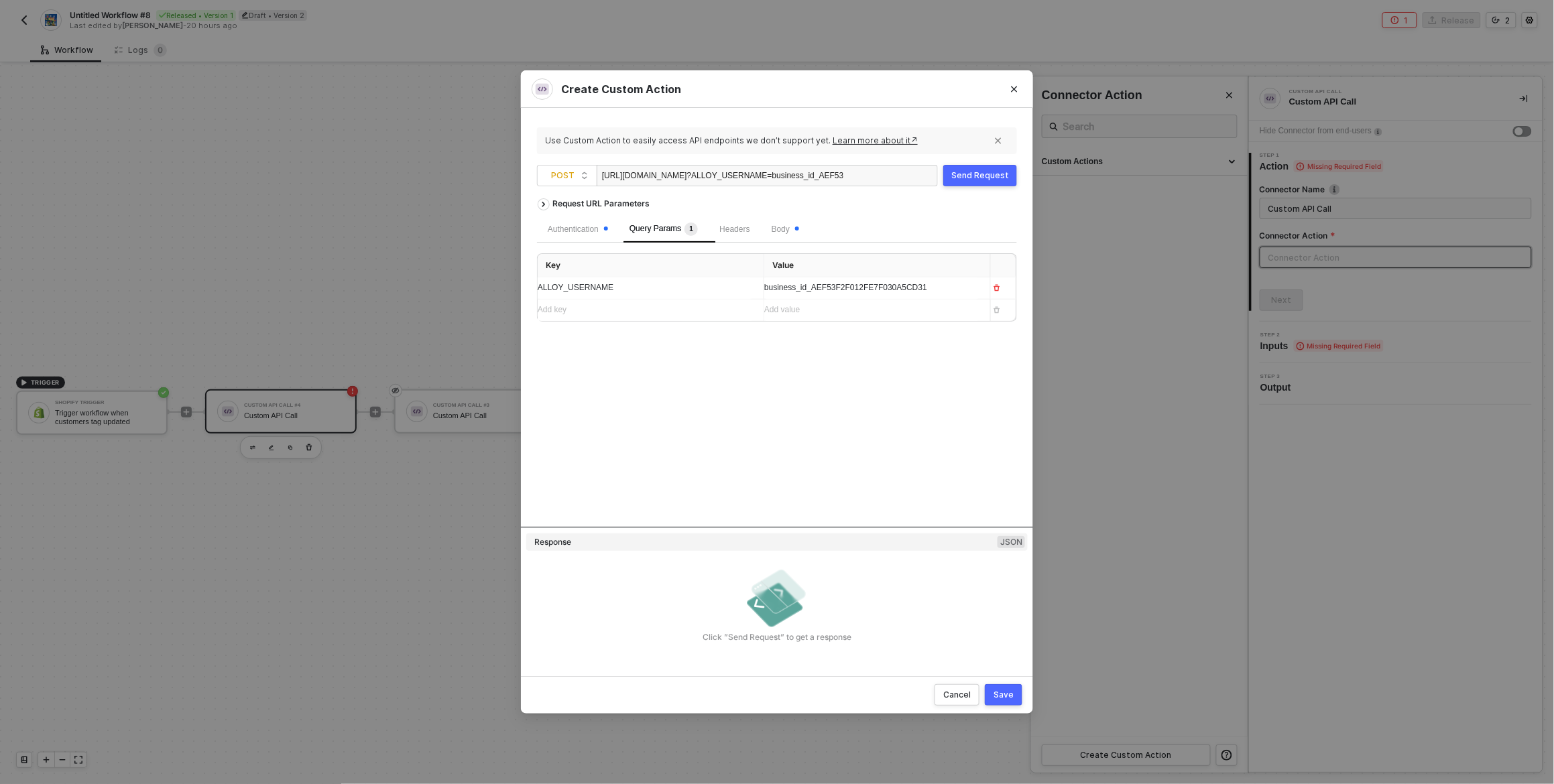
click at [612, 287] on div "ALLOY_USERNAME" at bounding box center [639, 288] width 202 height 13
click at [734, 233] on span "Headers" at bounding box center [734, 229] width 30 height 9
click at [780, 232] on span "Body" at bounding box center [785, 229] width 28 height 9
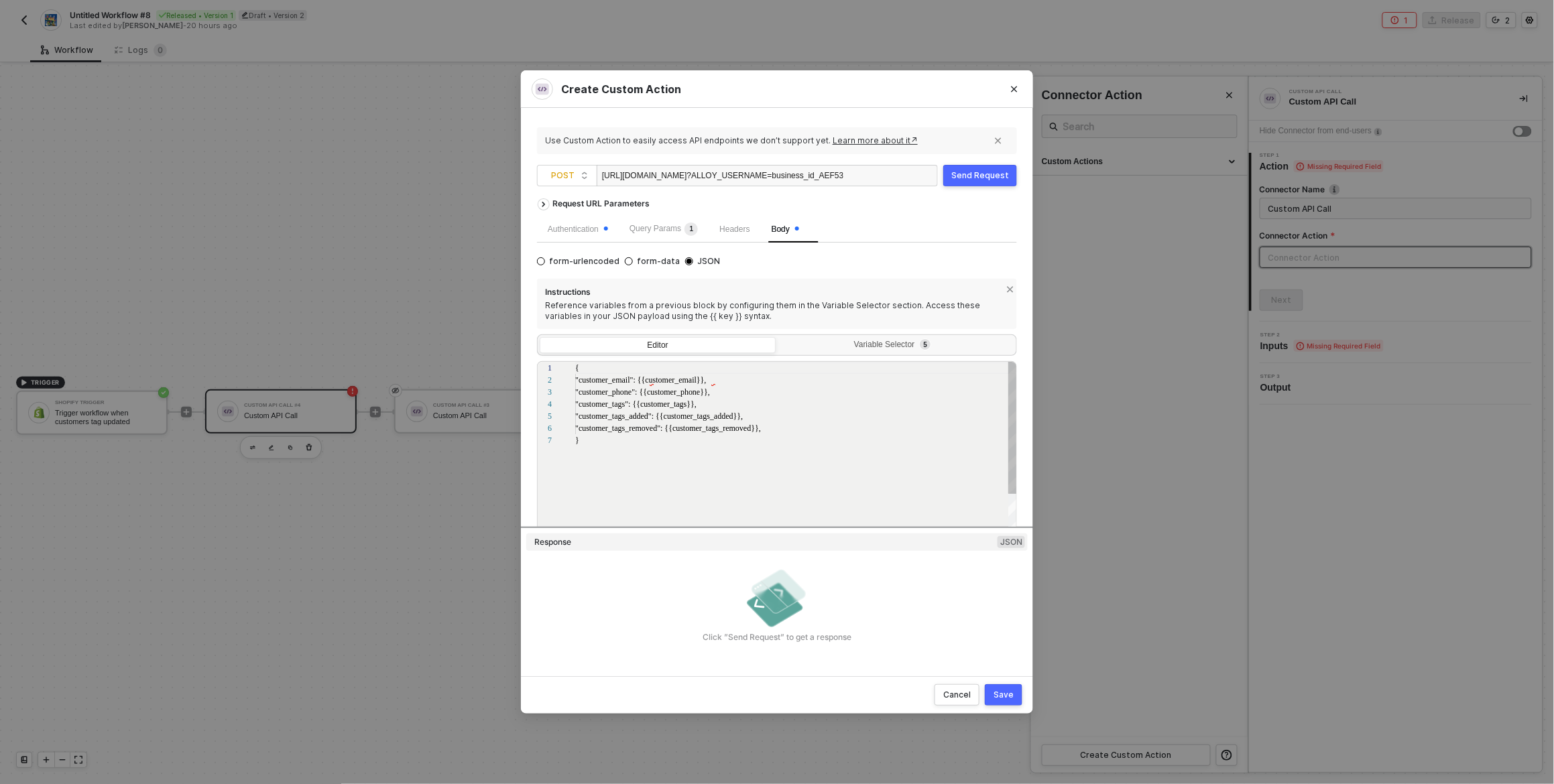
scroll to position [72, 0]
click at [979, 175] on div "Send Request" at bounding box center [981, 175] width 58 height 11
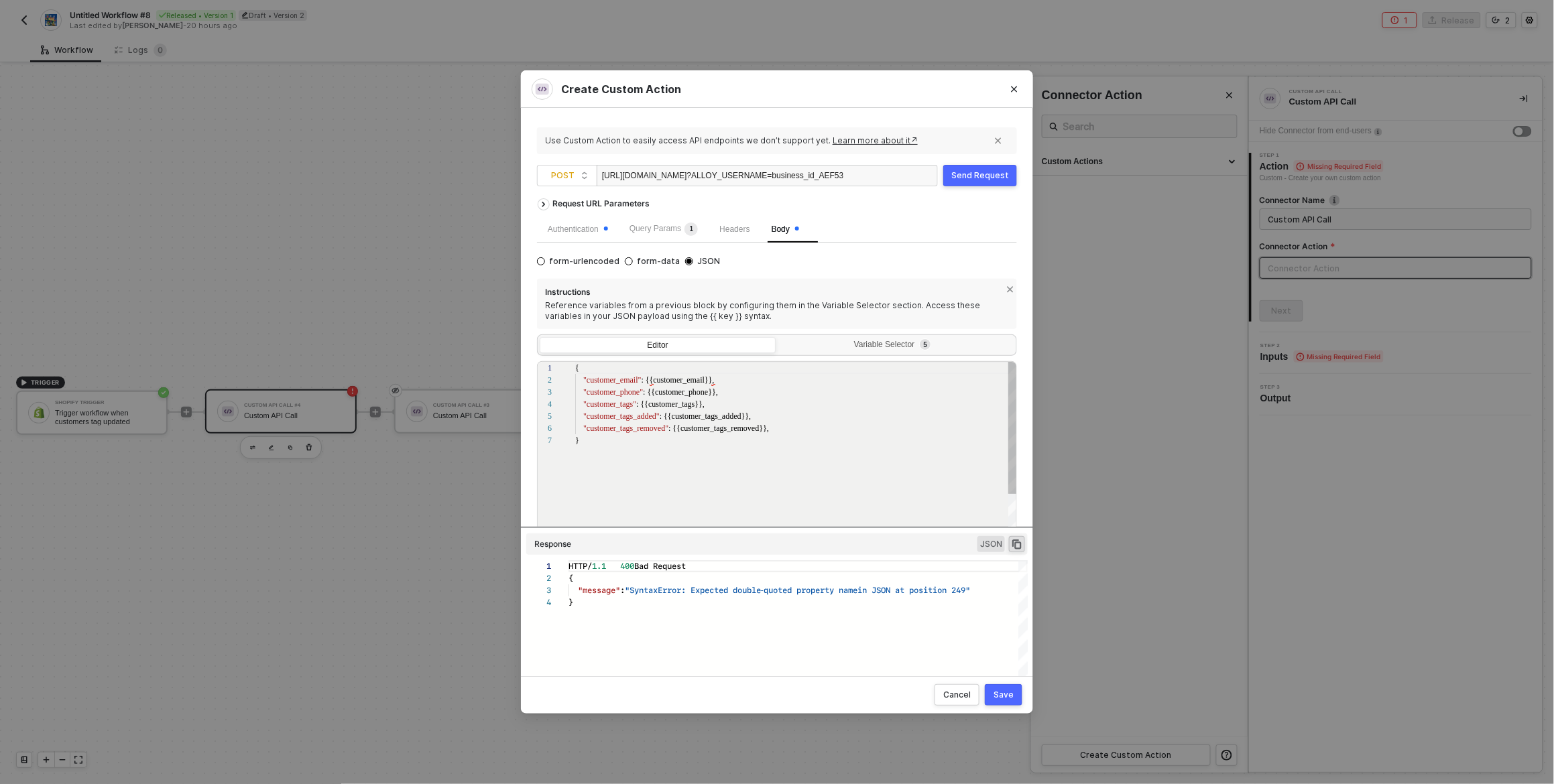
scroll to position [60, 155]
click at [732, 433] on span ": {{customer_tags_removed}}," at bounding box center [719, 428] width 100 height 9
drag, startPoint x: 674, startPoint y: 430, endPoint x: 767, endPoint y: 430, distance: 93.0
paste textarea "{{customer_tags_removed}}"
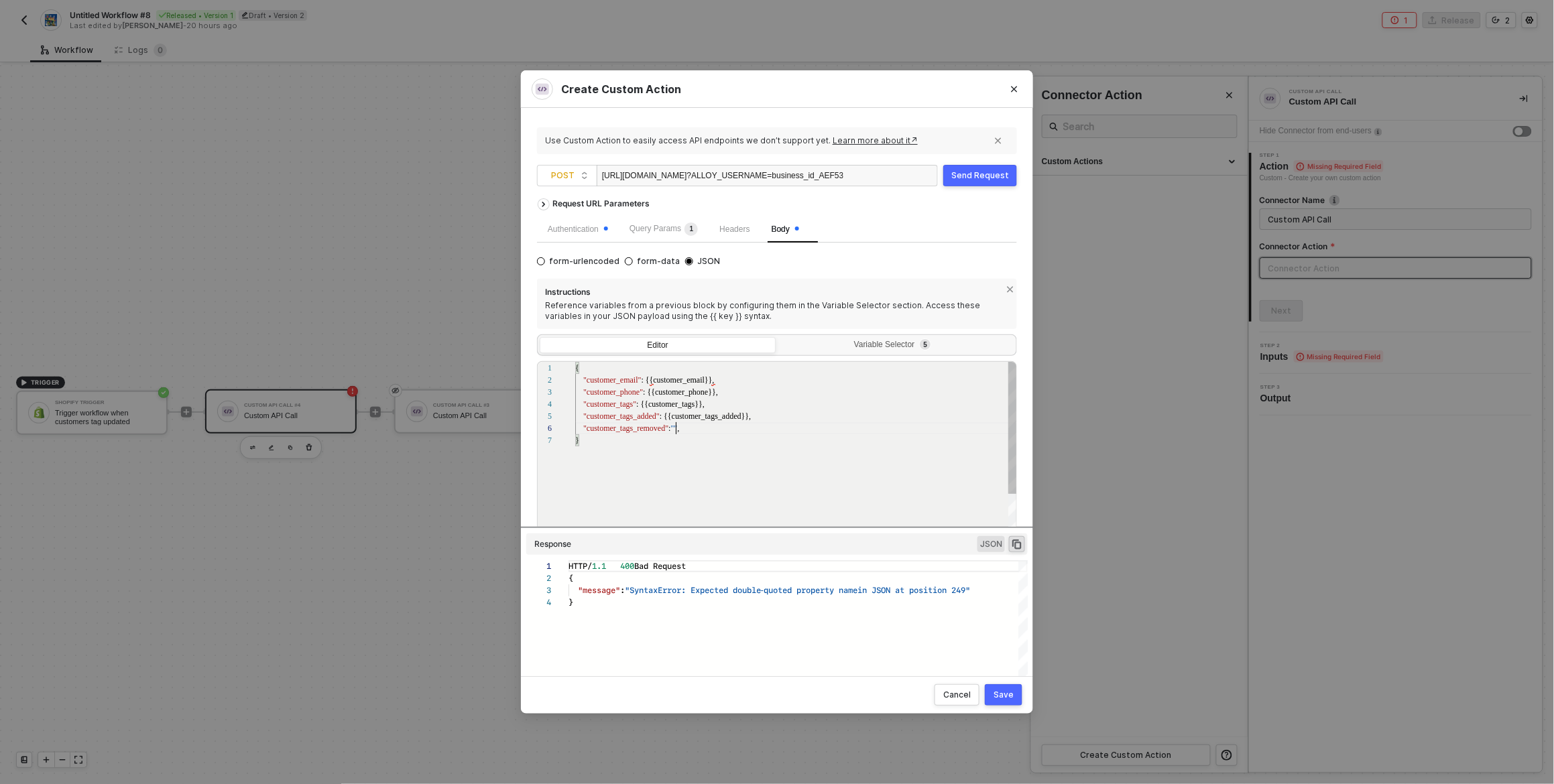
scroll to position [60, 194]
click at [753, 418] on div "1 2 3 4 5 6 7 { "customer_email" : {{customer_email}}, "customer_phone" : {{cus…" at bounding box center [777, 453] width 480 height 184
click at [667, 421] on span ": {{customer_tags_added}}," at bounding box center [705, 416] width 91 height 9
paste textarea "{{customer_tags_added}},"
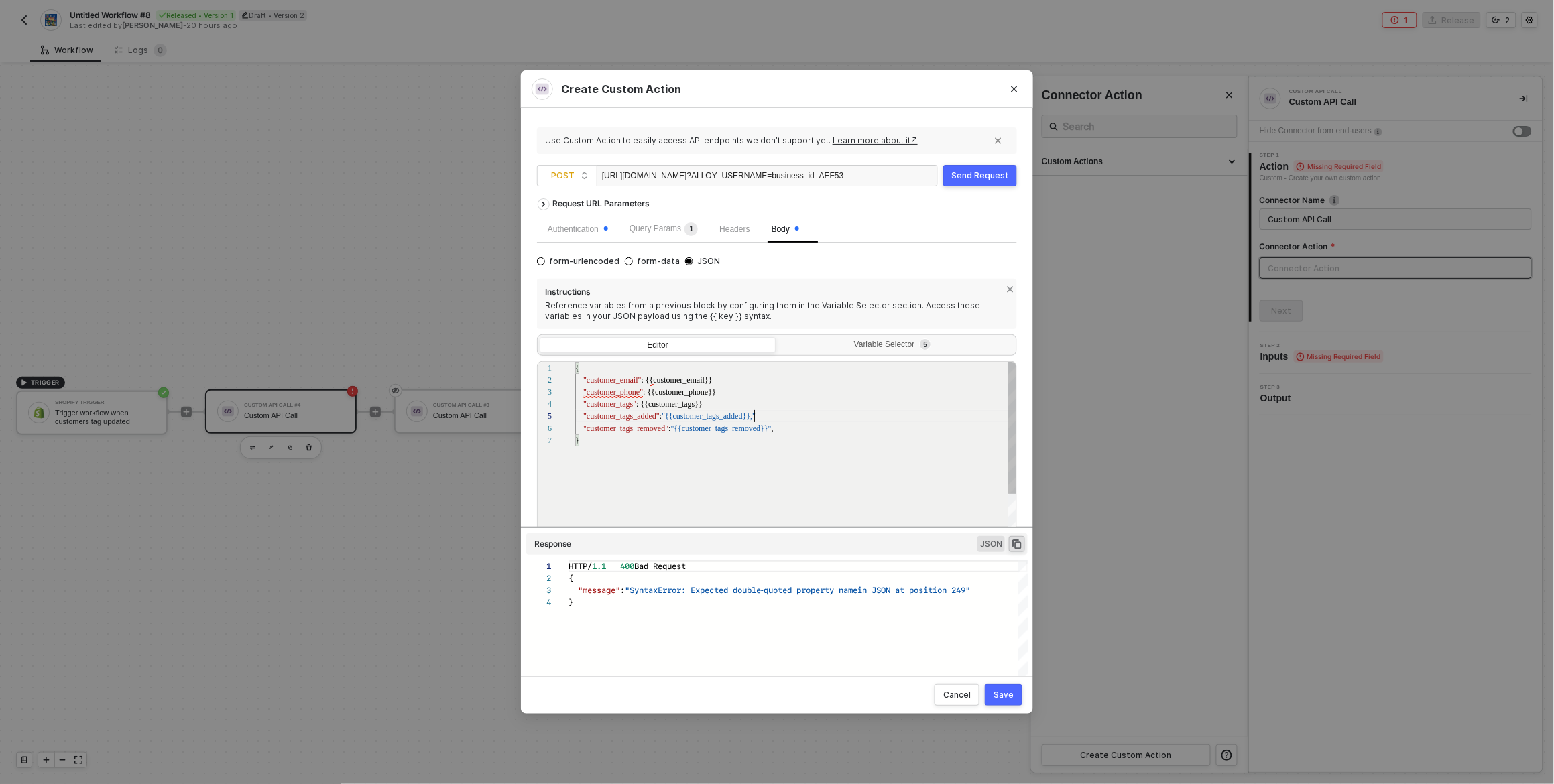
scroll to position [47, 181]
click at [640, 404] on div "1 2 3 4 5 6 7 { "customer_email" : {{customer_email}} "customer_phone" : {{cust…" at bounding box center [777, 453] width 480 height 184
paste textarea "{{customer_tags}}"
click at [649, 392] on span ": {{customer_phone}}" at bounding box center [680, 392] width 73 height 9
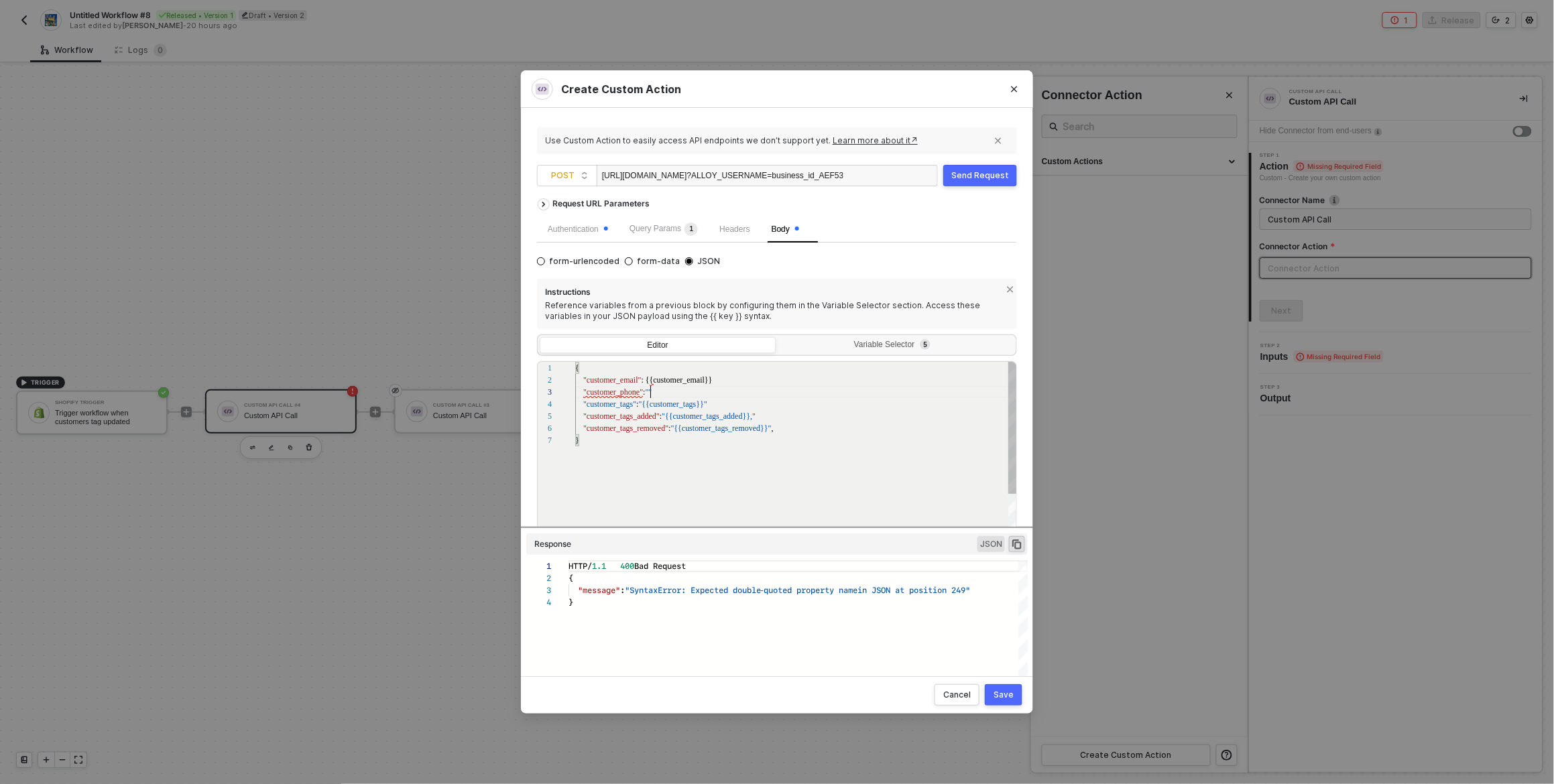
paste textarea "{{customer_phone}}"
click at [645, 380] on span ": {{customer_email}}" at bounding box center [676, 380] width 71 height 9
paste textarea "{{customer_email}}"
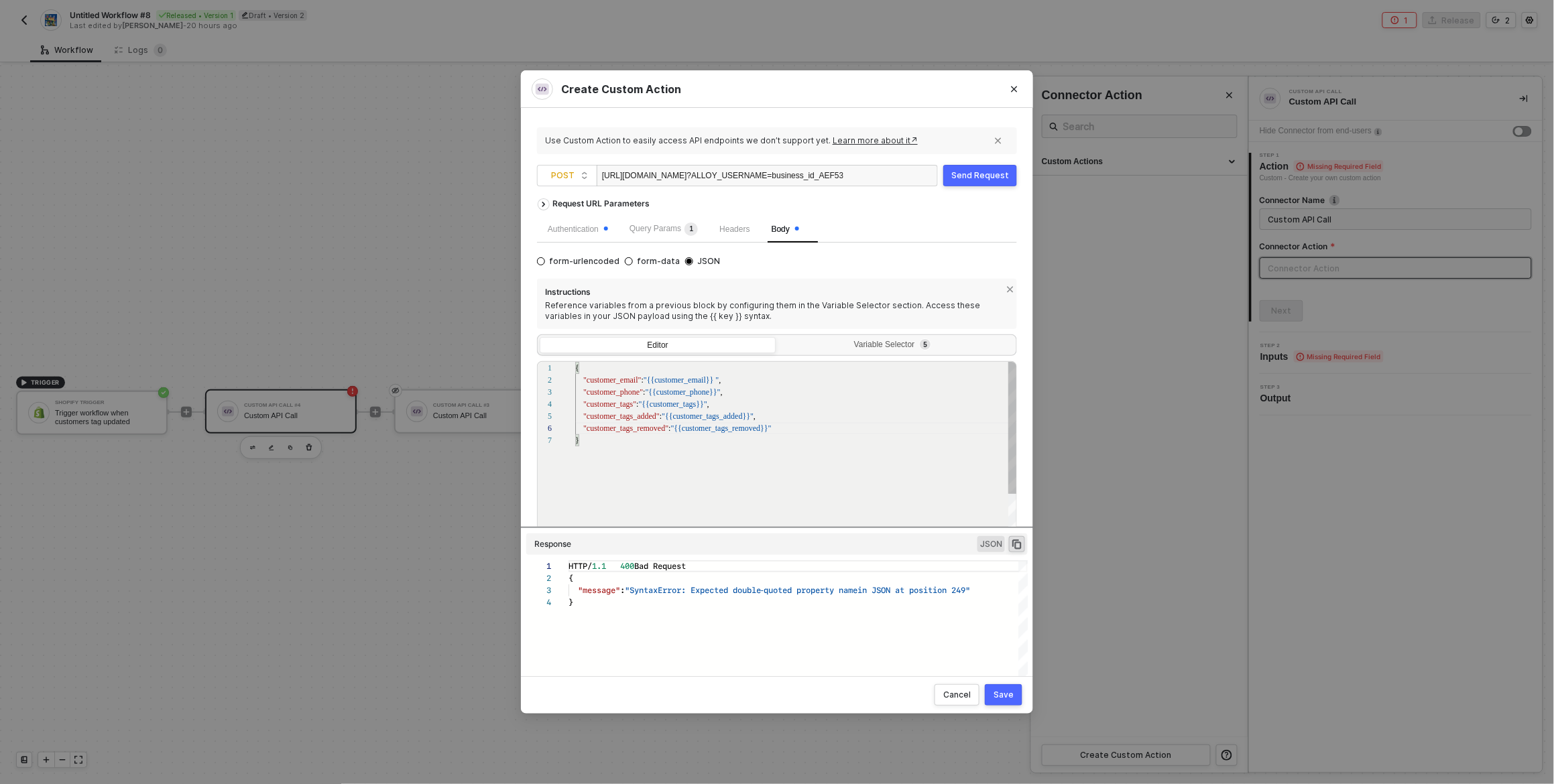
click at [849, 471] on div "{ "customer_email" : "{{customer_email}} " , "customer_phone" : "{{customer_pho…" at bounding box center [796, 490] width 443 height 257
type textarea "{ "customer_email": "{{customer_email}} ", "customer_phone": "{{customer_phone}…"
click at [984, 183] on button "Send Request" at bounding box center [980, 176] width 73 height 21
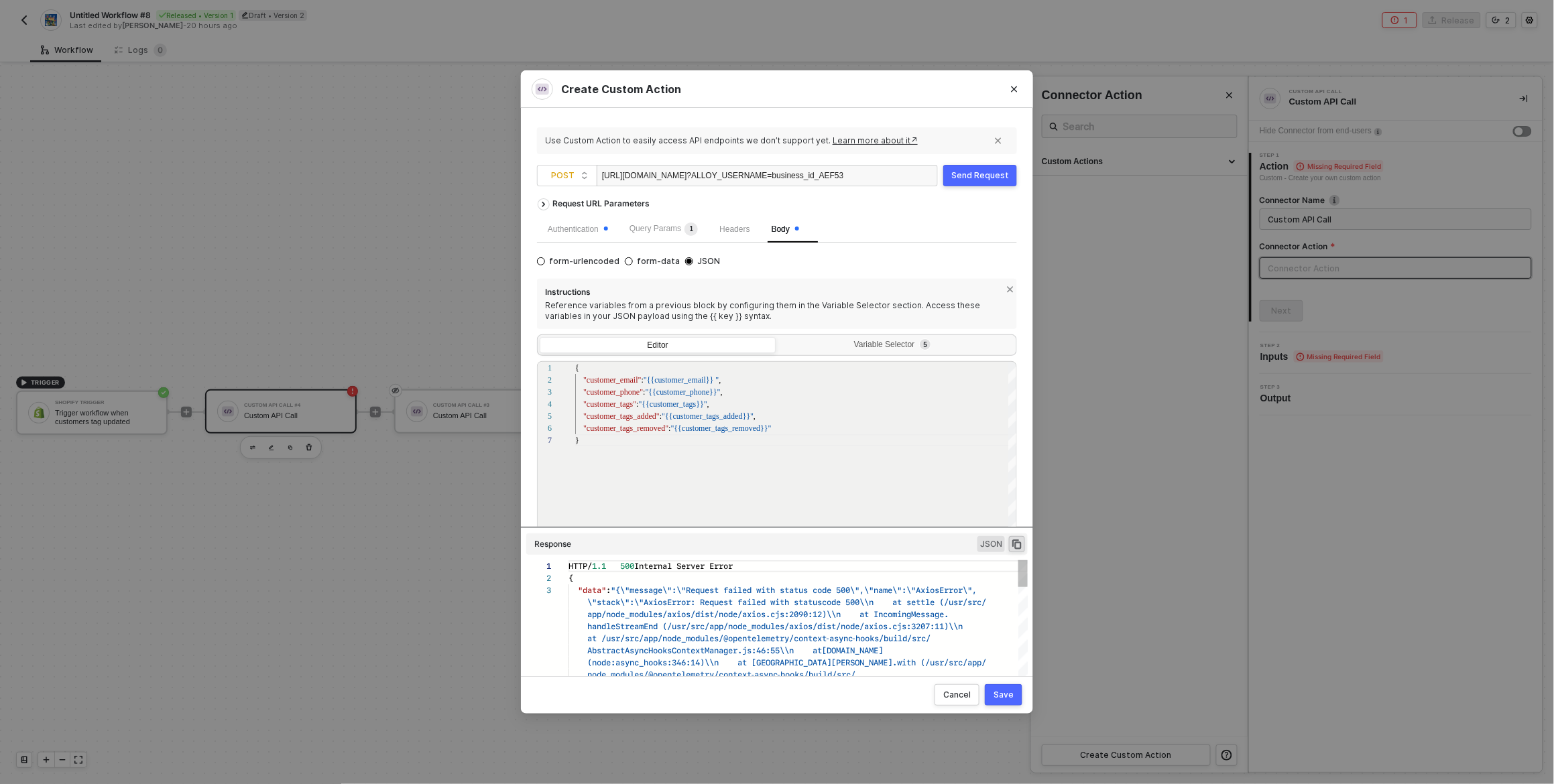
scroll to position [23, 0]
click at [981, 176] on div "Send Request" at bounding box center [981, 175] width 58 height 11
click at [1000, 177] on div "Send Request" at bounding box center [981, 175] width 58 height 11
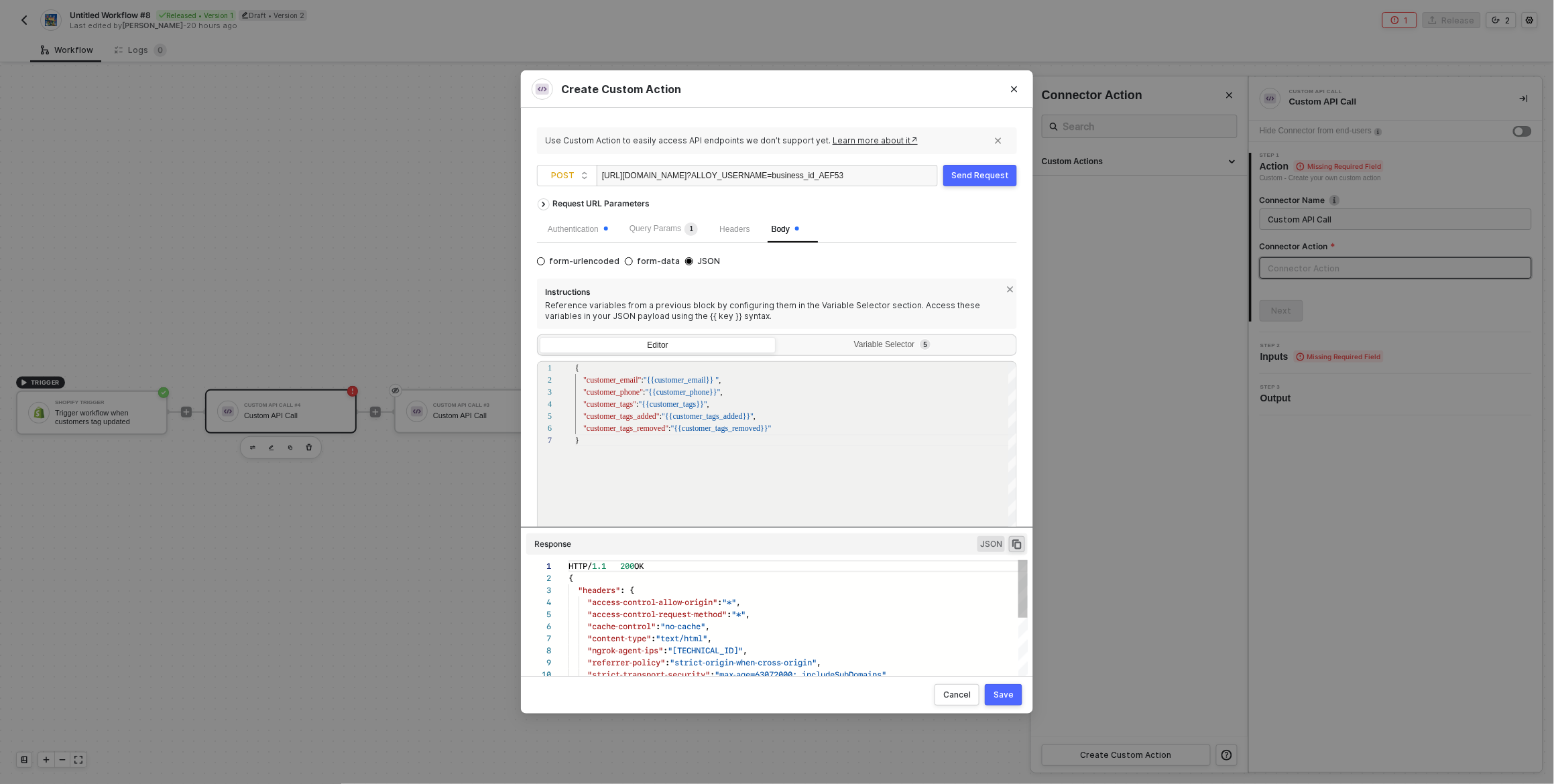
scroll to position [121, 0]
click at [988, 180] on div "Send Request" at bounding box center [981, 175] width 58 height 11
